Goal: Task Accomplishment & Management: Manage account settings

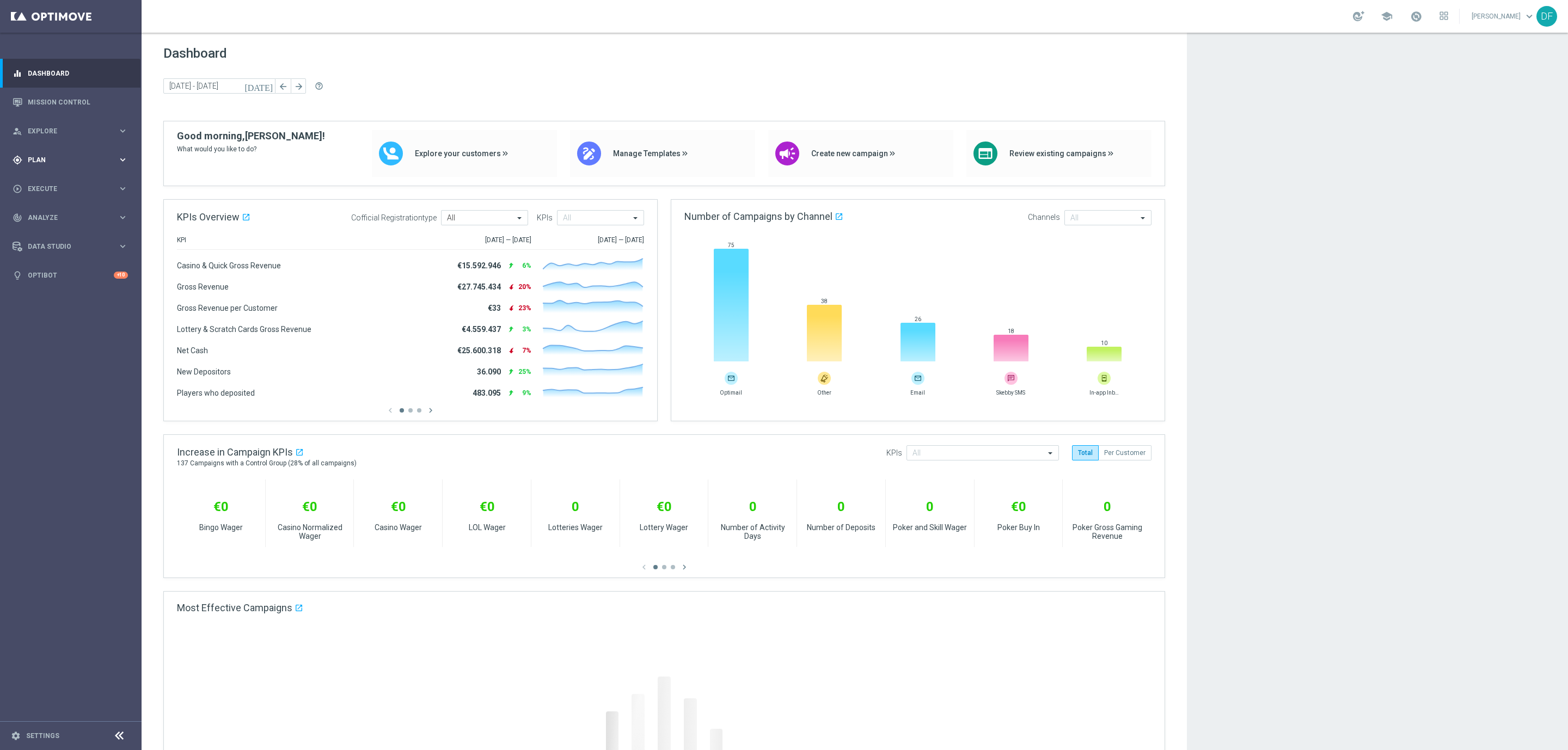
click at [31, 157] on span "Plan" at bounding box center [73, 160] width 90 height 6
click at [49, 181] on link "Target Groups" at bounding box center [71, 182] width 85 height 9
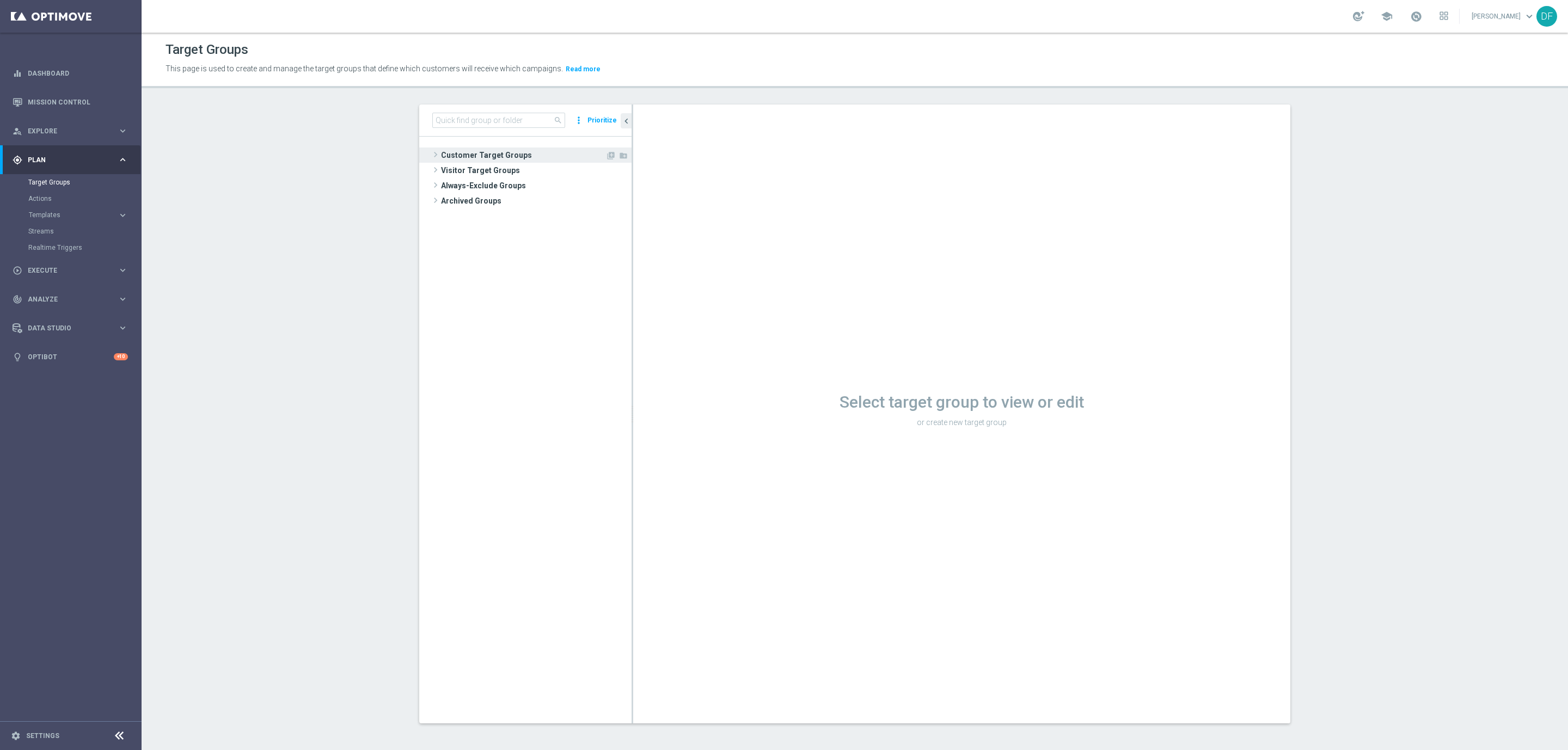
click at [462, 149] on span "Customer Target Groups" at bounding box center [523, 155] width 165 height 15
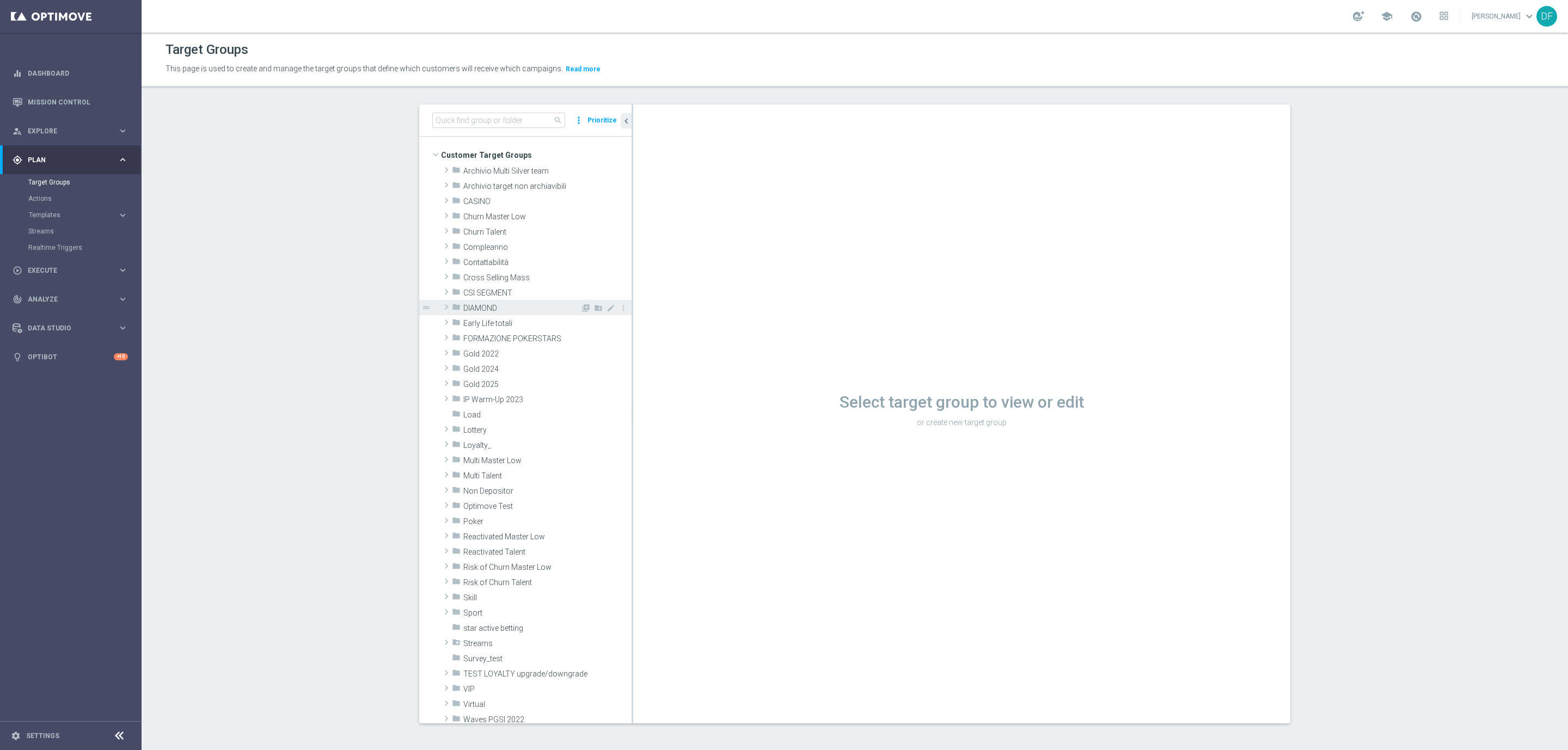
click at [491, 307] on span "DIAMOND" at bounding box center [522, 308] width 117 height 10
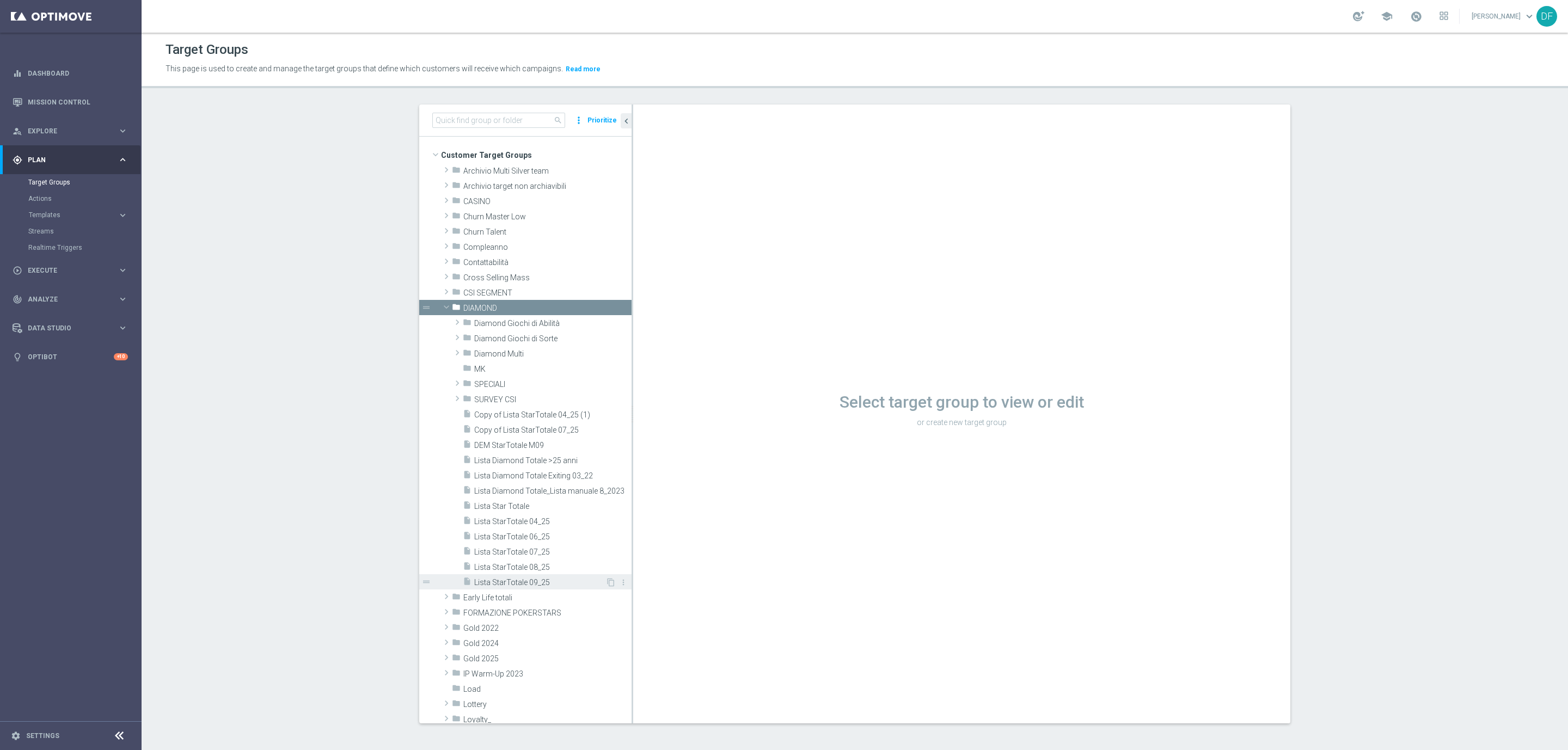
click at [521, 585] on span "Lista StarTotale 09_25" at bounding box center [539, 583] width 131 height 10
click at [905, 343] on div "Loading..." at bounding box center [962, 414] width 657 height 619
click at [441, 305] on span at bounding box center [447, 307] width 13 height 11
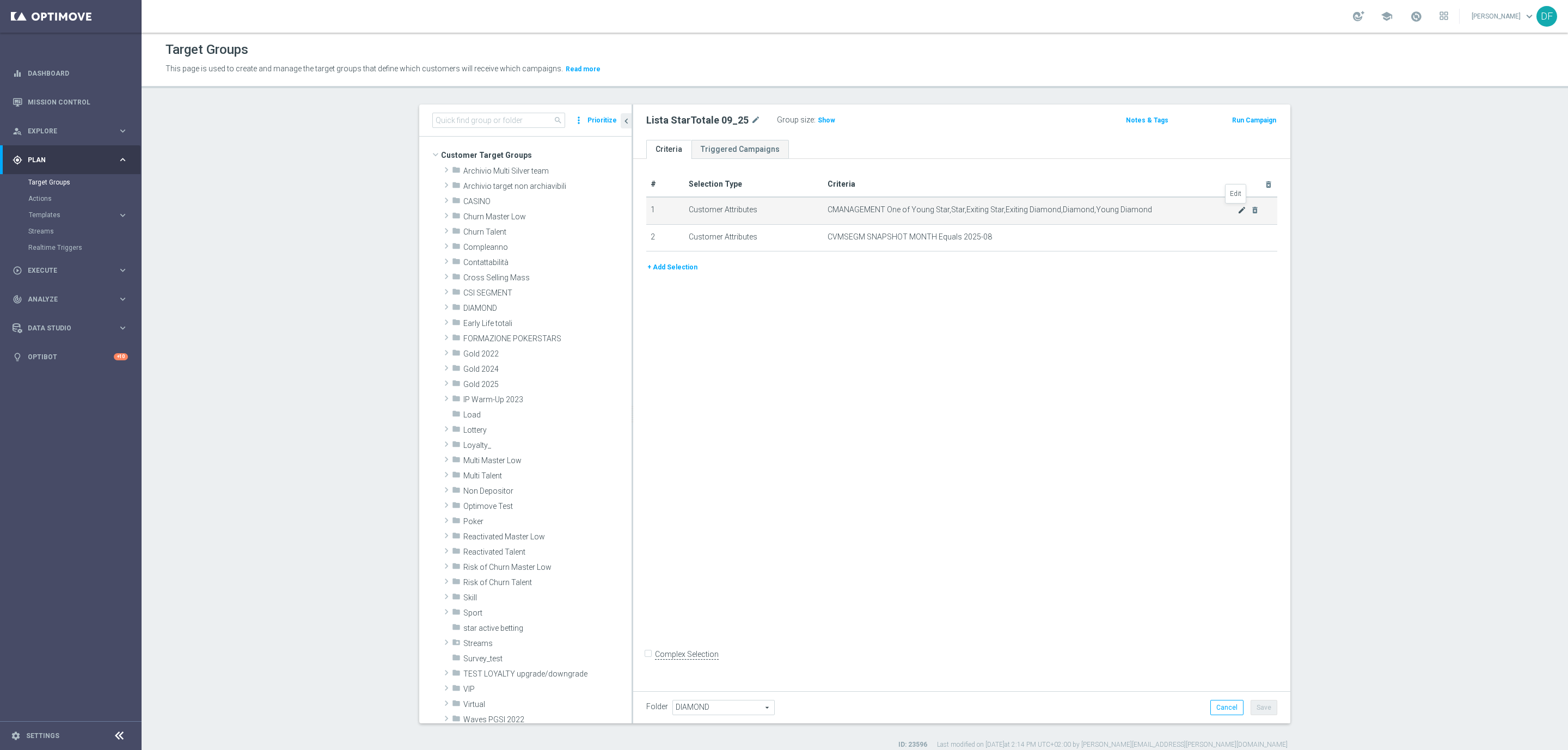
click at [1237, 209] on icon "mode_edit" at bounding box center [1241, 210] width 9 height 9
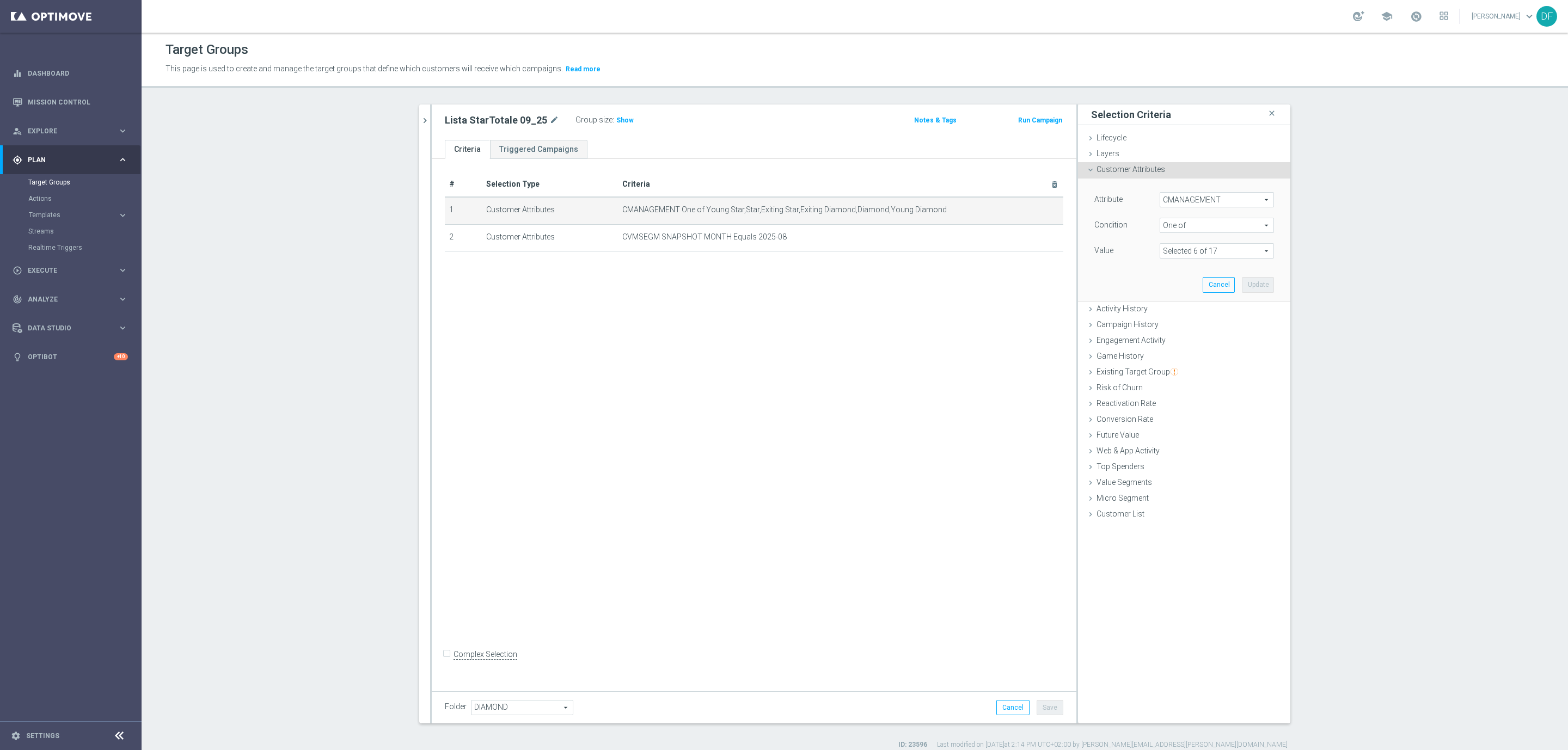
click at [1237, 249] on span at bounding box center [1216, 251] width 113 height 14
click at [1168, 398] on input "Young Diamond" at bounding box center [1171, 398] width 7 height 7
checkbox input "false"
type input "Selected 5 of 17"
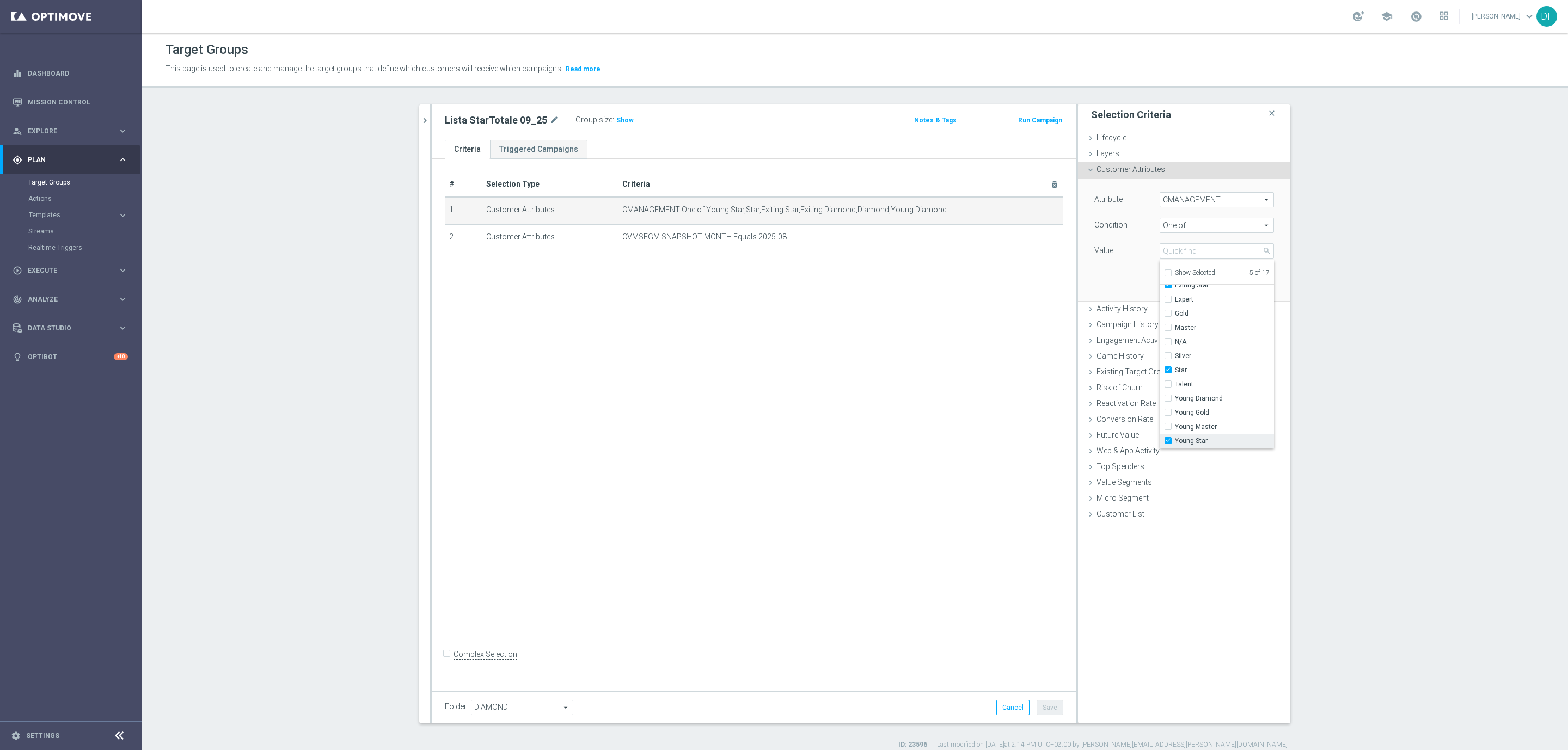
scroll to position [0, 0]
click at [1174, 442] on label "Young Star" at bounding box center [1223, 441] width 99 height 14
click at [1168, 442] on input "Young Star" at bounding box center [1171, 441] width 7 height 7
checkbox input "false"
type input "Selected 4 of 17"
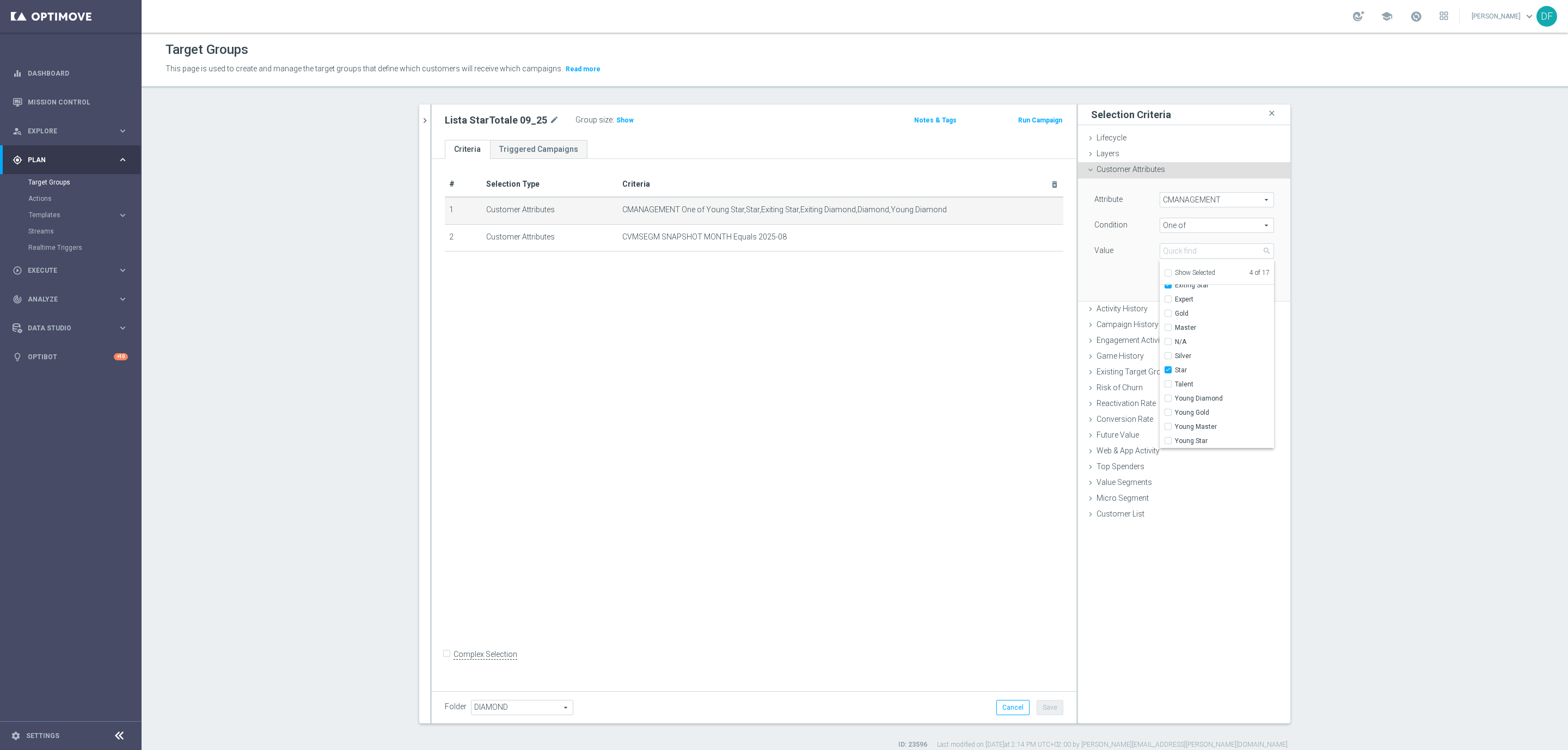
click at [1114, 286] on div "Attribute CMANAGEMENT CMANAGEMENT arrow_drop_down search Condition One of One o…" at bounding box center [1184, 239] width 196 height 122
click at [1256, 286] on button "Update" at bounding box center [1258, 284] width 32 height 15
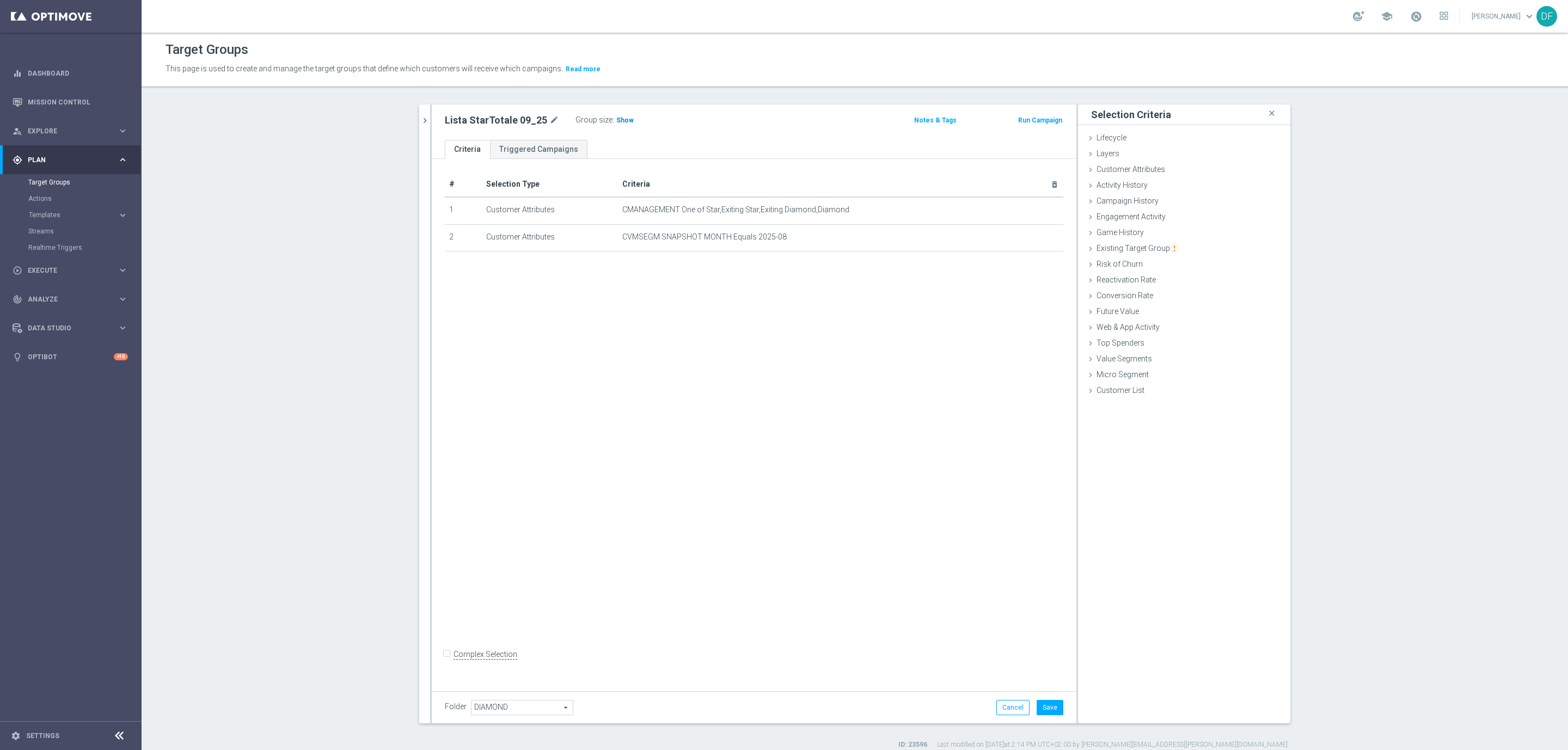
click at [616, 118] on span "Show" at bounding box center [625, 120] width 18 height 7
click at [1107, 168] on span "Customer Attributes" at bounding box center [1130, 169] width 68 height 9
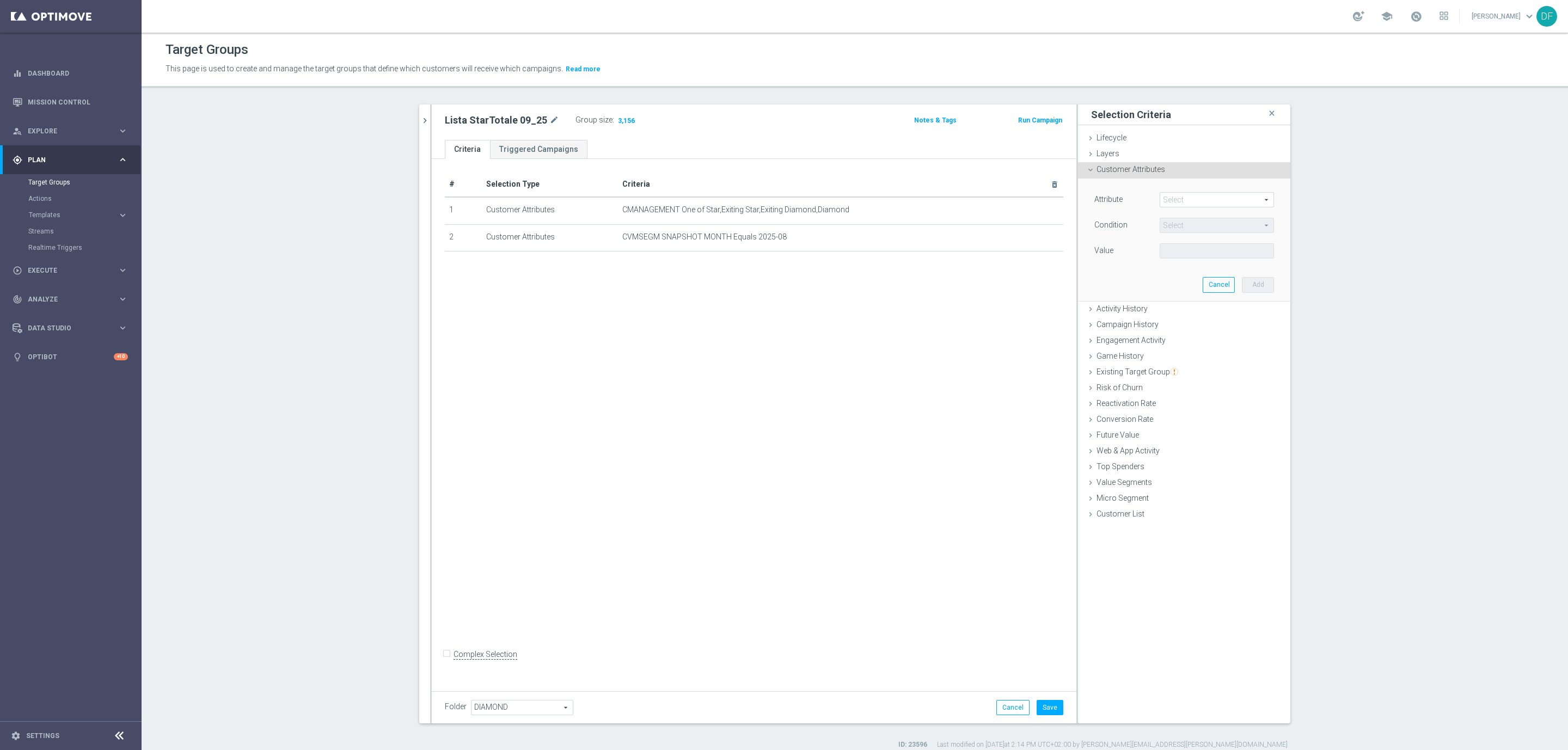
click at [1170, 198] on span at bounding box center [1216, 200] width 113 height 14
click at [1168, 198] on input "search" at bounding box center [1217, 199] width 114 height 15
type input "clust"
click at [1227, 278] on label "Star Clustering, 12 Months" at bounding box center [1217, 273] width 114 height 14
type input "Star Clustering, 12 Months"
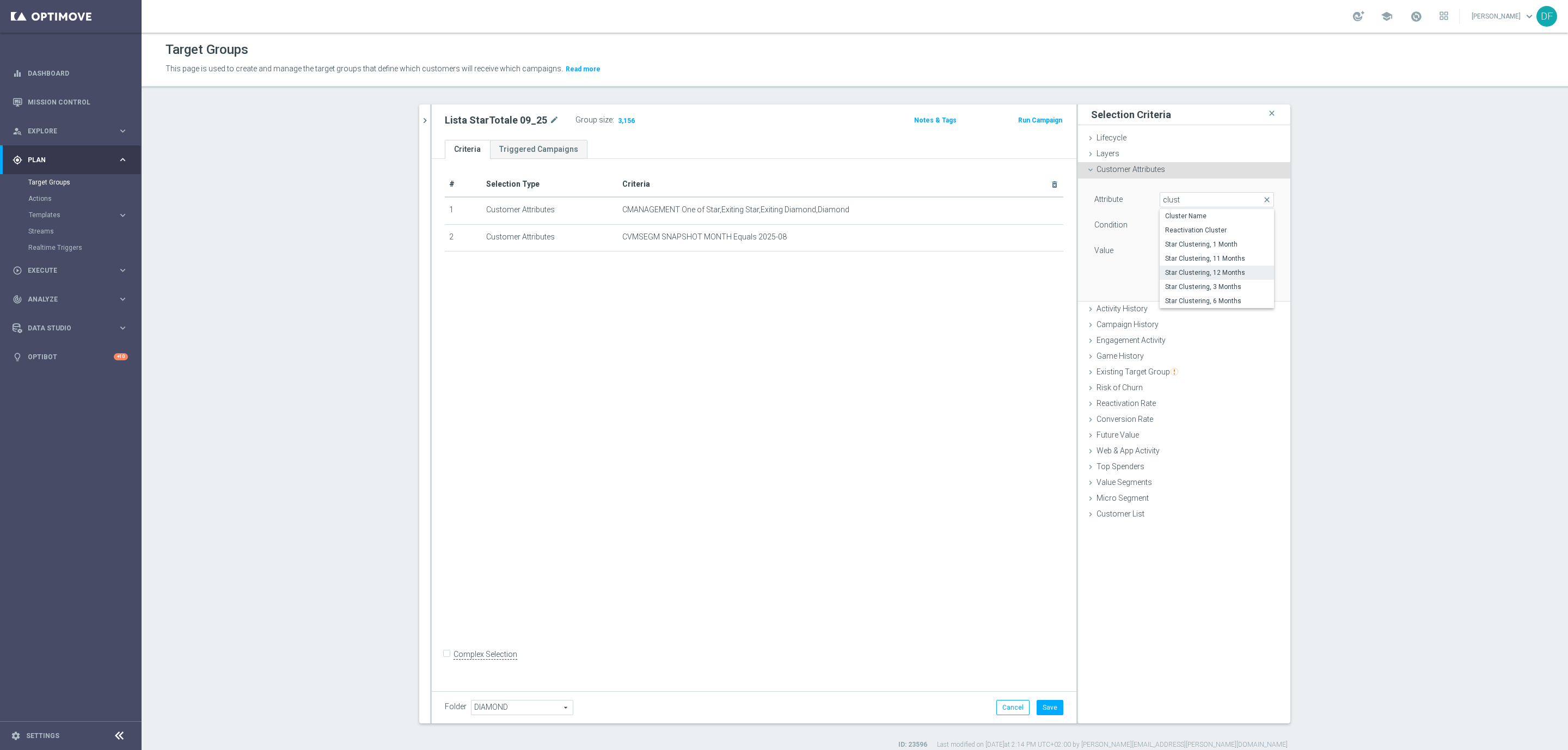
type input "Equals"
click at [1182, 249] on span at bounding box center [1216, 251] width 113 height 14
click at [1179, 273] on label "STAR" at bounding box center [1217, 267] width 114 height 14
type input "STAR"
click at [1248, 284] on button "Add" at bounding box center [1258, 284] width 32 height 15
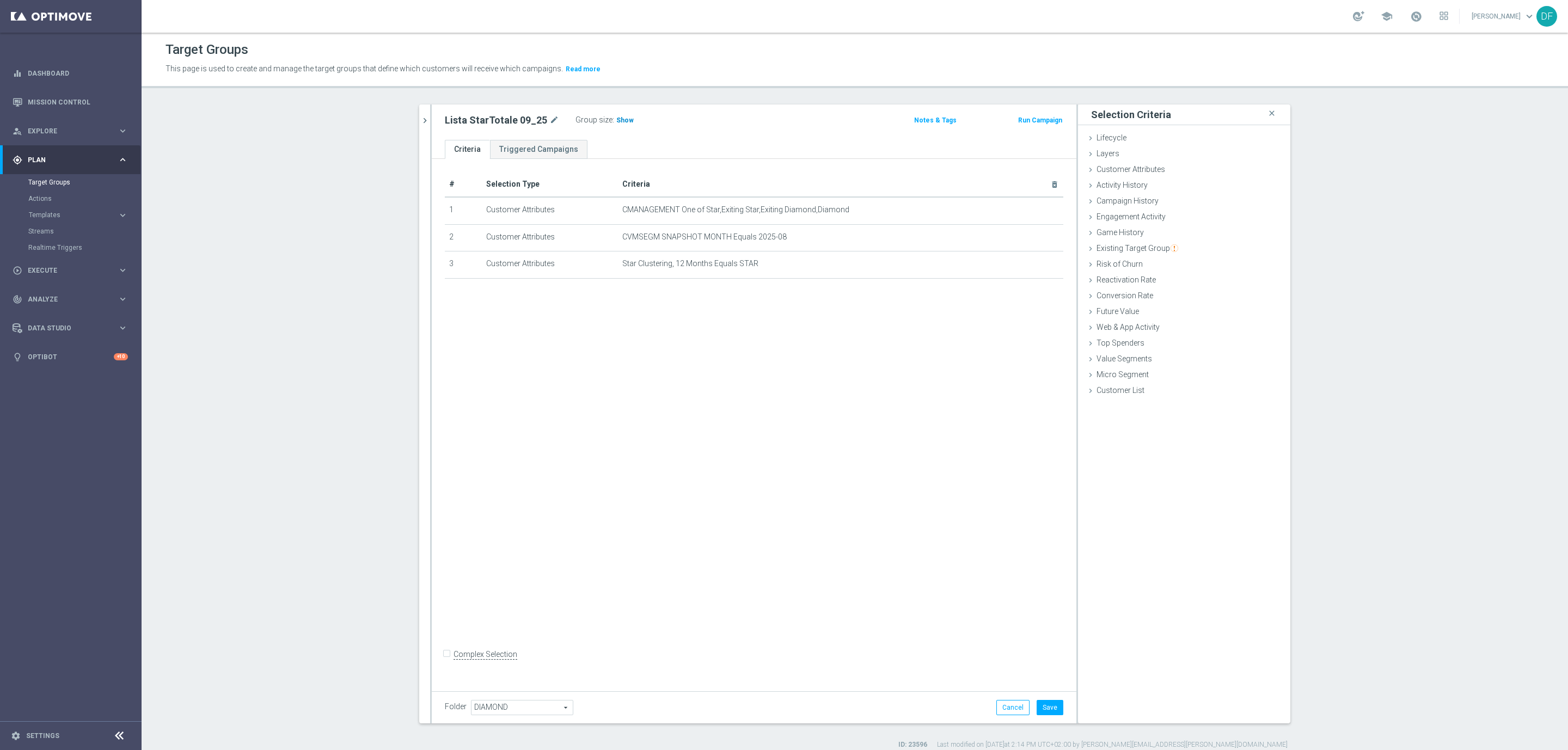
click at [616, 120] on span "Show" at bounding box center [625, 120] width 18 height 7
click at [1024, 265] on icon "mode_edit" at bounding box center [1028, 263] width 9 height 9
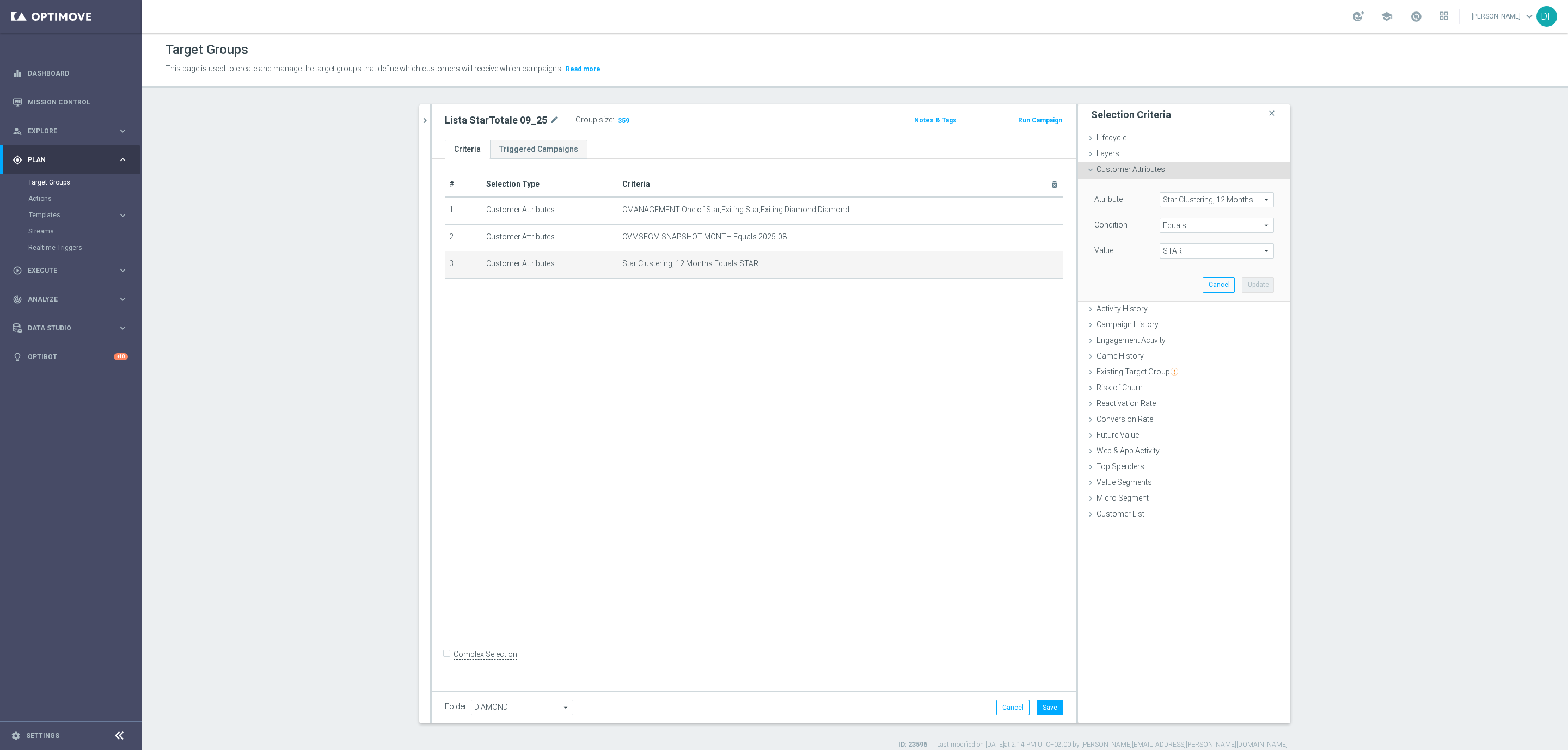
click at [1251, 202] on span "Star Clustering, 12 Months" at bounding box center [1216, 200] width 113 height 14
click at [1204, 199] on input "search" at bounding box center [1217, 199] width 114 height 15
type input "clus"
click at [1188, 288] on span "Star Clustering, 11 Months" at bounding box center [1216, 287] width 104 height 9
type input "Star Clustering, 11 Months"
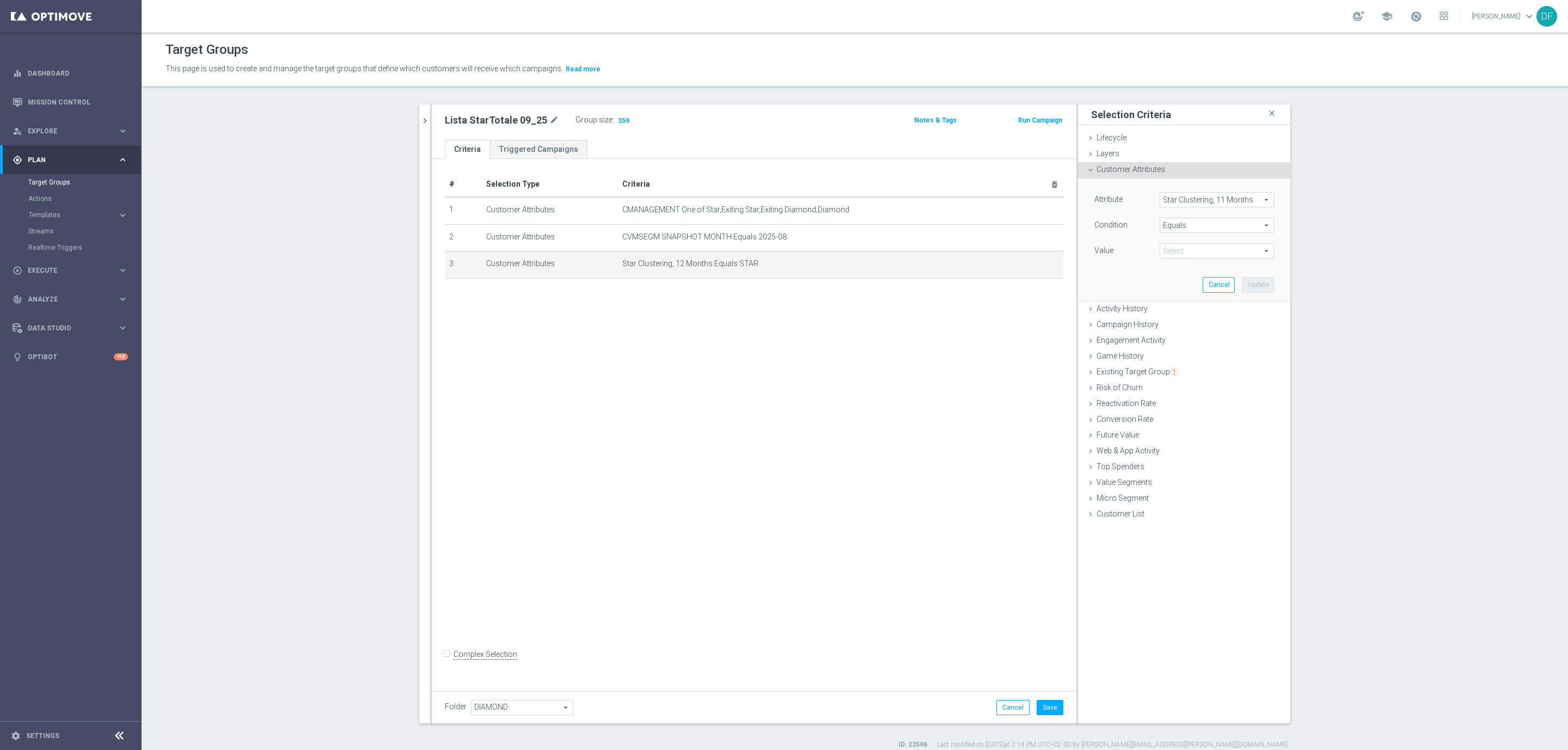
click at [1171, 250] on span "STAR" at bounding box center [1216, 251] width 113 height 14
click at [1171, 268] on span "STAR" at bounding box center [1216, 267] width 104 height 9
type input "STAR"
click at [1258, 287] on button "Update" at bounding box center [1258, 284] width 32 height 15
click at [618, 121] on span "Show" at bounding box center [625, 120] width 18 height 7
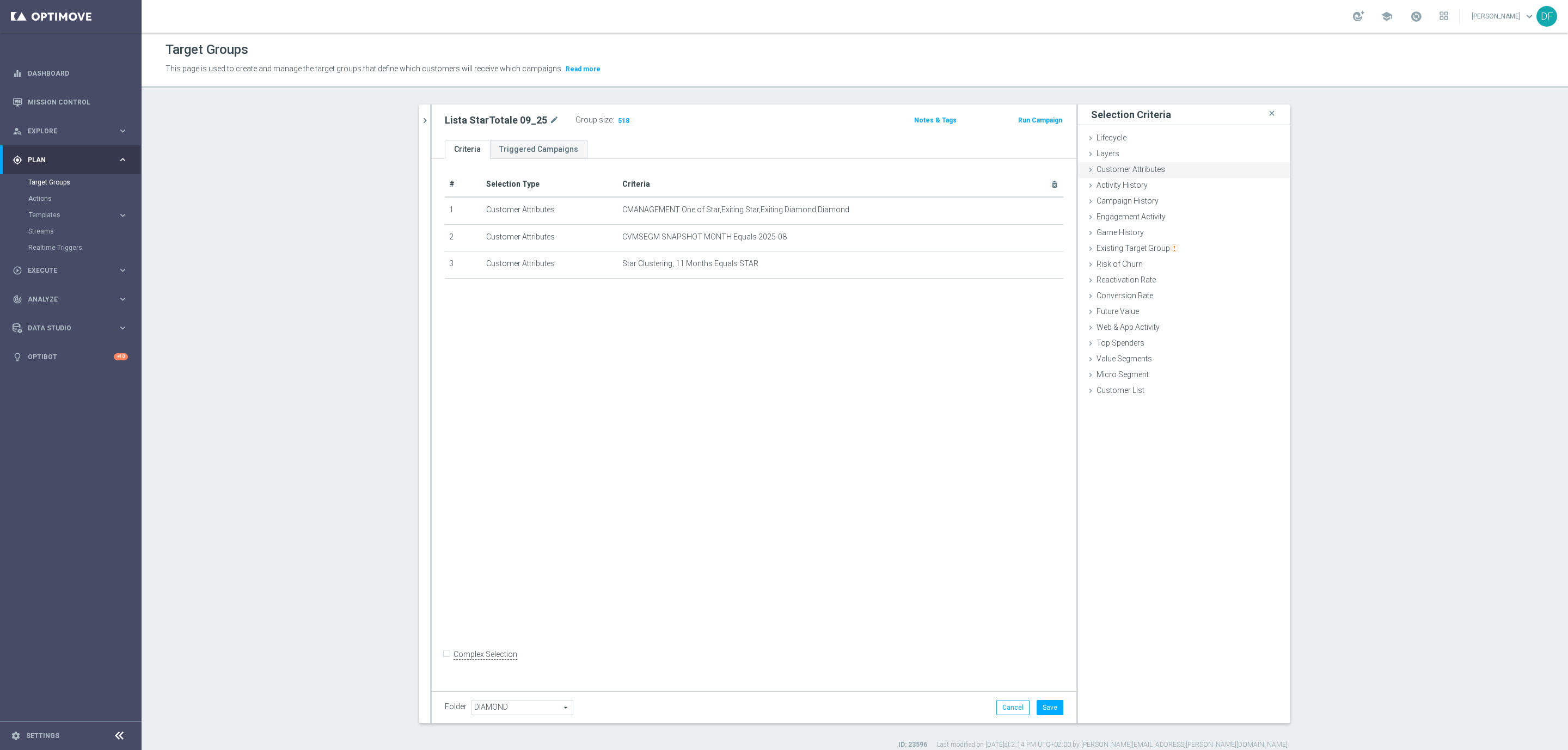
click at [1136, 168] on span "Customer Attributes" at bounding box center [1130, 169] width 68 height 9
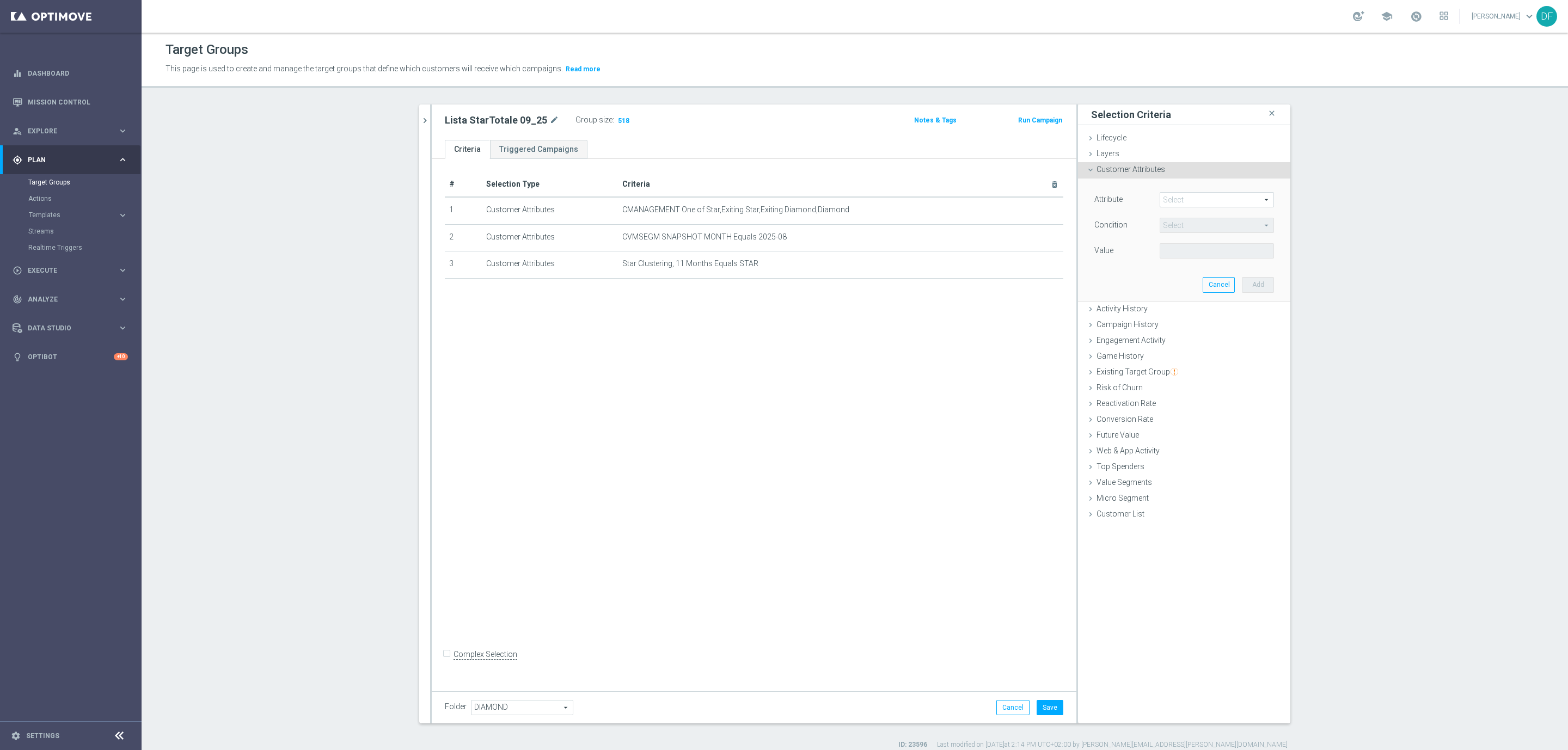
click at [1177, 199] on span at bounding box center [1216, 200] width 113 height 14
click at [1176, 199] on input "search" at bounding box center [1217, 199] width 114 height 15
type input "clus"
click at [1203, 325] on span "Star Clustering, 6 Months" at bounding box center [1216, 329] width 104 height 9
type input "Star Clustering, 6 Months"
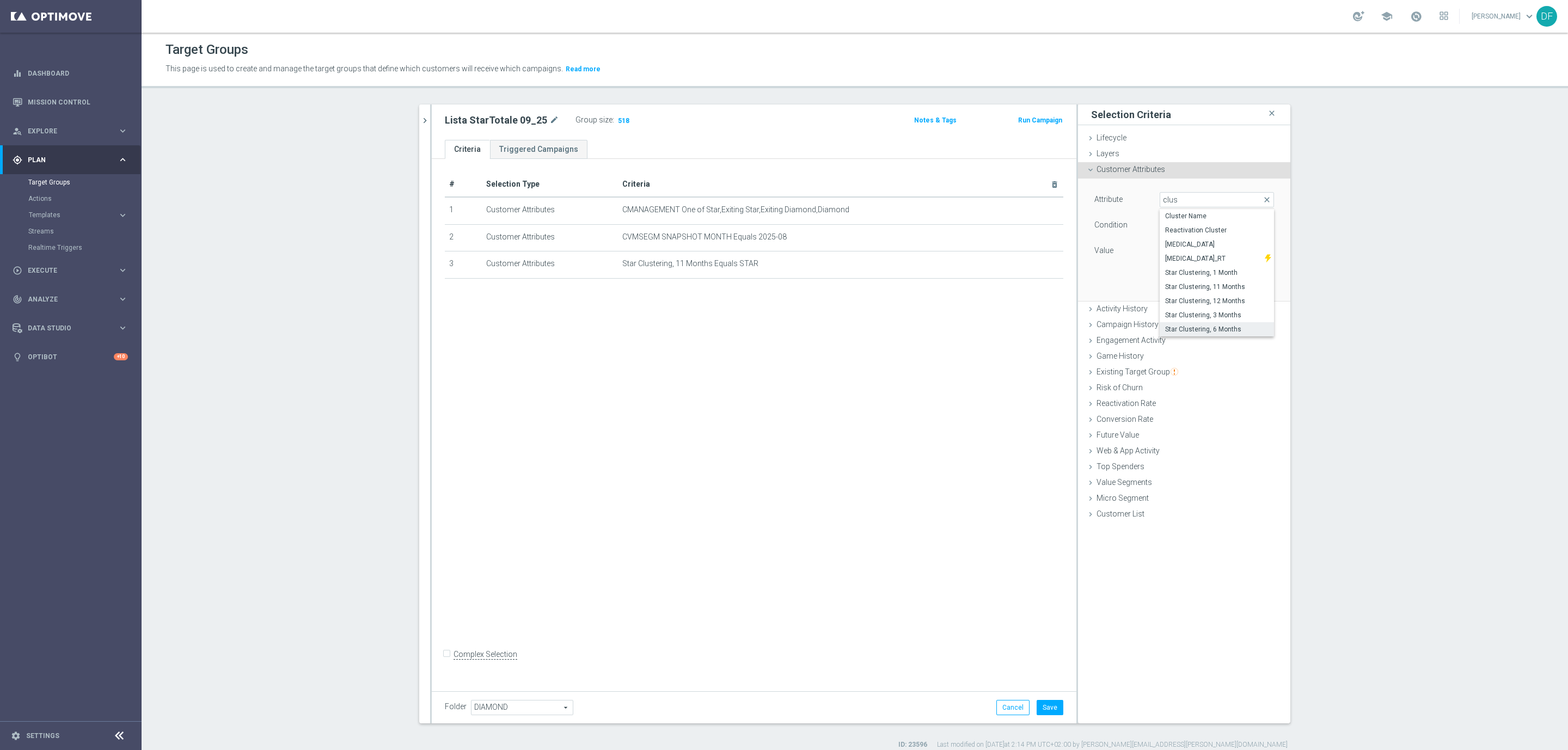
type input "Equals"
click at [1187, 251] on span at bounding box center [1216, 251] width 113 height 14
click at [1183, 292] on span "STAR" at bounding box center [1216, 296] width 104 height 9
type input "STAR"
click at [1258, 284] on button "Add" at bounding box center [1258, 284] width 32 height 15
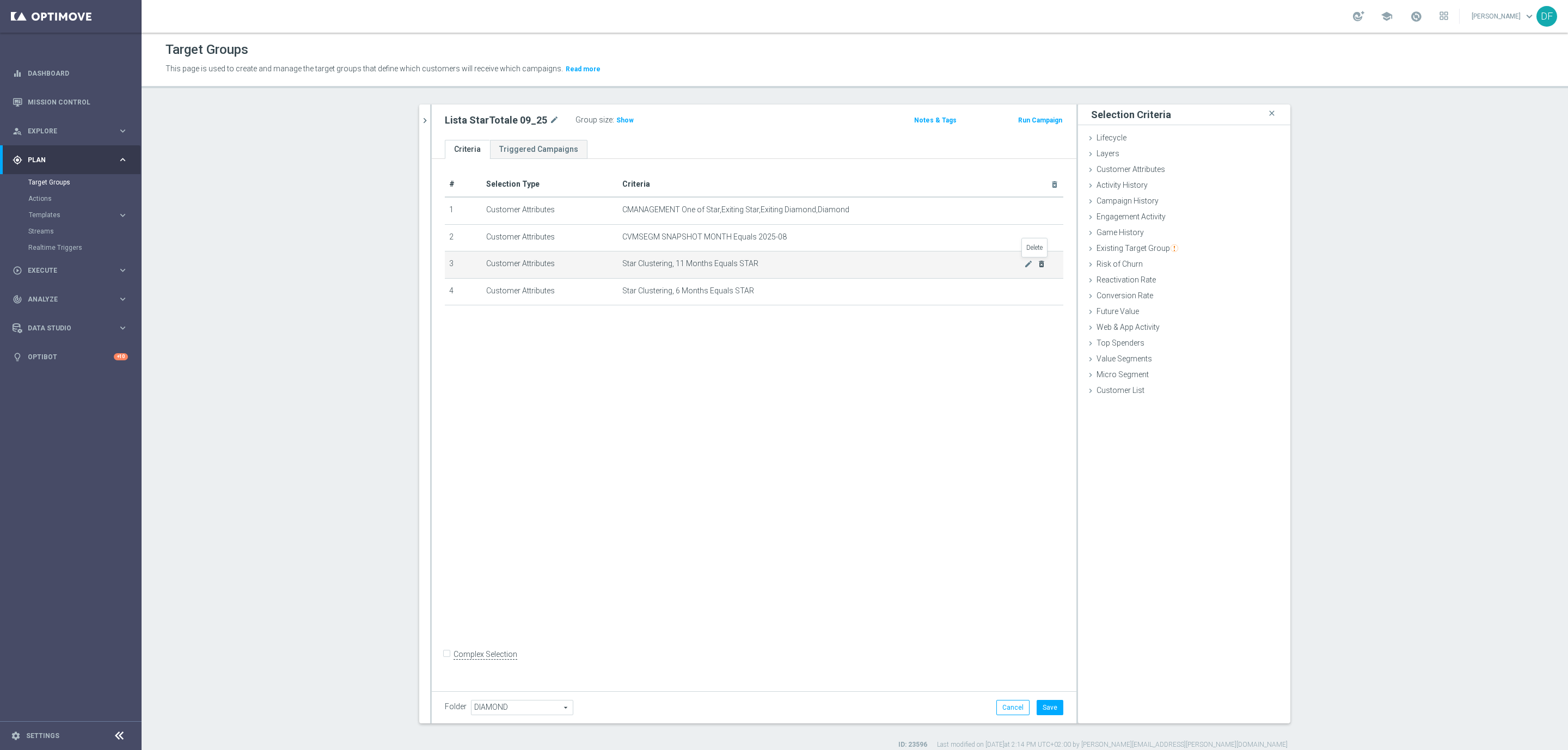
click at [1037, 263] on icon "delete_forever" at bounding box center [1041, 263] width 9 height 9
click at [616, 118] on span "Show" at bounding box center [625, 120] width 18 height 7
click at [1024, 262] on icon "mode_edit" at bounding box center [1028, 263] width 9 height 9
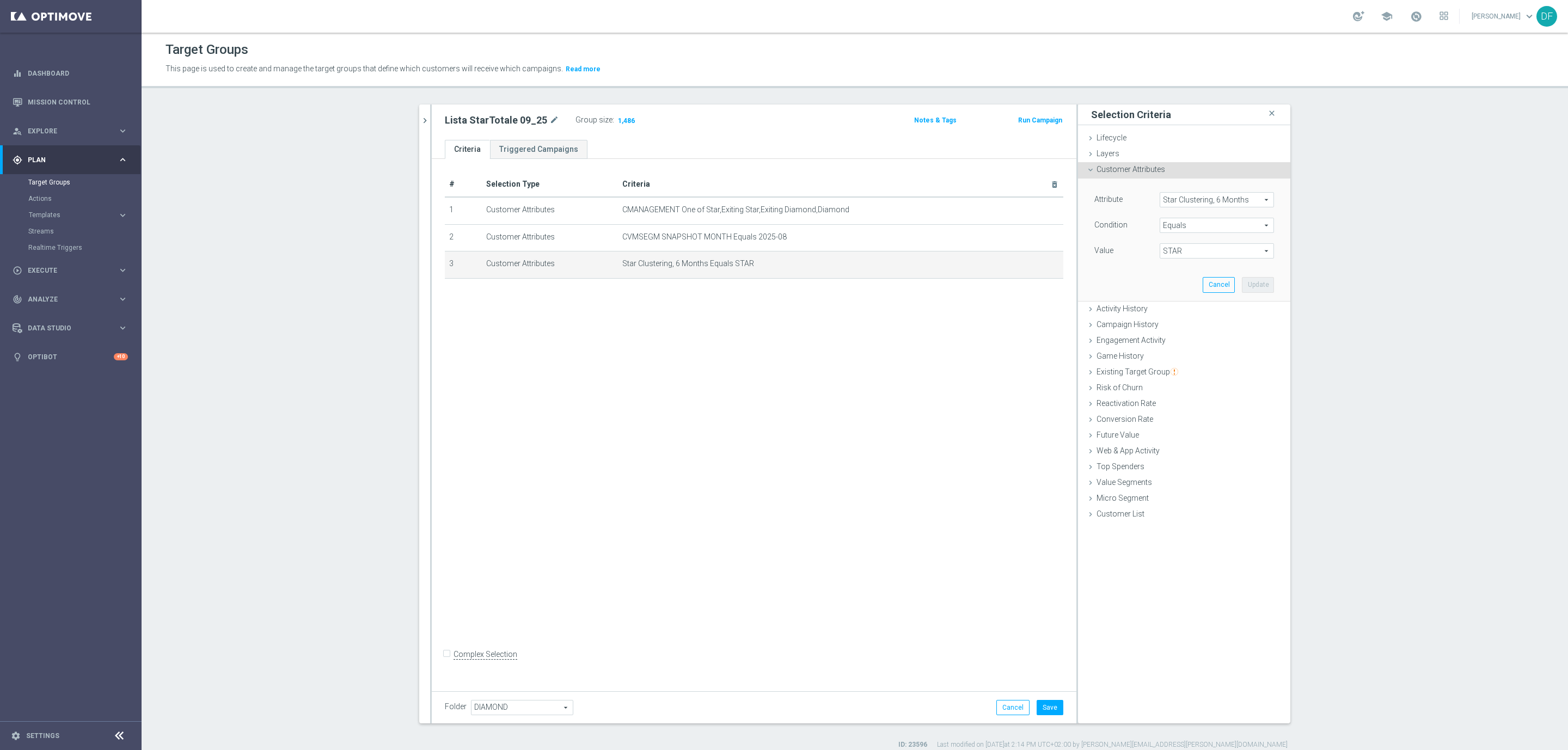
click at [1186, 253] on span "STAR" at bounding box center [1216, 251] width 113 height 14
click at [1183, 264] on span "EXITING STAR" at bounding box center [1216, 267] width 104 height 9
type input "EXITING STAR"
click at [1248, 283] on button "Update" at bounding box center [1258, 284] width 32 height 15
click at [616, 119] on span "Show" at bounding box center [625, 120] width 18 height 7
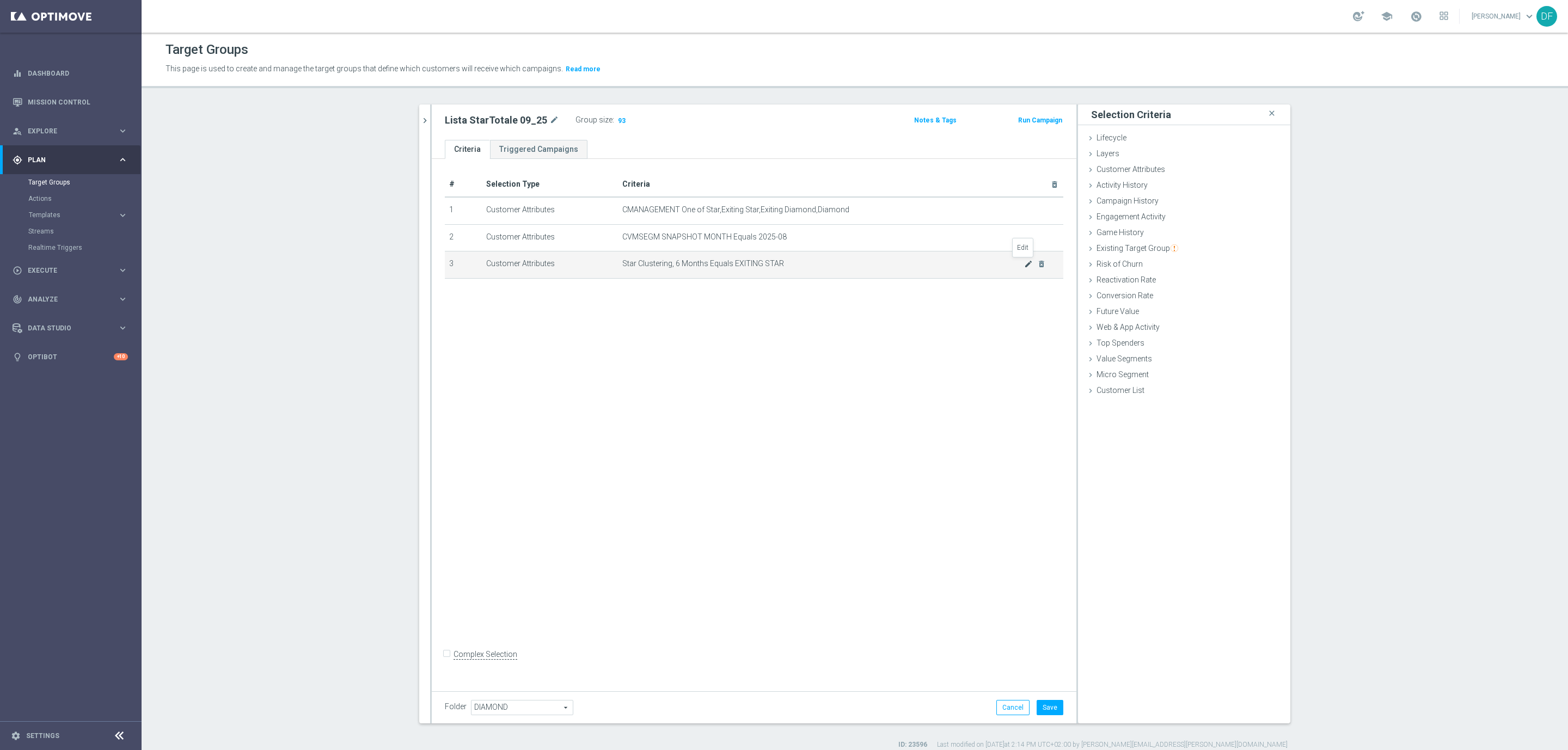
click at [1024, 264] on icon "mode_edit" at bounding box center [1028, 263] width 9 height 9
click at [1217, 203] on span "Star Clustering, 6 Months" at bounding box center [1216, 200] width 113 height 14
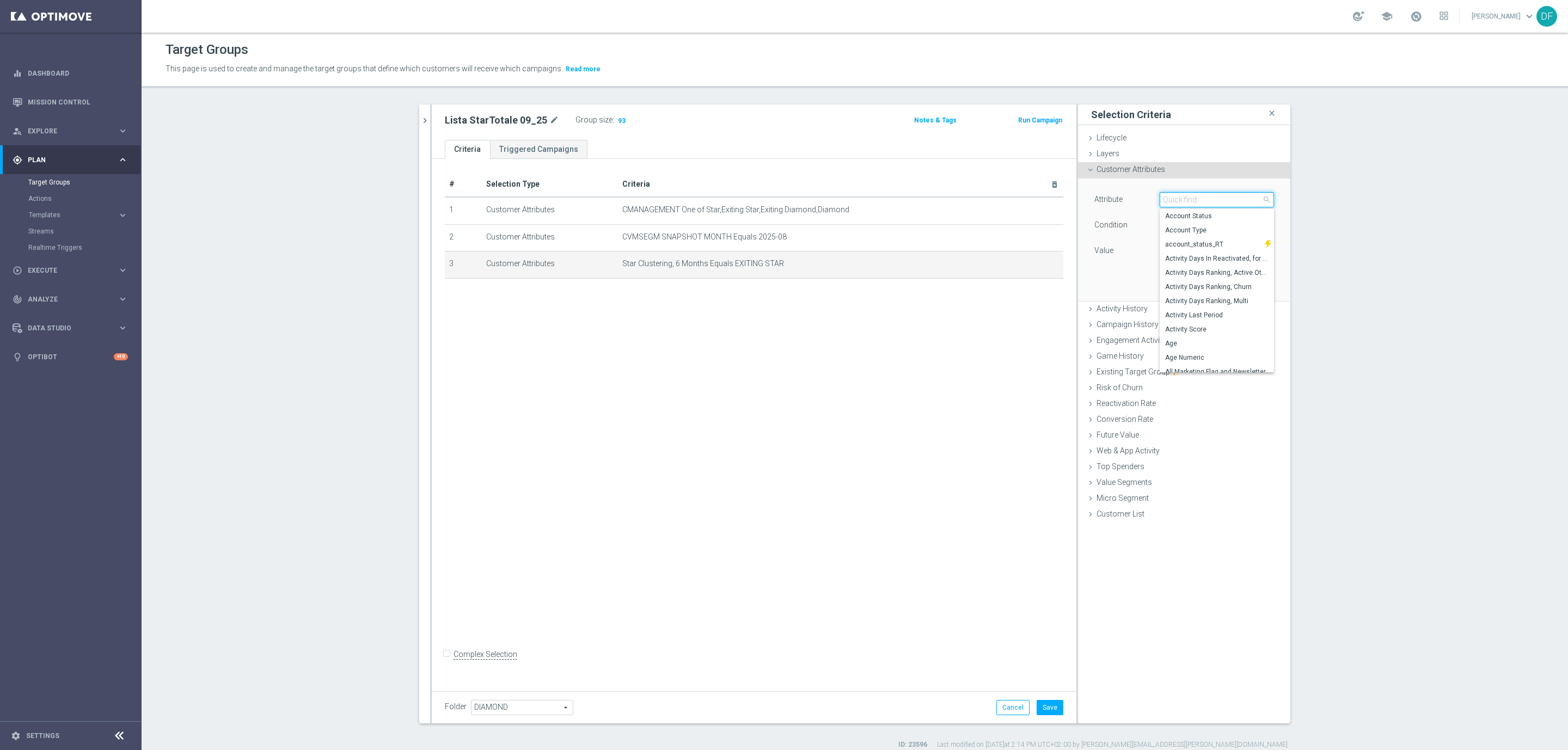
click at [1189, 204] on input "search" at bounding box center [1217, 199] width 114 height 15
type input "cluster"
click at [1203, 284] on span "Star Clustering, 3 Months" at bounding box center [1216, 287] width 104 height 9
type input "Star Clustering, 3 Months"
click at [1182, 251] on span "EXITING STAR" at bounding box center [1216, 251] width 113 height 14
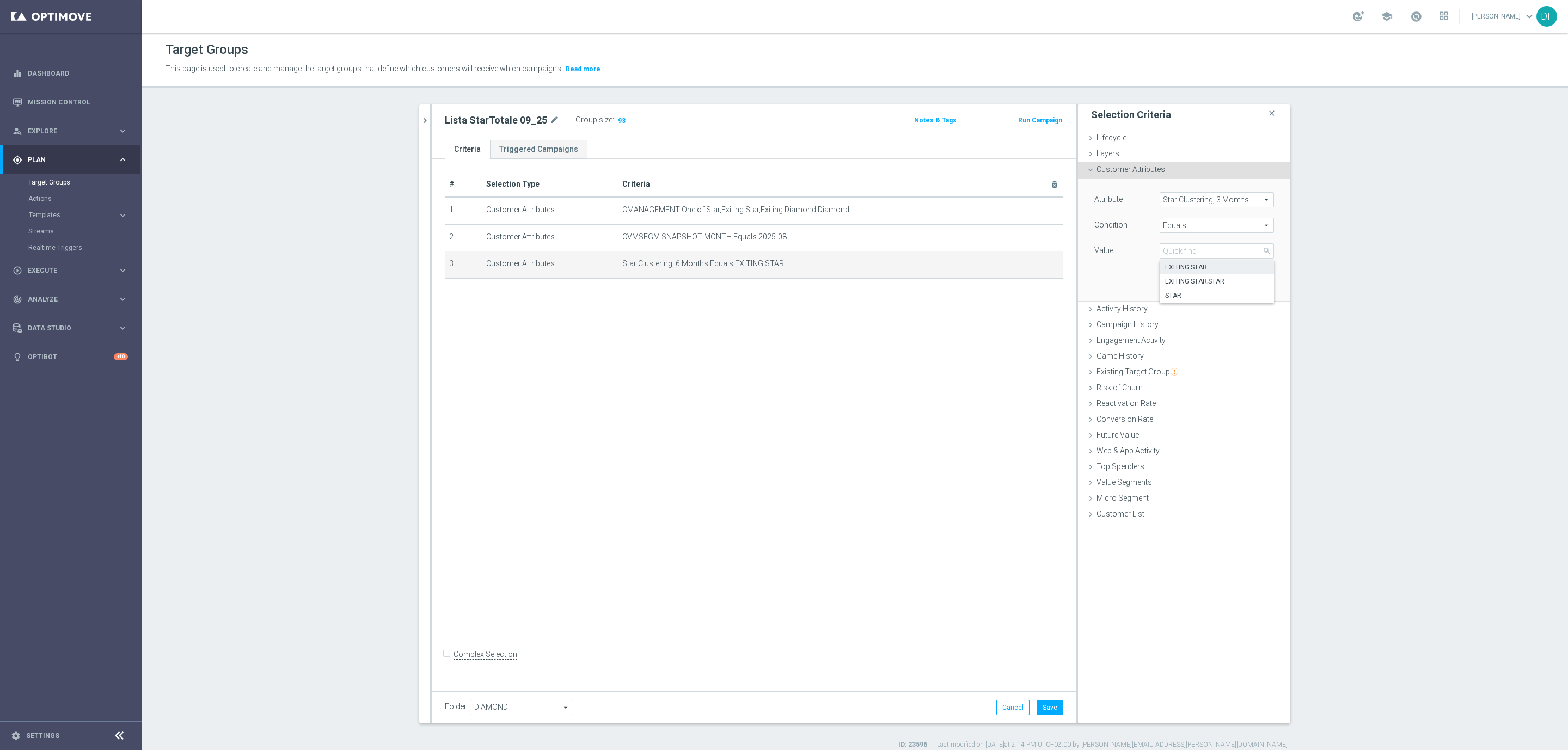
click at [1180, 270] on span "EXITING STAR" at bounding box center [1216, 267] width 104 height 9
type input "EXITING STAR"
click at [1251, 283] on button "Update" at bounding box center [1258, 284] width 32 height 15
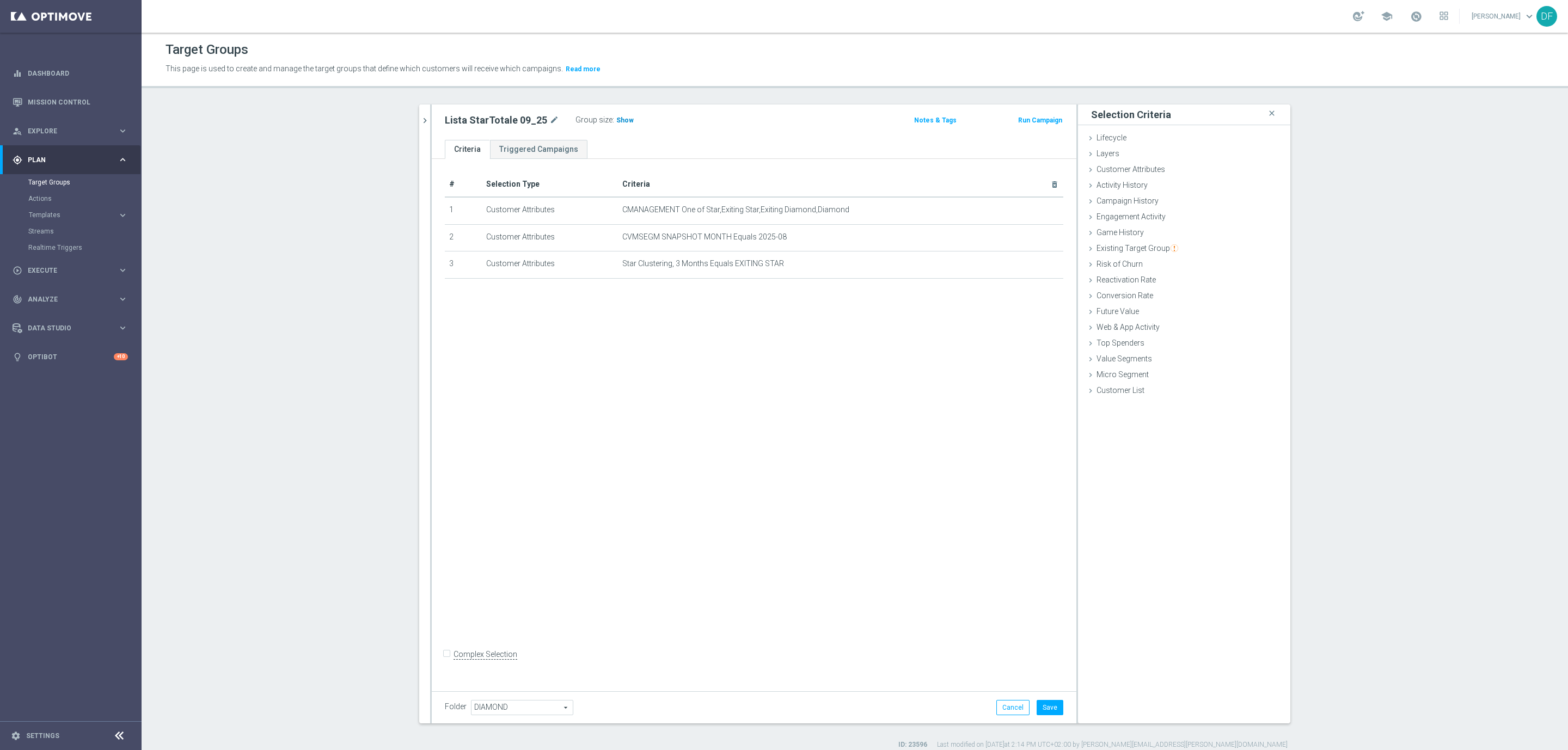
click at [616, 117] on span "Show" at bounding box center [625, 120] width 18 height 7
click at [1024, 263] on icon "mode_edit" at bounding box center [1028, 263] width 9 height 9
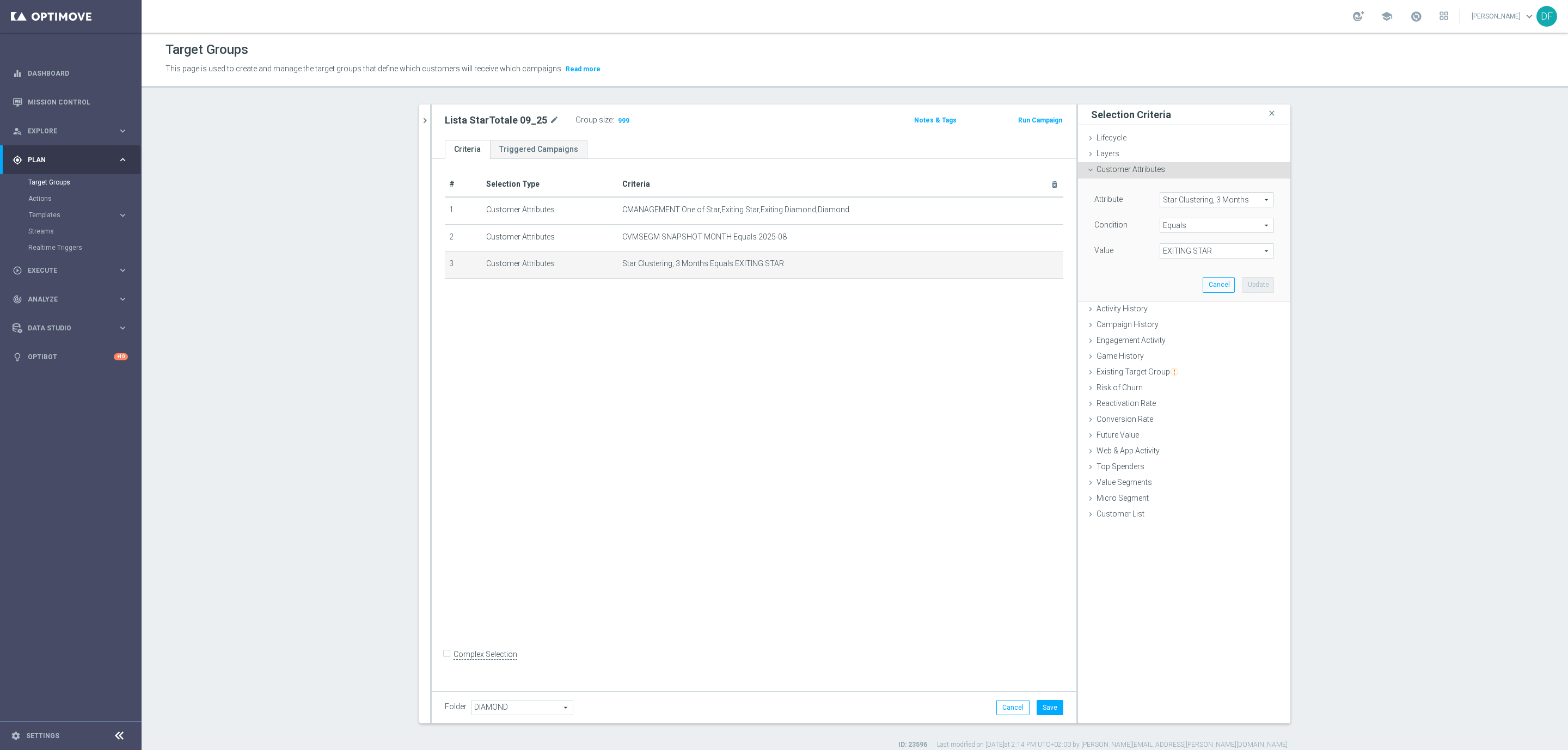
click at [1207, 253] on span "EXITING STAR" at bounding box center [1216, 251] width 113 height 14
click at [1192, 283] on span "EXITING STAR;STAR" at bounding box center [1216, 281] width 104 height 9
type input "EXITING STAR;STAR"
click at [1251, 283] on button "Update" at bounding box center [1258, 284] width 32 height 15
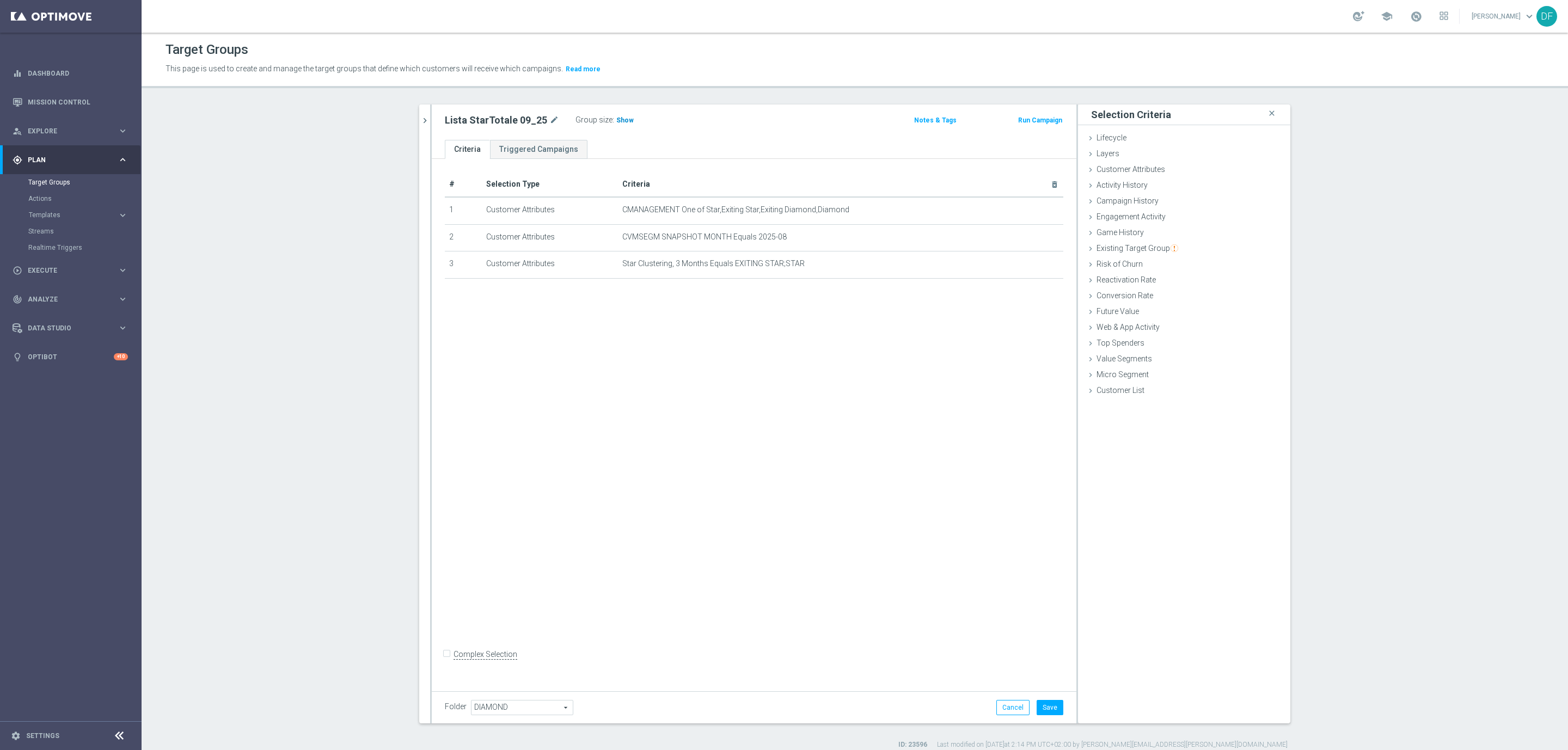
click at [616, 120] on span "Show" at bounding box center [625, 120] width 18 height 7
click at [1024, 266] on icon "mode_edit" at bounding box center [1028, 263] width 9 height 9
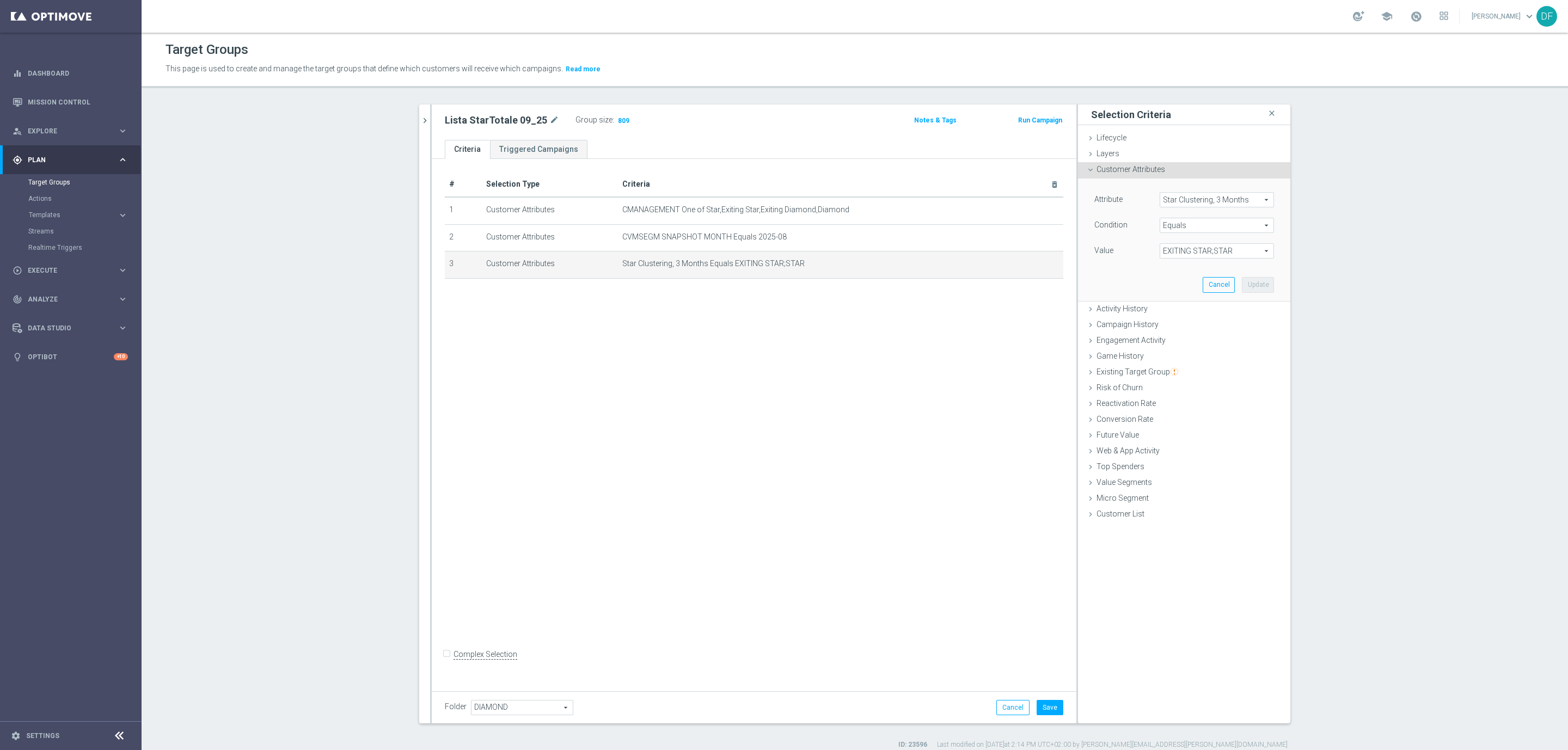
click at [1223, 202] on span "Star Clustering, 3 Months" at bounding box center [1216, 200] width 113 height 14
click at [1182, 198] on input "search" at bounding box center [1217, 199] width 114 height 15
type input "clust"
click at [1195, 273] on span "Star Clustering, 12 Months" at bounding box center [1216, 272] width 104 height 9
type input "Star Clustering, 12 Months"
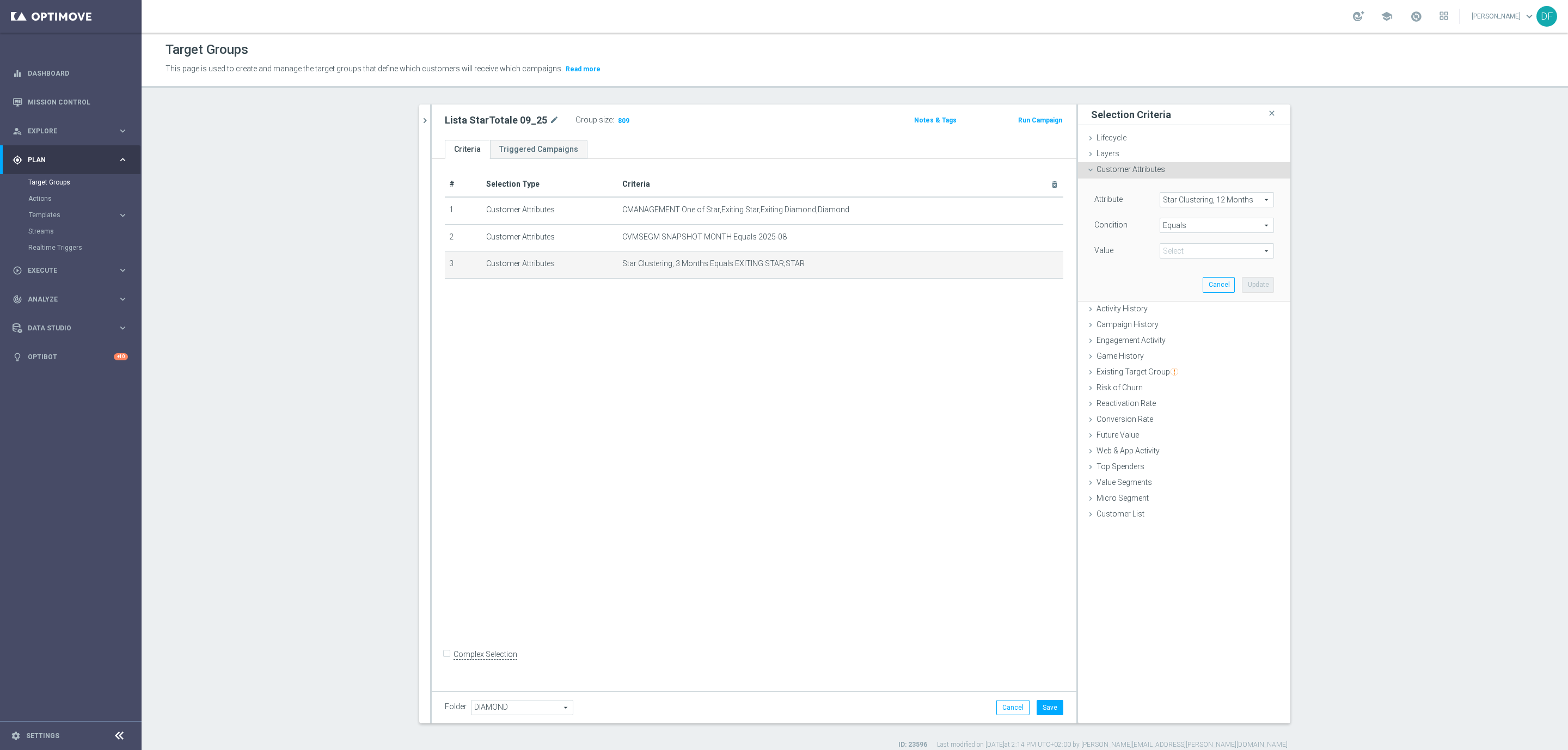
click at [1182, 248] on span "EXITING STAR;STAR" at bounding box center [1216, 251] width 113 height 14
click at [1178, 268] on span "STAR" at bounding box center [1216, 267] width 104 height 9
type input "STAR"
click at [1243, 284] on button "Update" at bounding box center [1258, 284] width 32 height 15
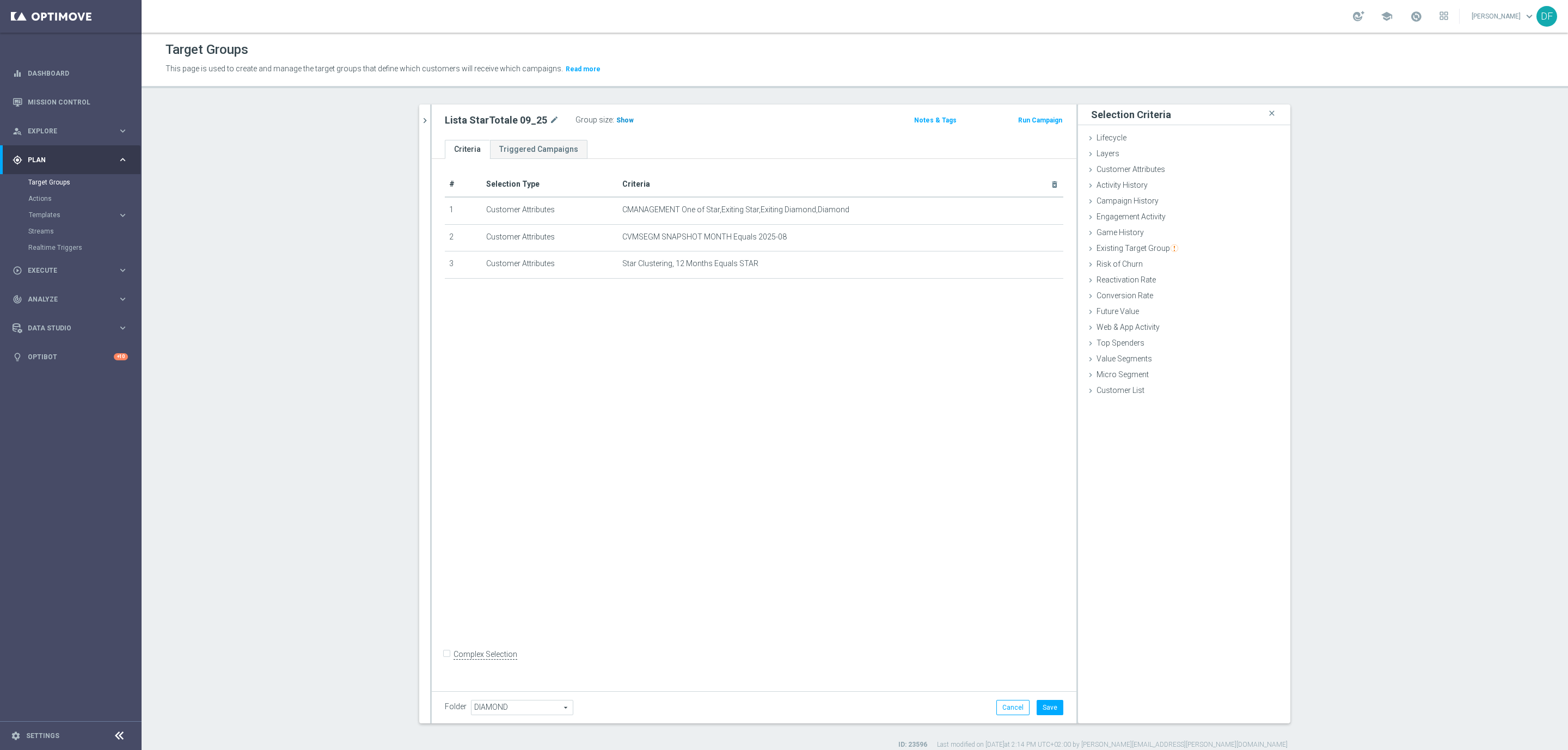
click at [616, 118] on span "Show" at bounding box center [625, 120] width 18 height 7
click at [1150, 169] on span "Customer Attributes" at bounding box center [1130, 169] width 68 height 9
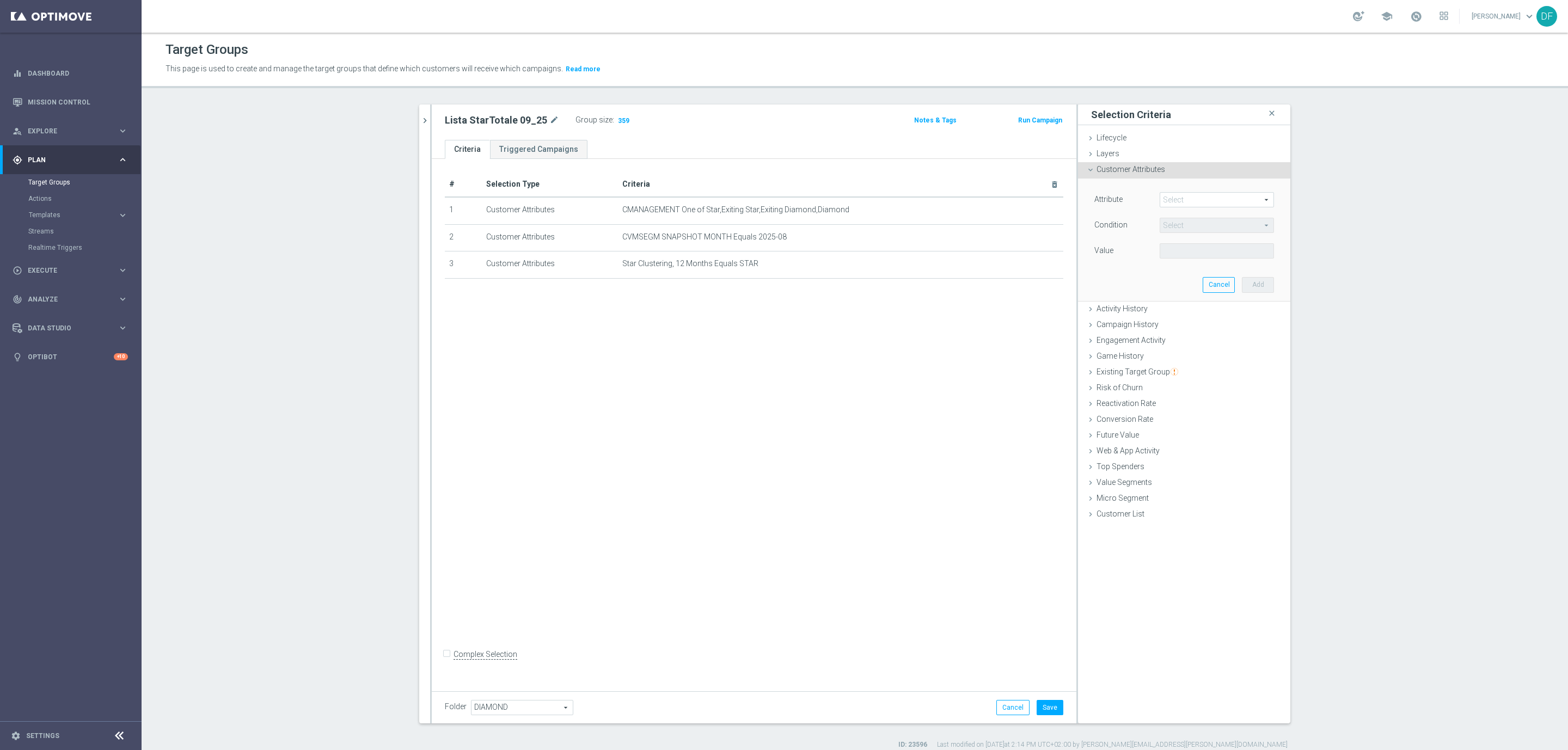
click at [1177, 197] on span at bounding box center [1216, 200] width 113 height 14
click at [1173, 202] on input "search" at bounding box center [1217, 199] width 114 height 15
type input "clust"
click at [1201, 258] on span "Star Clustering, 11 Months" at bounding box center [1216, 258] width 104 height 9
type input "Star Clustering, 11 Months"
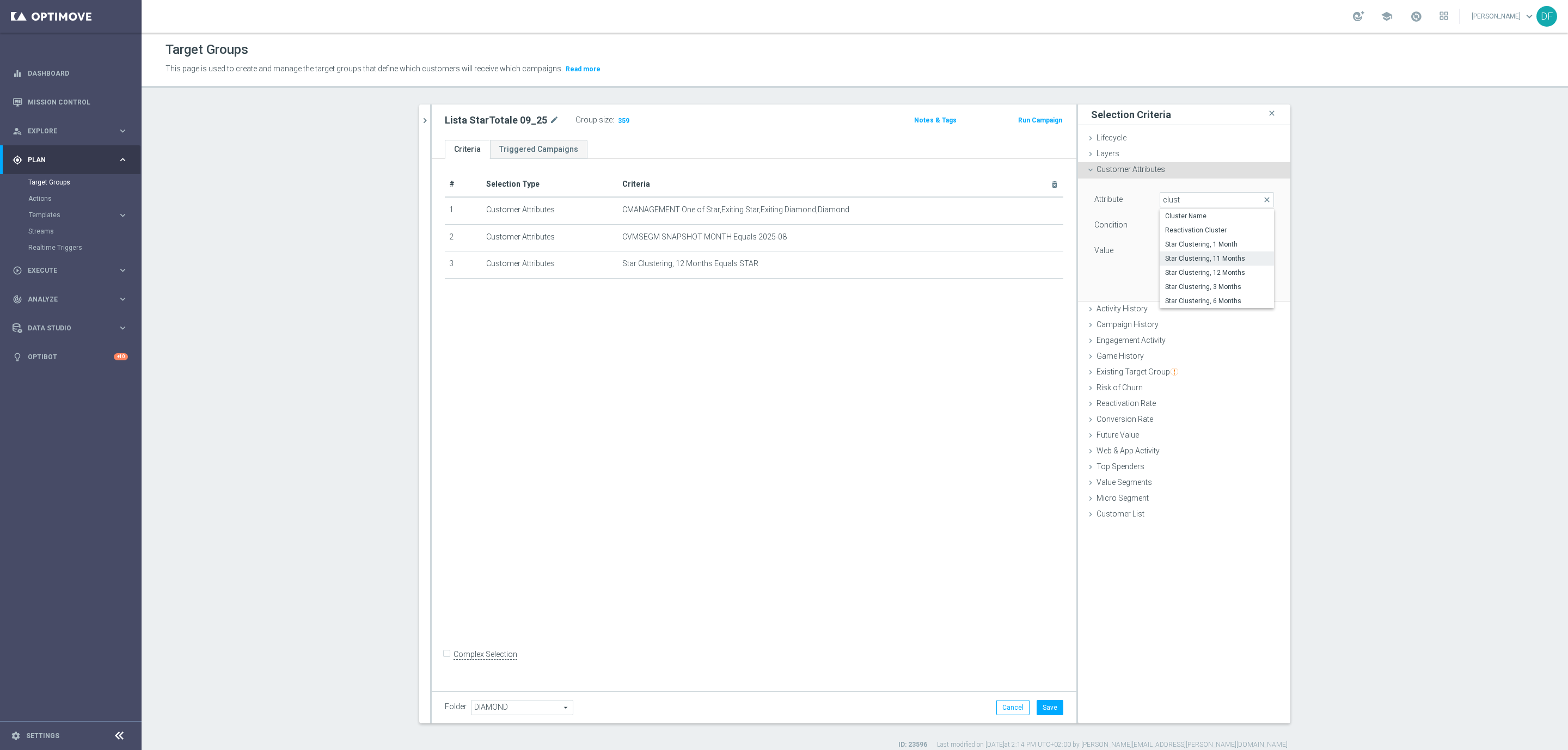
type input "Equals"
click at [1187, 249] on span at bounding box center [1216, 251] width 113 height 14
click at [1182, 267] on span "STAR" at bounding box center [1216, 267] width 104 height 9
type input "STAR"
click at [1251, 286] on button "Add" at bounding box center [1258, 284] width 32 height 15
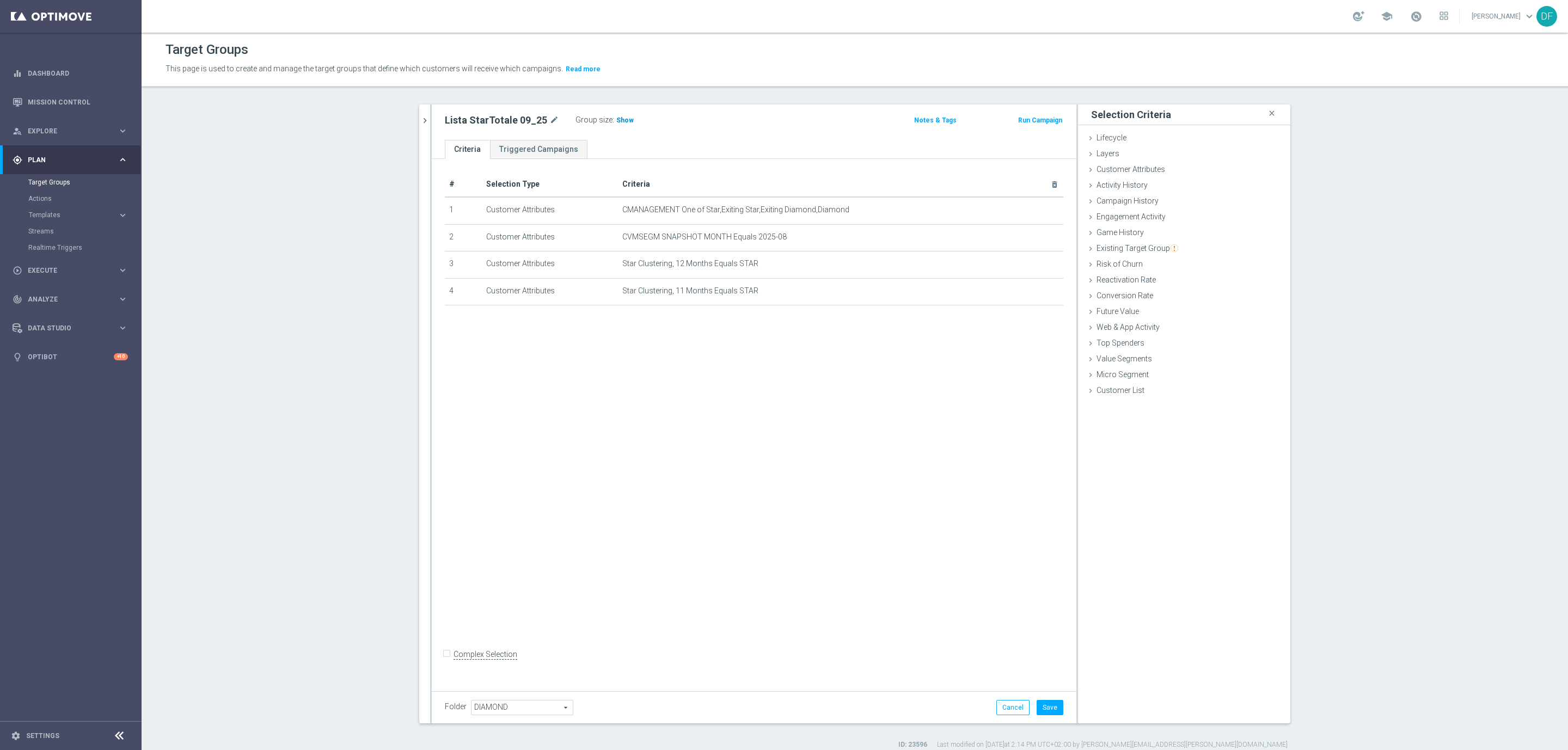
click at [616, 117] on span "Show" at bounding box center [625, 120] width 18 height 7
click at [1037, 263] on icon "delete_forever" at bounding box center [1041, 263] width 9 height 9
click at [618, 122] on span "Show" at bounding box center [625, 120] width 18 height 7
click at [1024, 264] on icon "mode_edit" at bounding box center [1028, 263] width 9 height 9
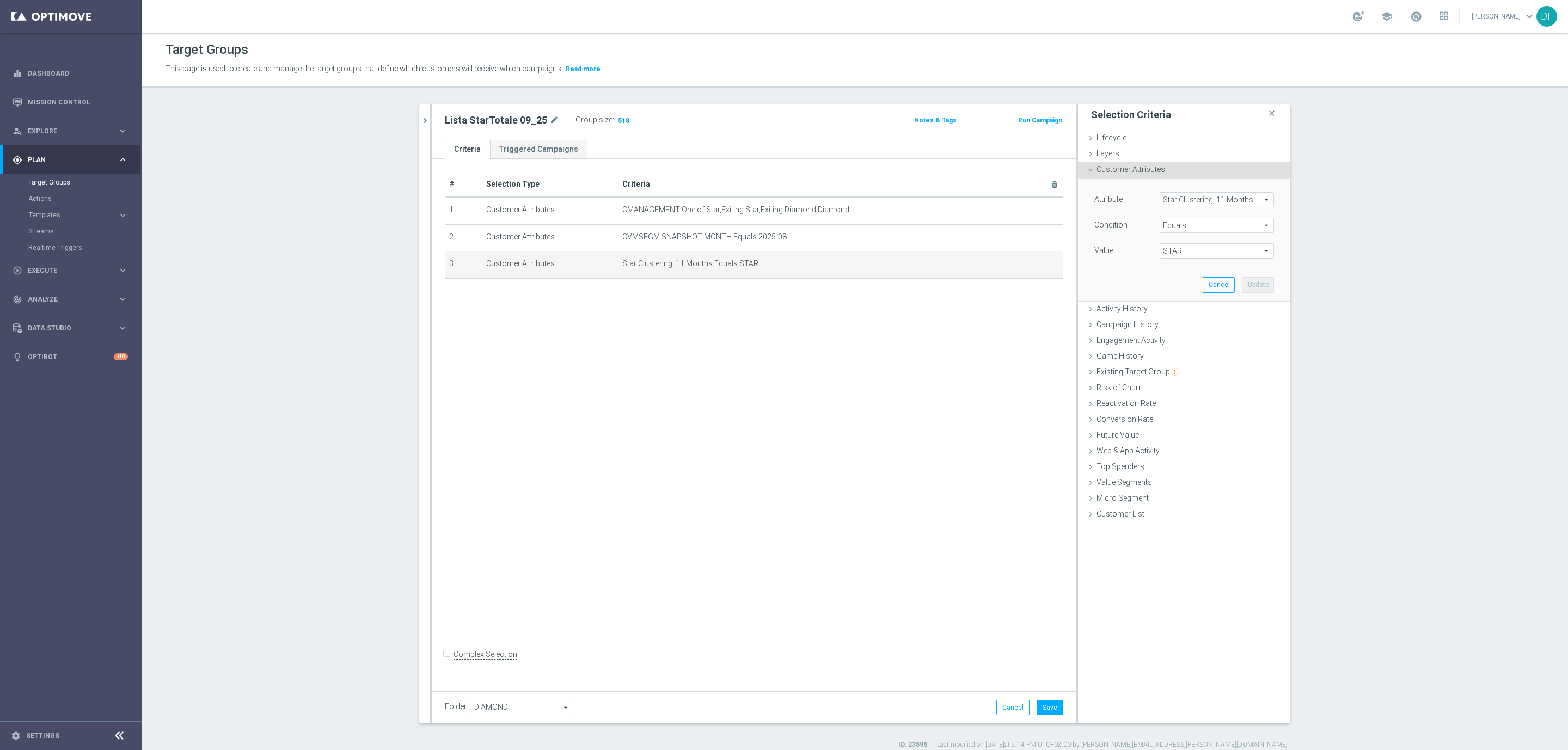
click at [1185, 202] on span "Star Clustering, 11 Months" at bounding box center [1216, 200] width 113 height 14
click at [1182, 204] on input "search" at bounding box center [1217, 199] width 114 height 15
type input "clus"
click at [1203, 324] on label "Star Clustering, 6 Months" at bounding box center [1217, 329] width 114 height 14
type input "Star Clustering, 6 Months"
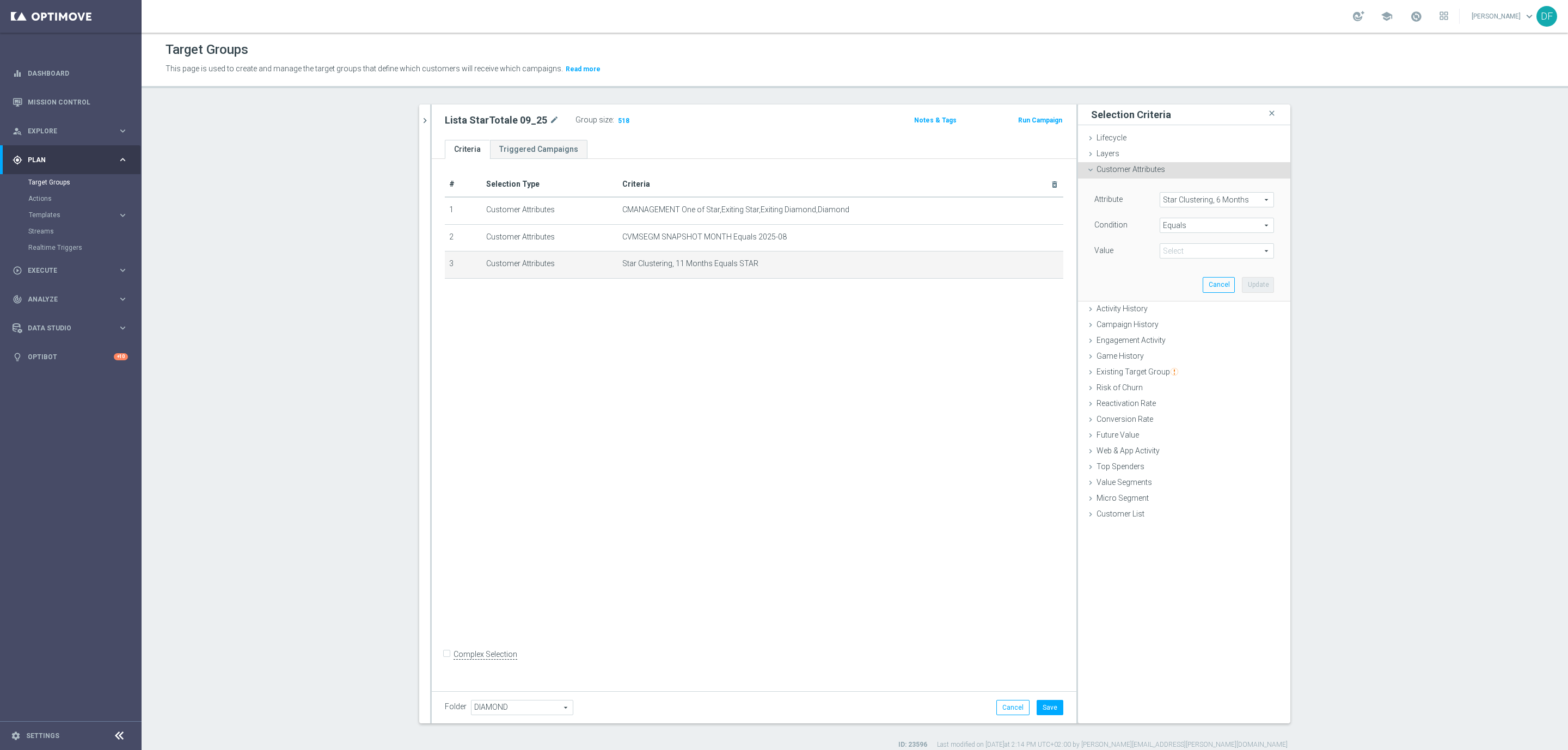
click at [1191, 241] on div "Attribute Star Clustering, 6 Months Star Clustering, 6 Months arrow_drop_down s…" at bounding box center [1184, 226] width 180 height 68
click at [1189, 247] on span "STAR" at bounding box center [1216, 251] width 113 height 14
click at [1186, 297] on span "STAR" at bounding box center [1216, 296] width 104 height 9
type input "STAR"
click at [1260, 289] on button "Update" at bounding box center [1258, 284] width 32 height 15
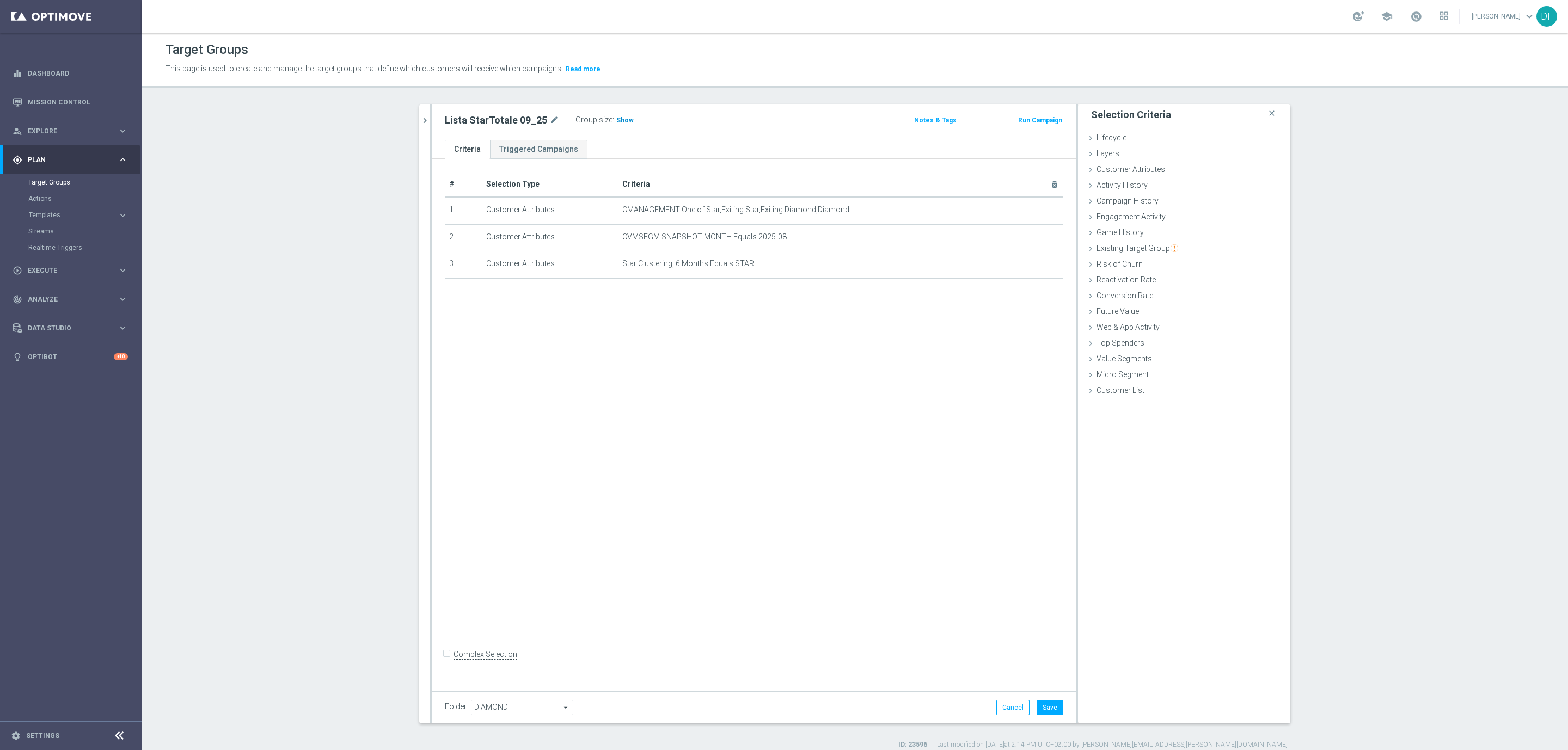
click at [616, 121] on span "Show" at bounding box center [625, 120] width 18 height 7
click at [1150, 165] on span "Customer Attributes" at bounding box center [1130, 169] width 68 height 9
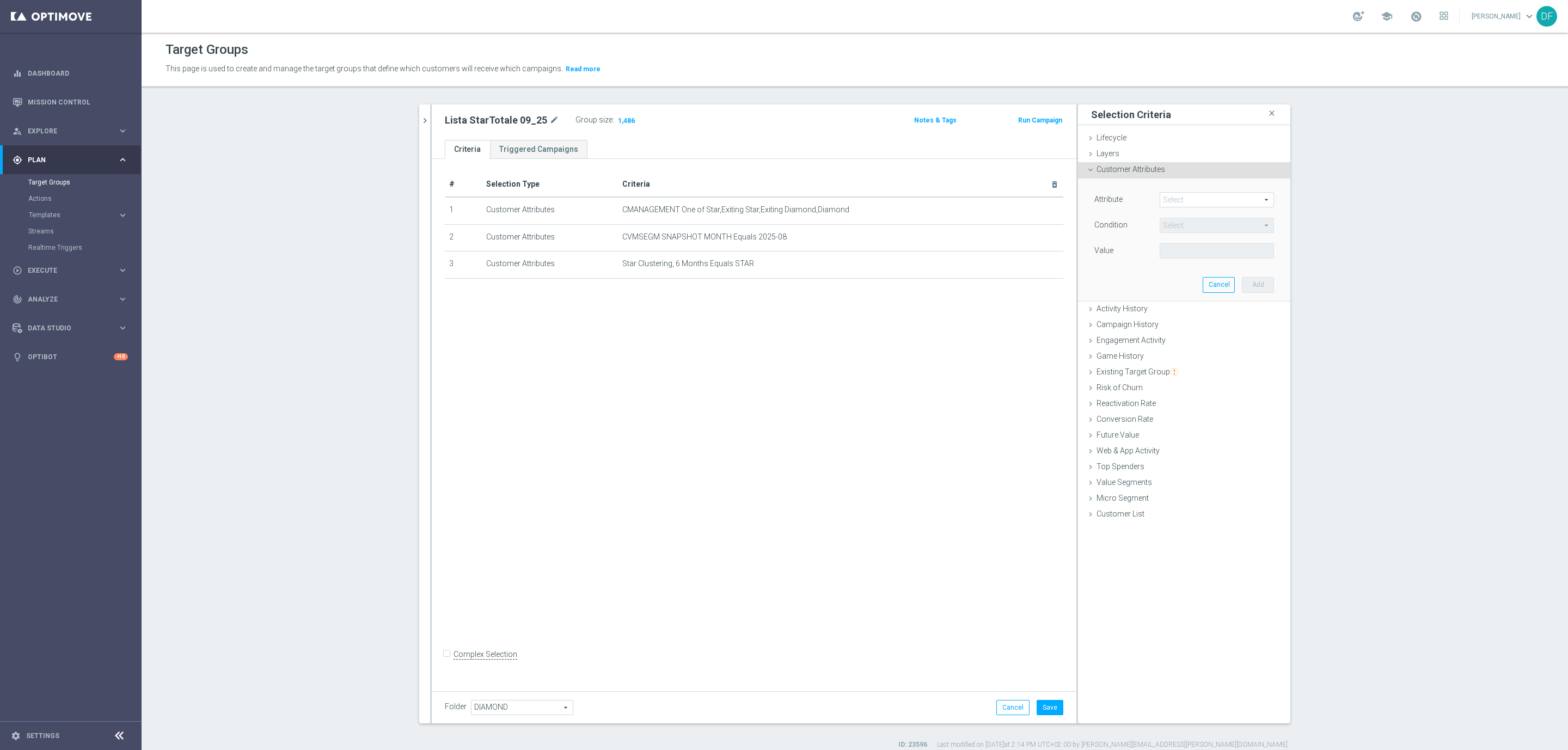
click at [1180, 196] on span at bounding box center [1216, 200] width 113 height 14
click at [1179, 197] on input "search" at bounding box center [1217, 199] width 114 height 15
type input "clust"
click at [1214, 301] on span "Star Clustering, 6 Months" at bounding box center [1216, 300] width 104 height 9
type input "Star Clustering, 6 Months"
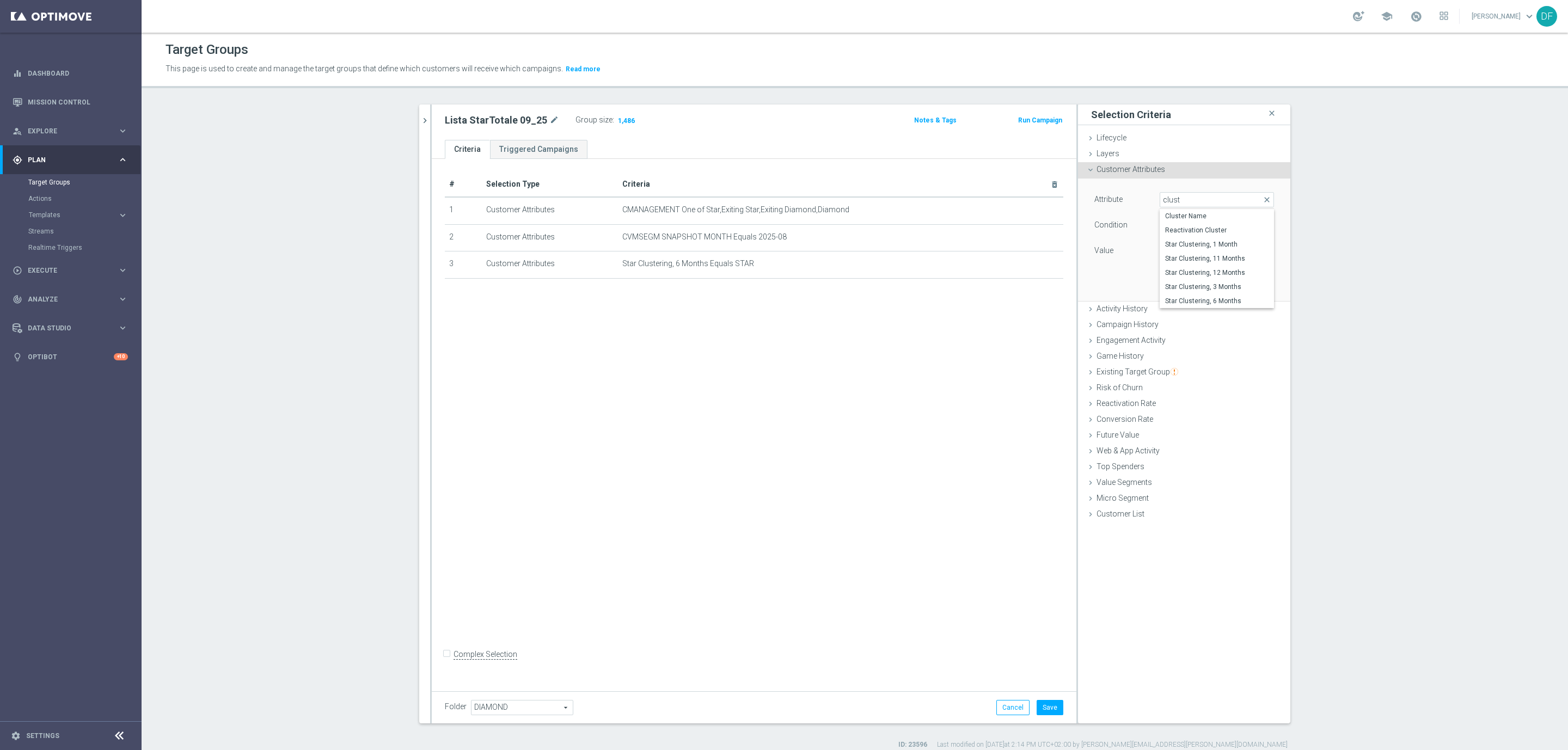
type input "Equals"
click at [1195, 255] on span at bounding box center [1216, 251] width 113 height 14
click at [1192, 265] on span "EXITING STAR" at bounding box center [1216, 267] width 104 height 9
type input "EXITING STAR"
click at [1260, 288] on button "Add" at bounding box center [1258, 284] width 32 height 15
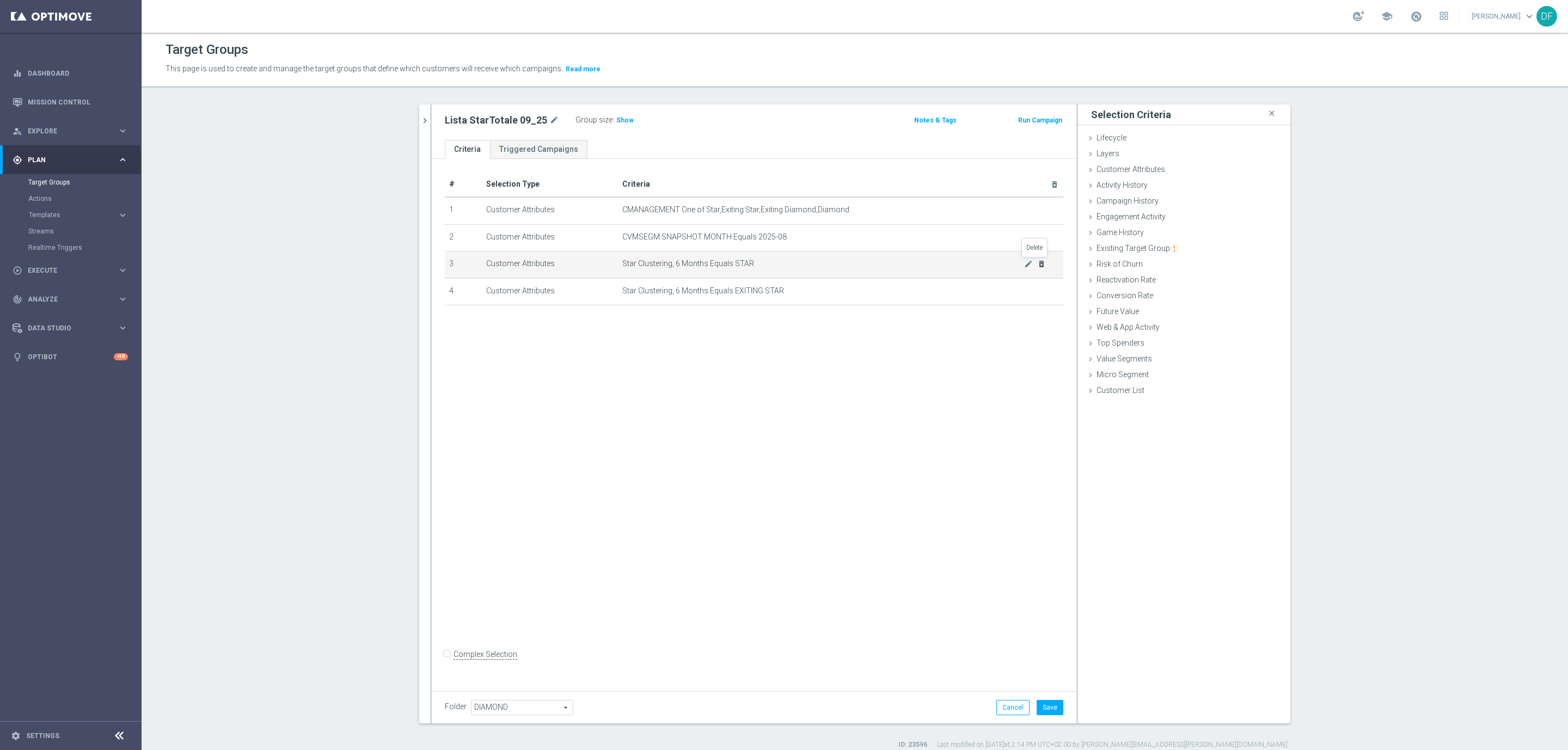
click at [1037, 260] on icon "delete_forever" at bounding box center [1041, 263] width 9 height 9
click at [615, 114] on h3 "Show" at bounding box center [625, 120] width 19 height 12
click at [1024, 263] on icon "mode_edit" at bounding box center [1028, 263] width 9 height 9
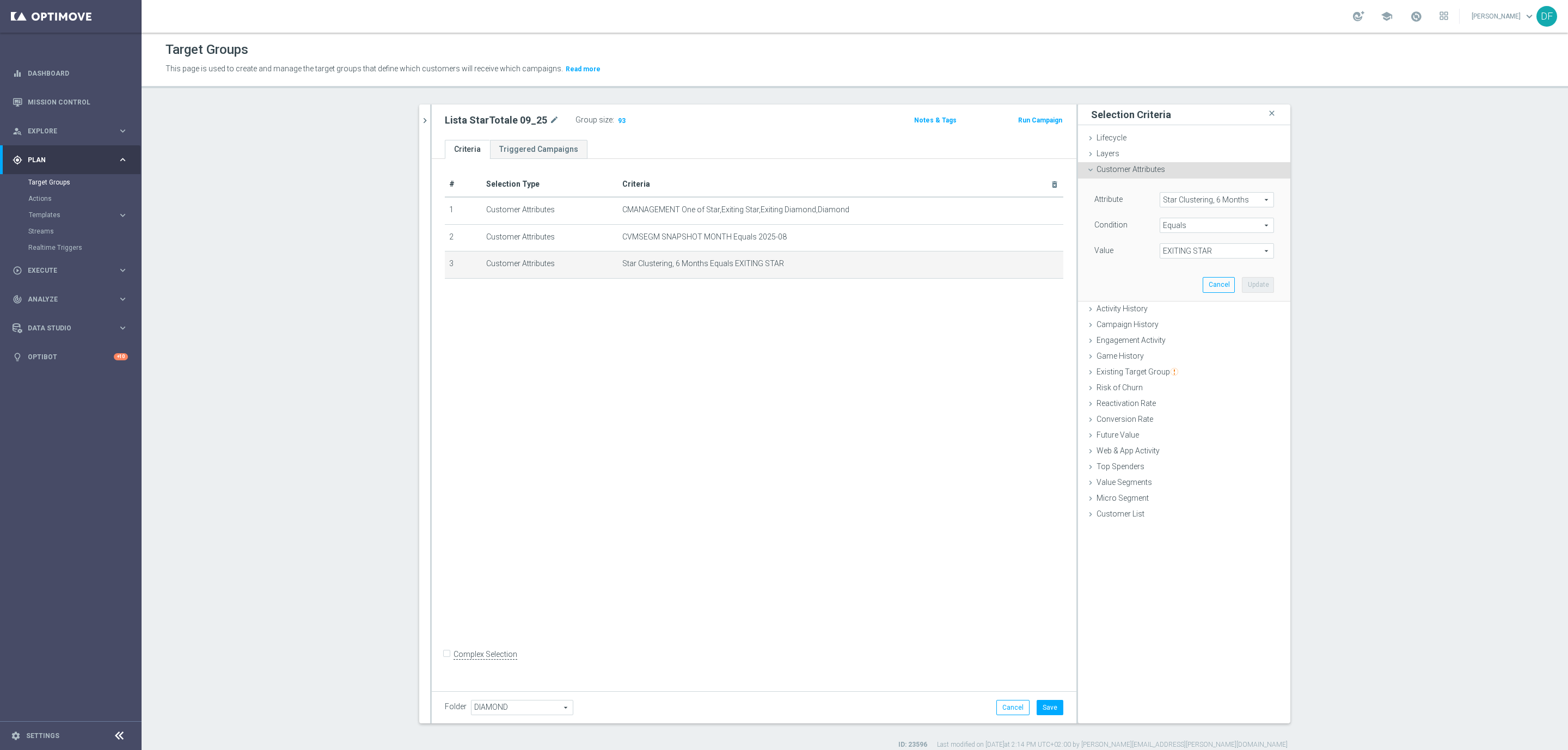
click at [1189, 251] on span "EXITING STAR" at bounding box center [1216, 251] width 113 height 14
click at [1190, 278] on span "EXITING STAR;STAR" at bounding box center [1216, 281] width 104 height 9
type input "EXITING STAR;STAR"
click at [1243, 283] on button "Update" at bounding box center [1258, 284] width 32 height 15
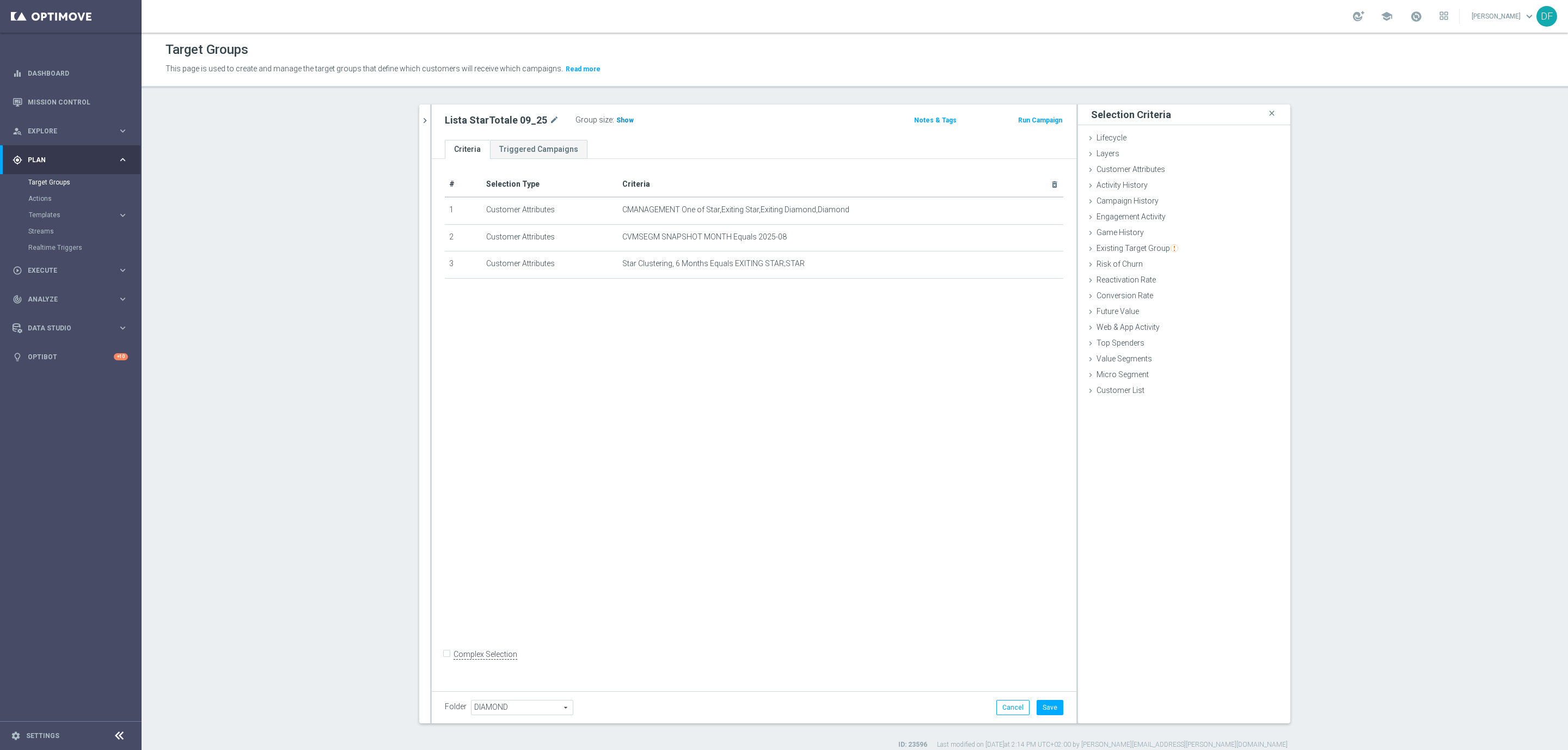
click at [616, 118] on span "Show" at bounding box center [625, 120] width 18 height 7
click at [1049, 705] on button "Save" at bounding box center [1049, 707] width 27 height 15
click at [615, 115] on h3 "39" at bounding box center [622, 122] width 13 height 16
click at [617, 120] on span "39" at bounding box center [622, 121] width 10 height 10
click at [1024, 266] on icon "mode_edit" at bounding box center [1028, 263] width 9 height 9
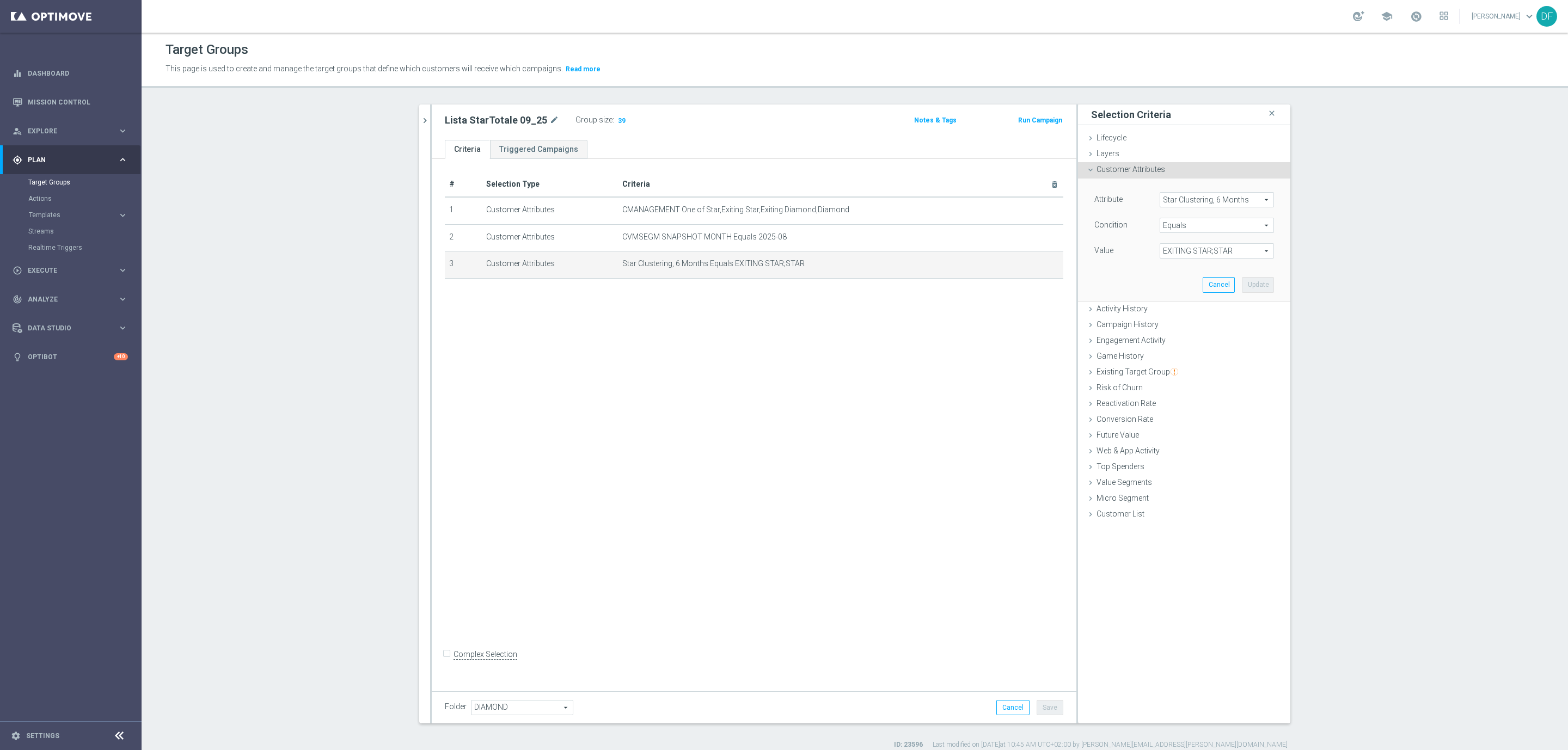
click at [1185, 195] on span "Star Clustering, 6 Months" at bounding box center [1216, 200] width 113 height 14
click at [1183, 201] on input "search" at bounding box center [1217, 199] width 114 height 15
type input "cluste"
click at [1190, 270] on span "Star Clustering, 12 Months" at bounding box center [1216, 272] width 104 height 9
type input "Star Clustering, 12 Months"
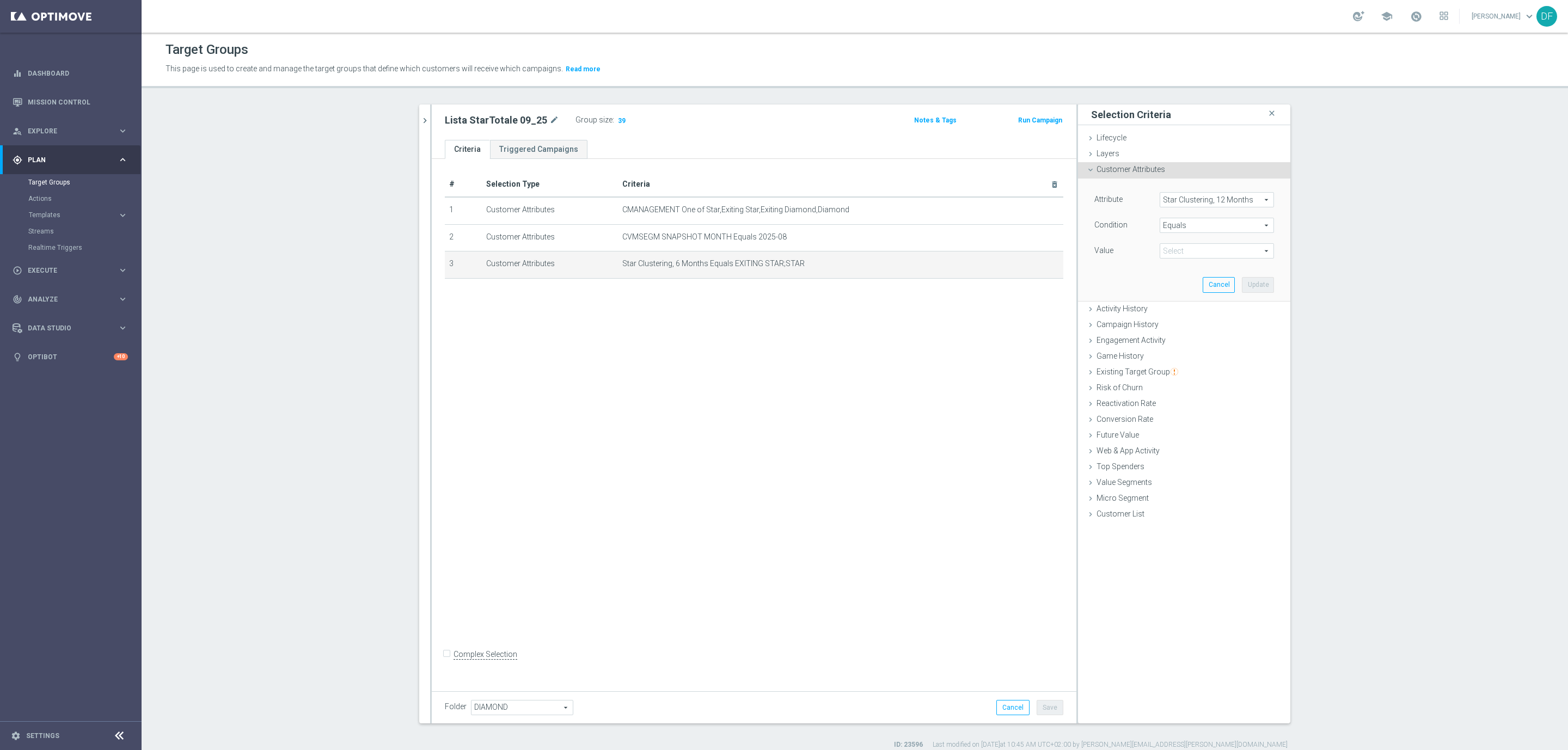
click at [1189, 247] on span "EXITING STAR;STAR" at bounding box center [1216, 251] width 113 height 14
click at [1184, 271] on span "STAR" at bounding box center [1216, 267] width 104 height 9
type input "STAR"
click at [1244, 281] on button "Update" at bounding box center [1258, 284] width 32 height 15
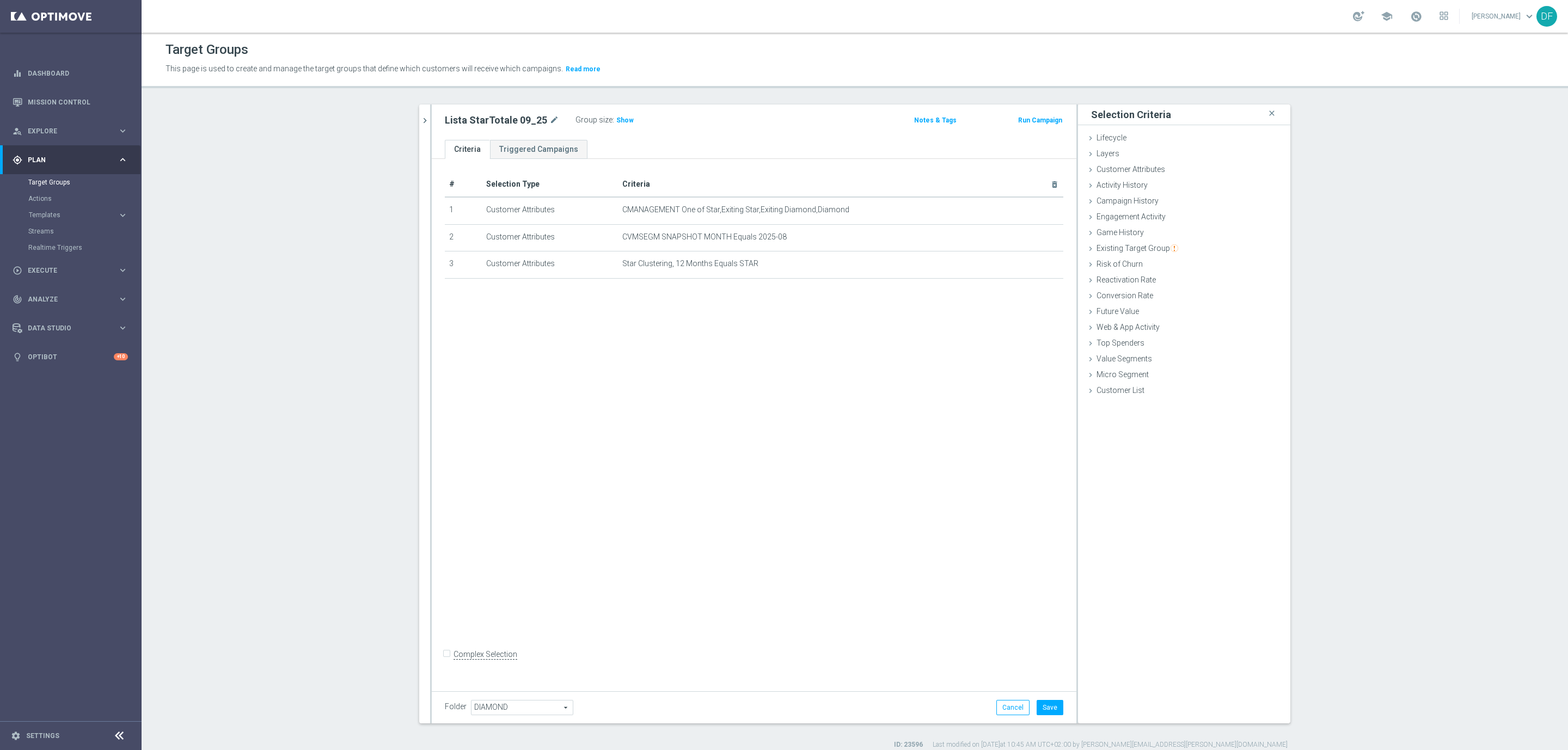
click at [612, 118] on label ":" at bounding box center [613, 120] width 2 height 10
click at [616, 123] on span "Show" at bounding box center [625, 120] width 18 height 7
click at [1024, 266] on icon "mode_edit" at bounding box center [1028, 263] width 9 height 9
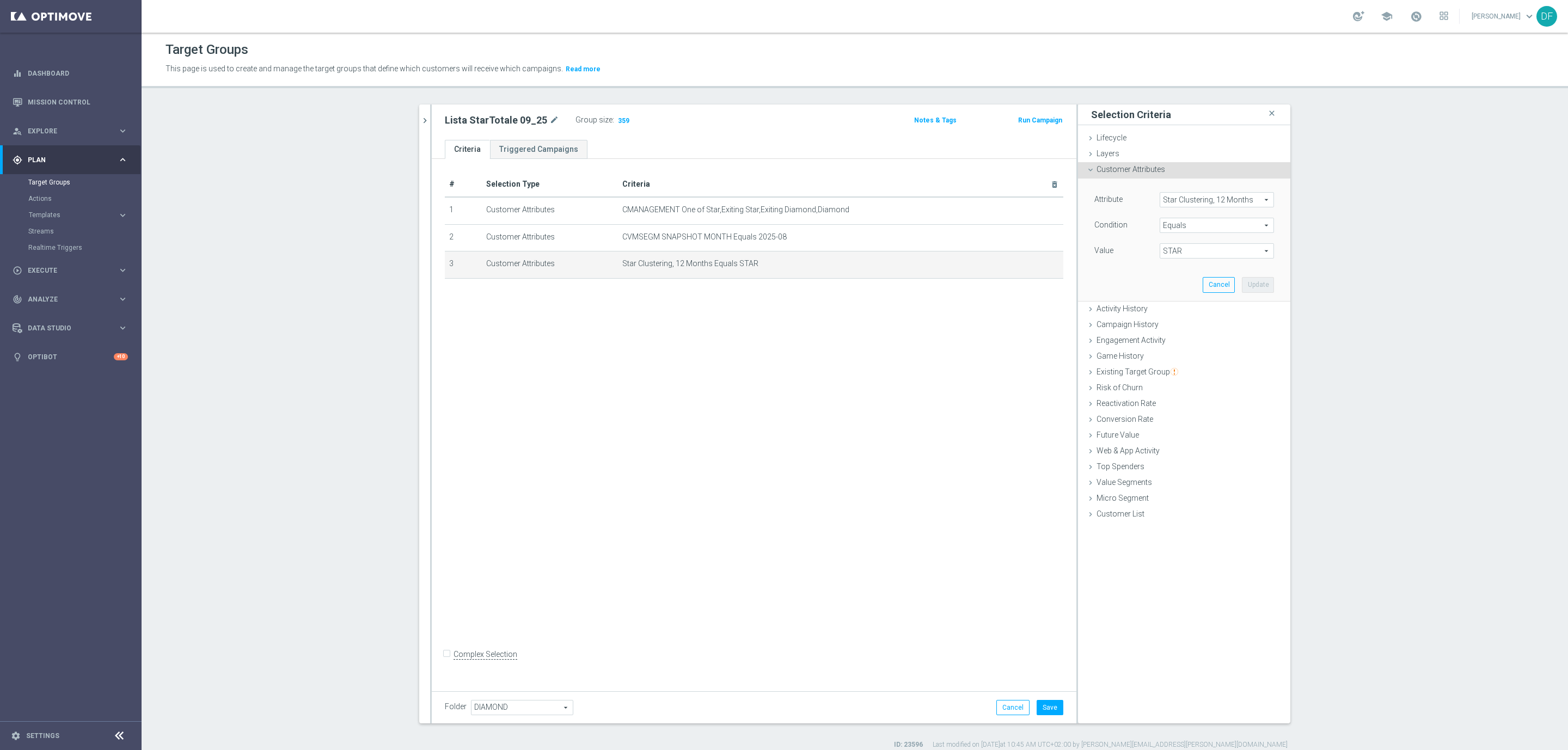
click at [1174, 198] on span "Star Clustering, 12 Months" at bounding box center [1216, 200] width 113 height 14
click at [1173, 198] on input "search" at bounding box center [1217, 199] width 114 height 15
type input "cluster"
click at [1195, 251] on label "Star Clustering, 11 Months" at bounding box center [1217, 259] width 114 height 14
type input "Star Clustering, 11 Months"
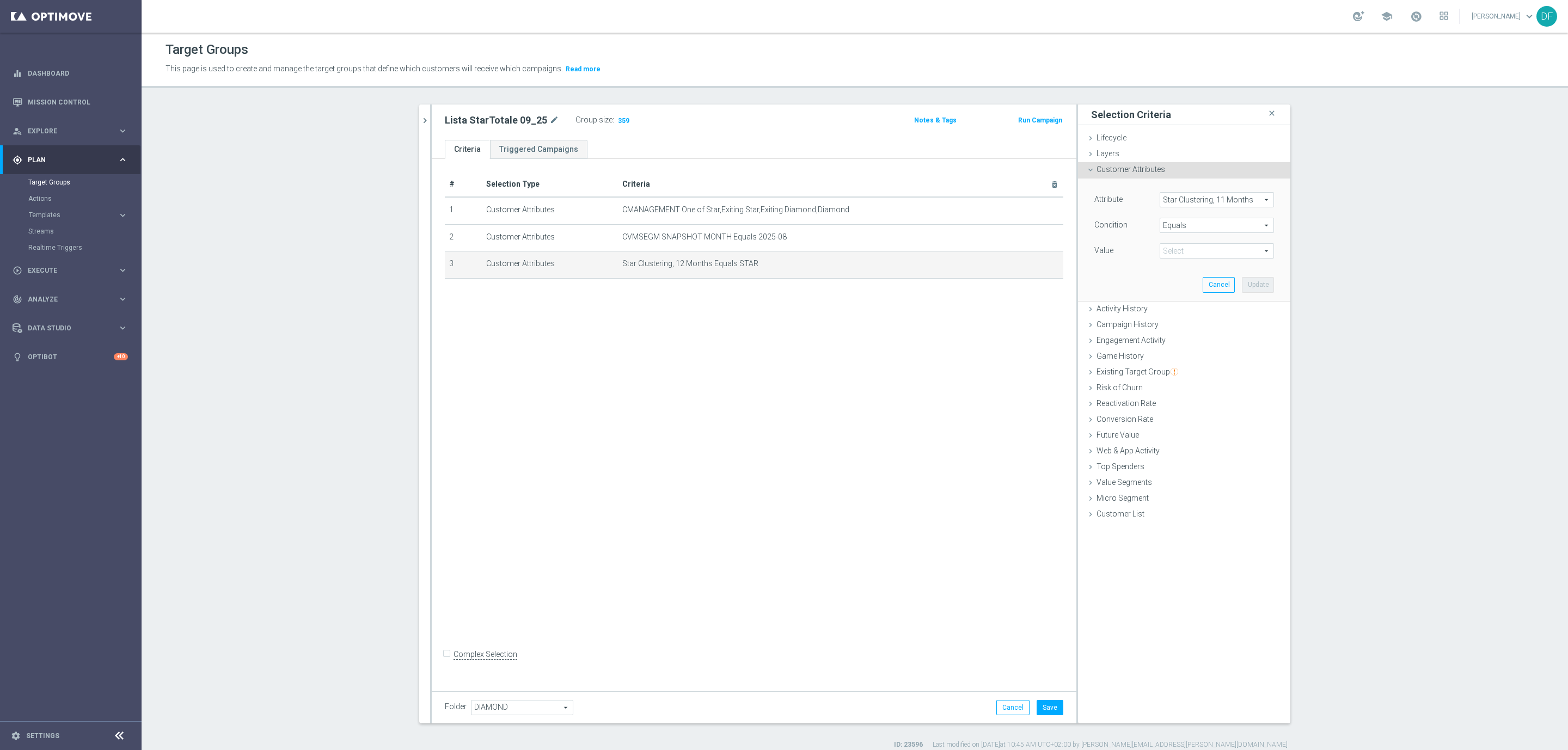
click at [1190, 249] on span "STAR" at bounding box center [1216, 251] width 113 height 14
click at [1182, 267] on span "STAR" at bounding box center [1216, 267] width 104 height 9
type input "STAR"
click at [1256, 286] on button "Update" at bounding box center [1258, 284] width 32 height 15
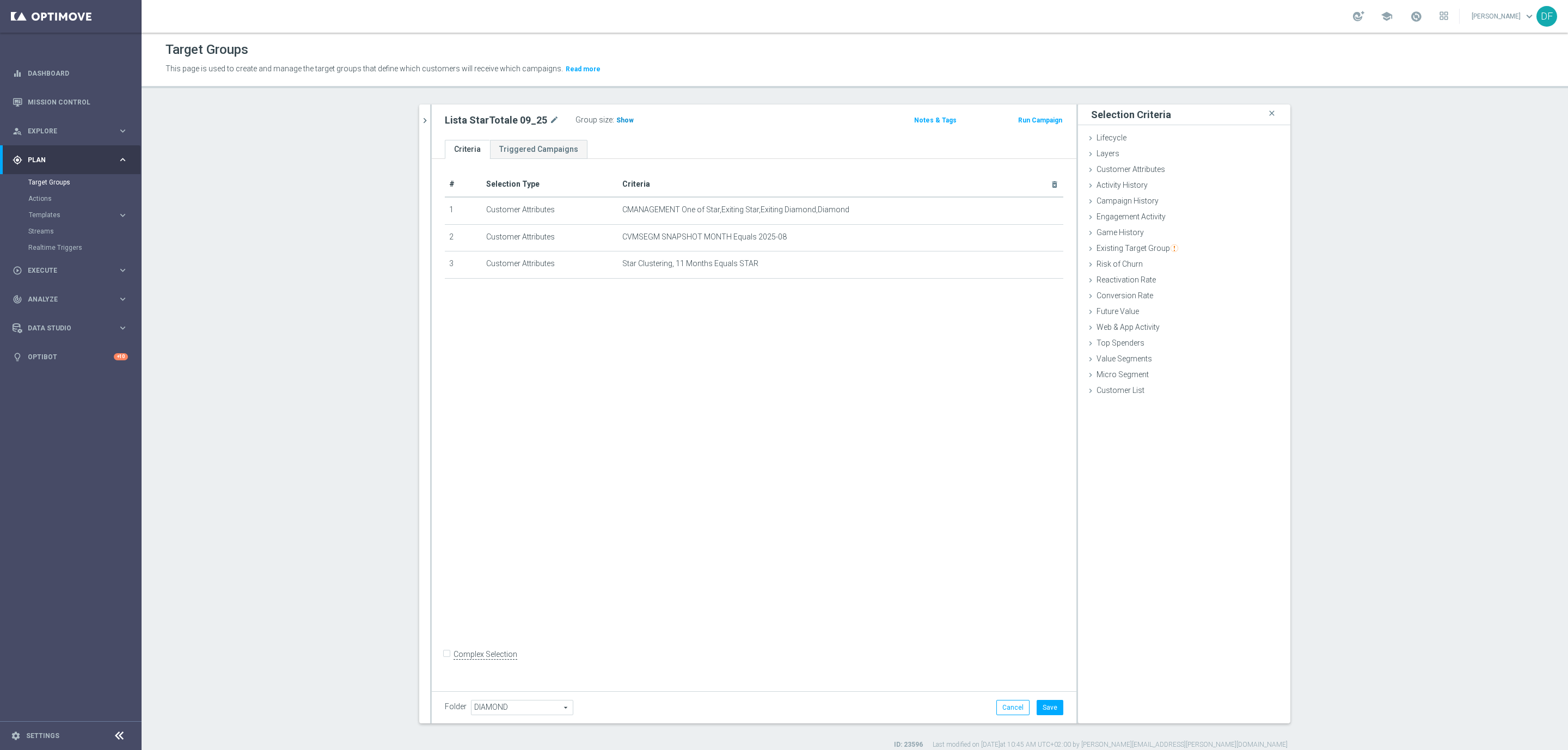
click at [616, 119] on span "Show" at bounding box center [625, 120] width 18 height 7
click at [1024, 261] on icon "mode_edit" at bounding box center [1028, 263] width 9 height 9
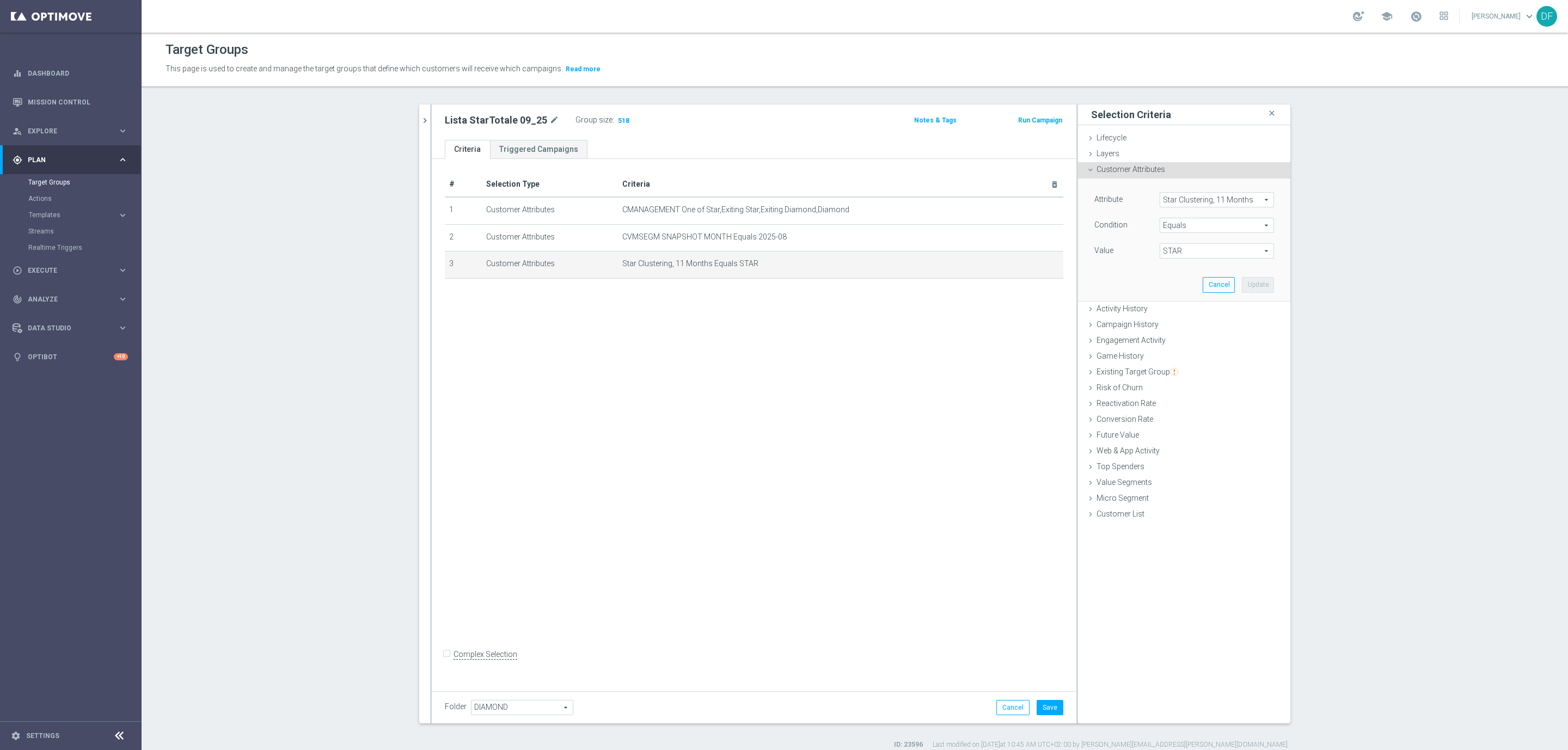
click at [1186, 195] on span "Star Clustering, 11 Months" at bounding box center [1216, 200] width 113 height 14
click at [1178, 194] on input "search" at bounding box center [1217, 199] width 114 height 15
type input "cluste"
click at [1199, 300] on span "Star Clustering, 6 Months" at bounding box center [1216, 300] width 104 height 9
type input "Star Clustering, 6 Months"
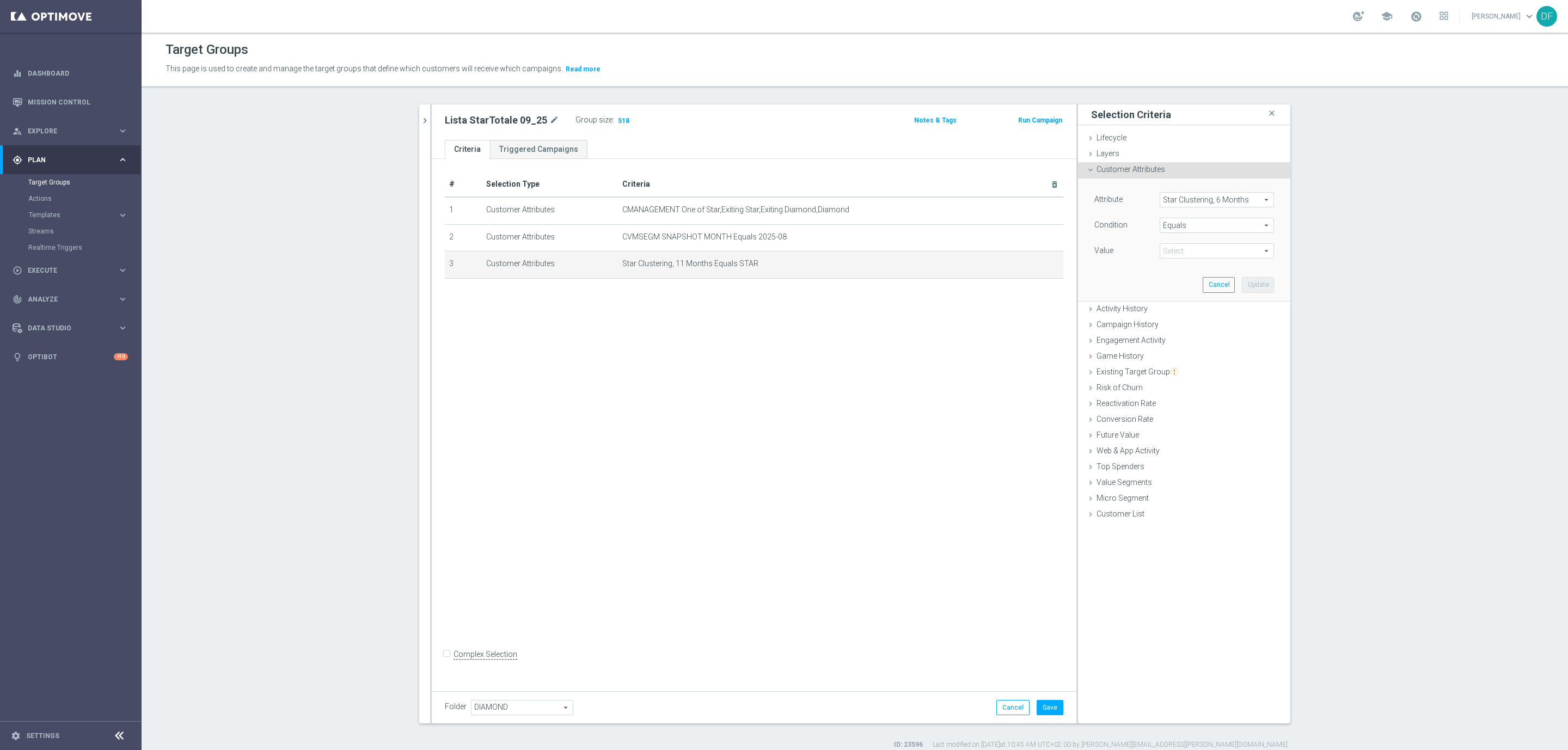
click at [1171, 255] on span "STAR" at bounding box center [1216, 251] width 113 height 14
click at [1173, 270] on span "EXITING STAR" at bounding box center [1216, 267] width 104 height 9
type input "EXITING STAR"
click at [1253, 283] on button "Update" at bounding box center [1258, 284] width 32 height 15
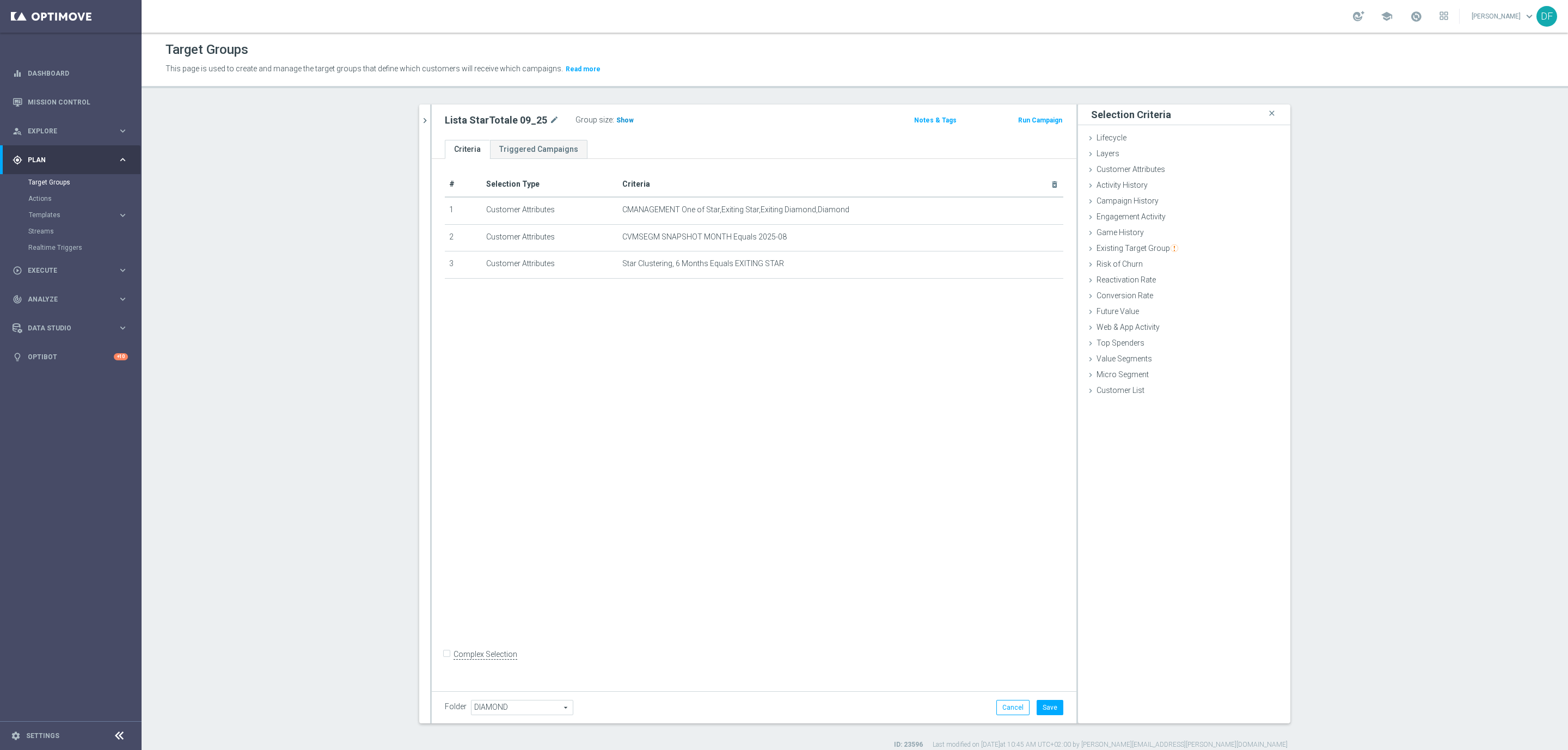
click at [619, 116] on span "Show" at bounding box center [625, 120] width 18 height 7
click at [1024, 264] on icon "mode_edit" at bounding box center [1028, 263] width 9 height 9
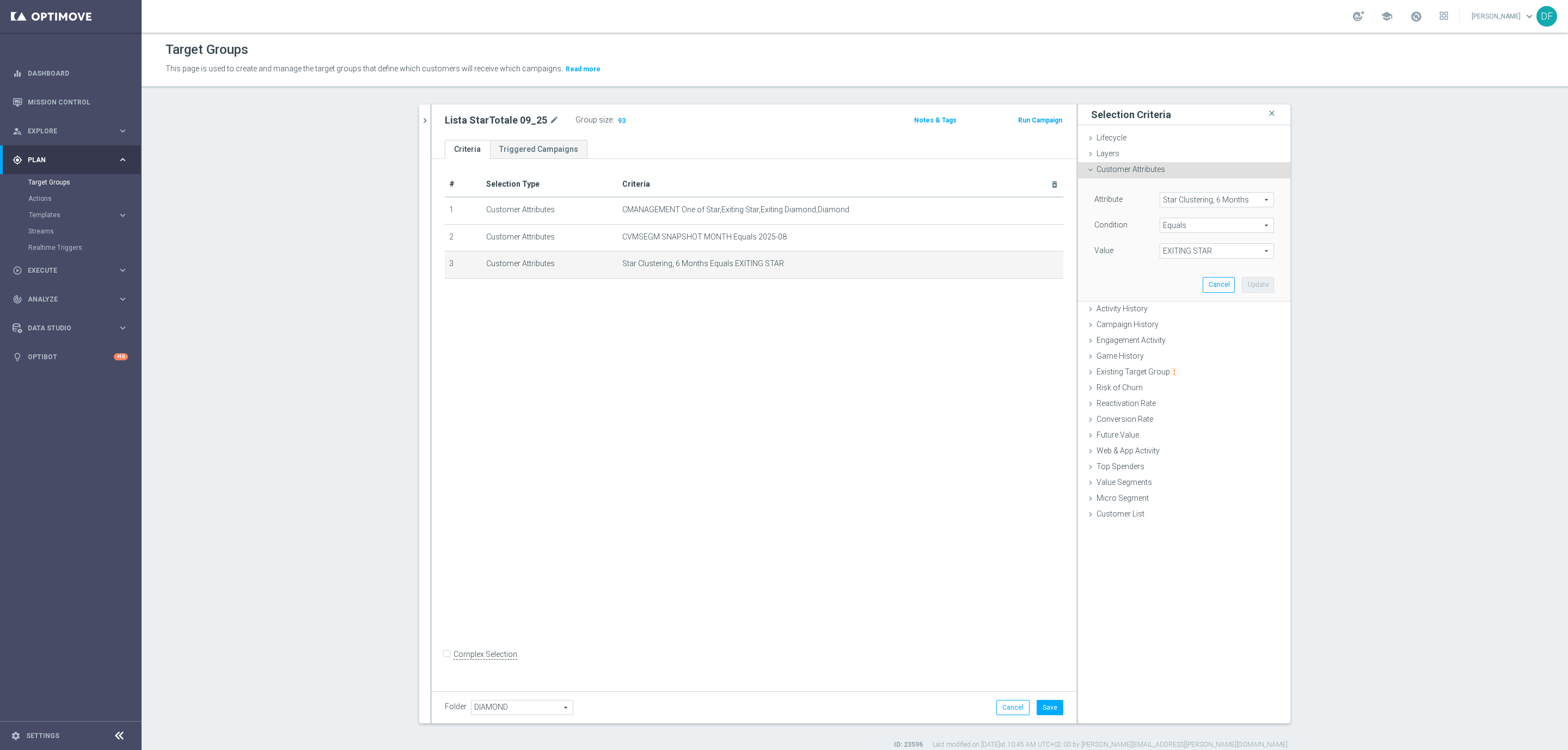
click at [1173, 255] on span "EXITING STAR" at bounding box center [1216, 251] width 113 height 14
click at [1181, 278] on span "EXITING STAR;STAR" at bounding box center [1216, 281] width 104 height 9
type input "EXITING STAR;STAR"
click at [1248, 284] on button "Update" at bounding box center [1258, 284] width 32 height 15
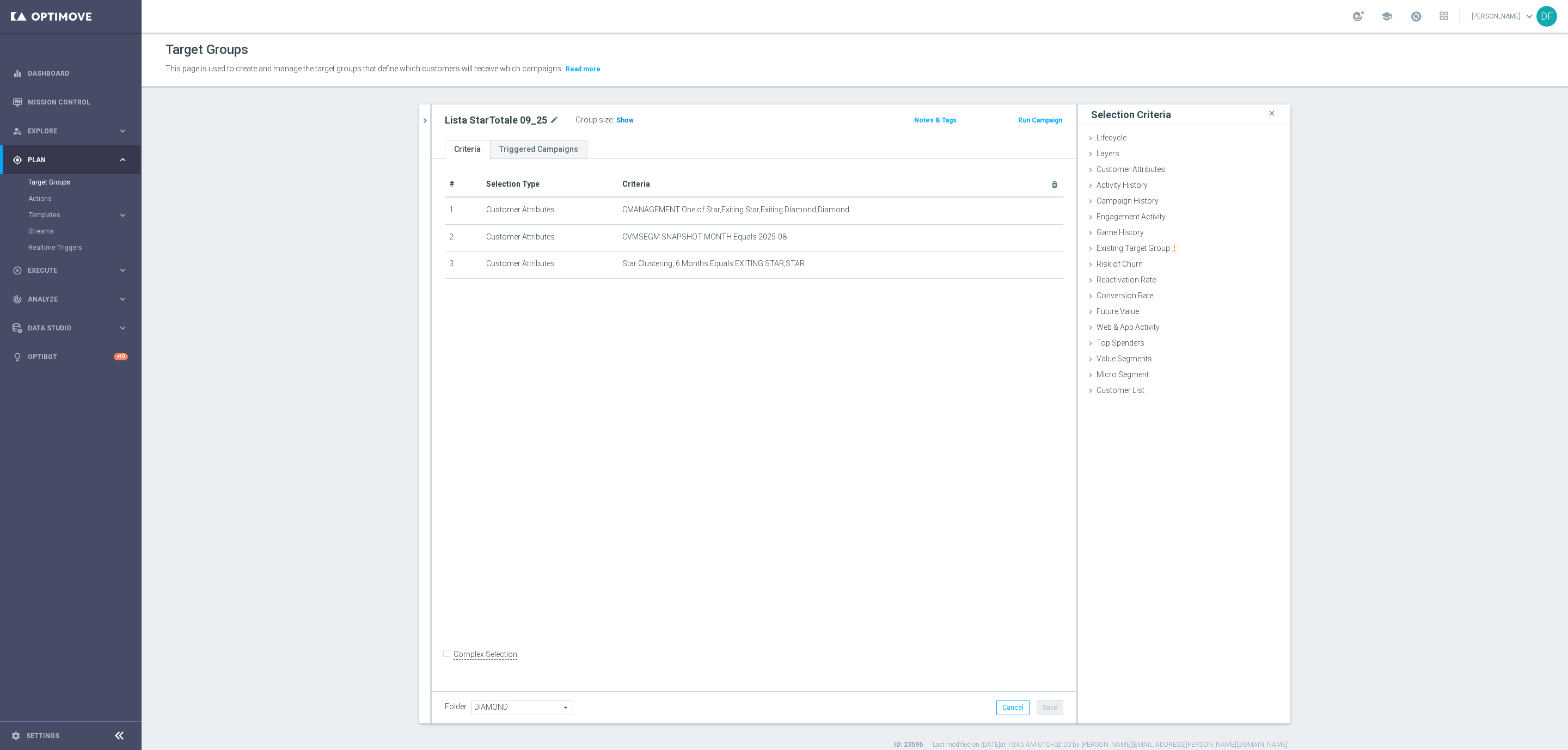
click at [616, 119] on span "Show" at bounding box center [625, 120] width 18 height 7
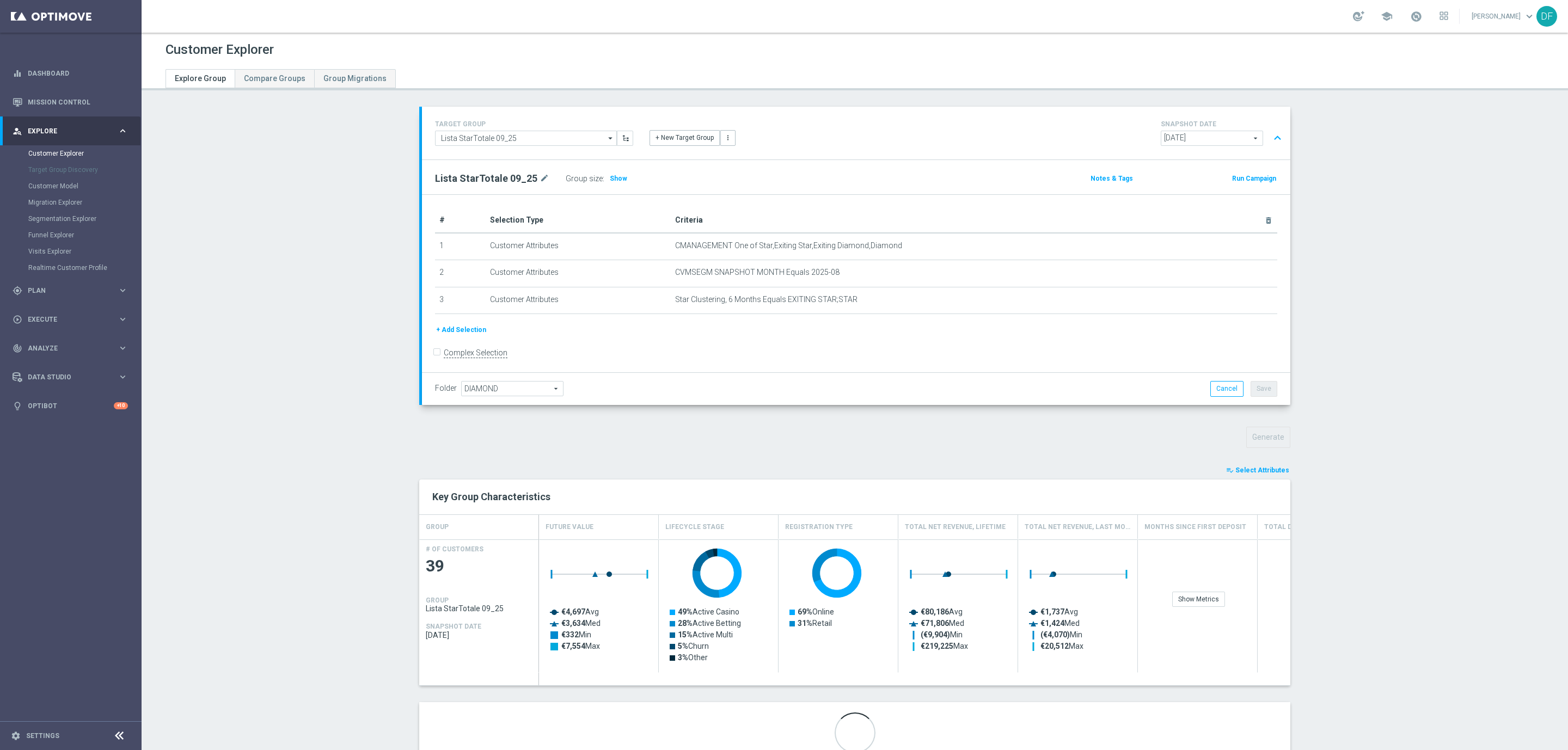
click at [1268, 472] on span "Select Attributes" at bounding box center [1262, 470] width 54 height 7
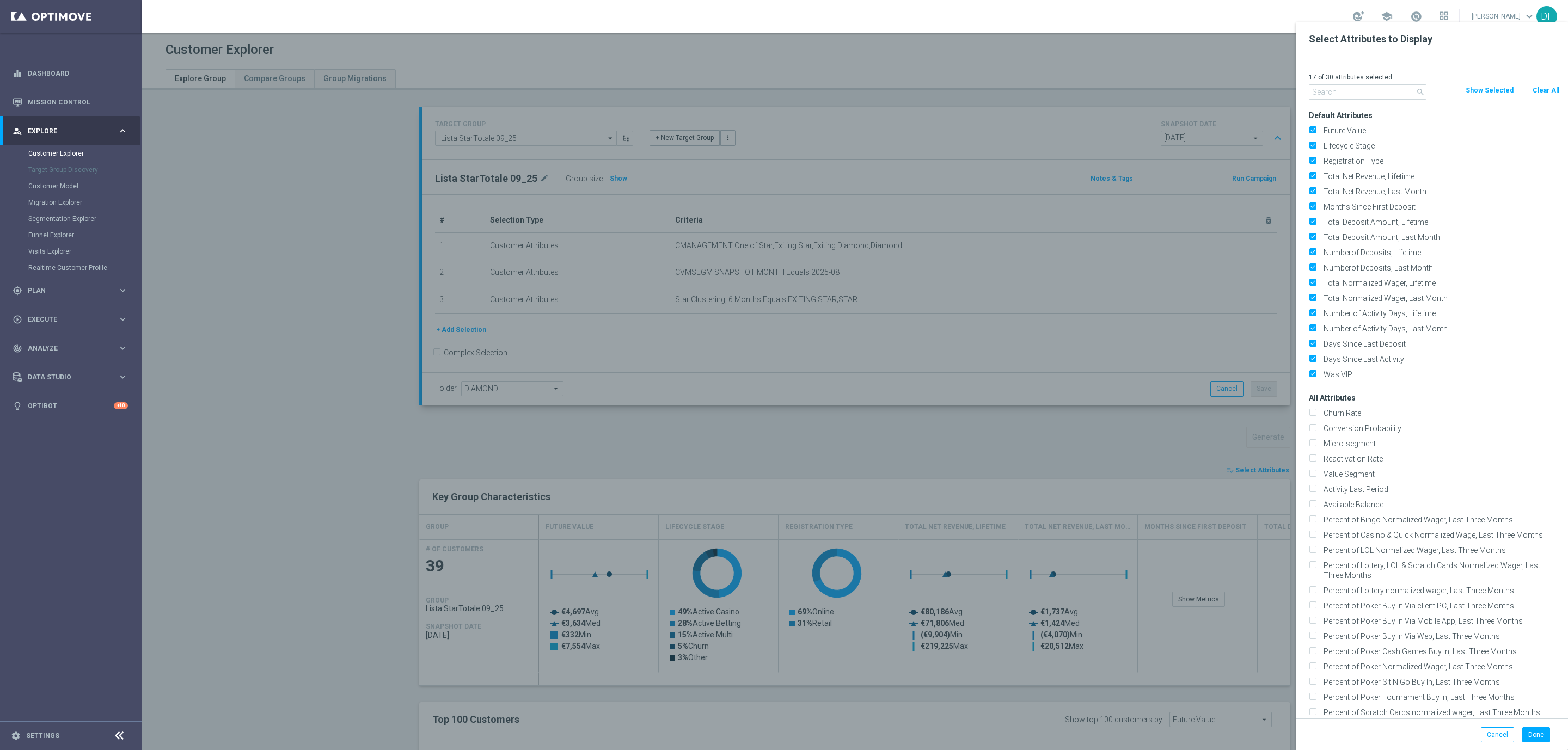
click at [1528, 96] on div "Clear All" at bounding box center [1546, 90] width 45 height 12
click at [1539, 87] on button "Clear All" at bounding box center [1546, 90] width 29 height 12
checkbox input "false"
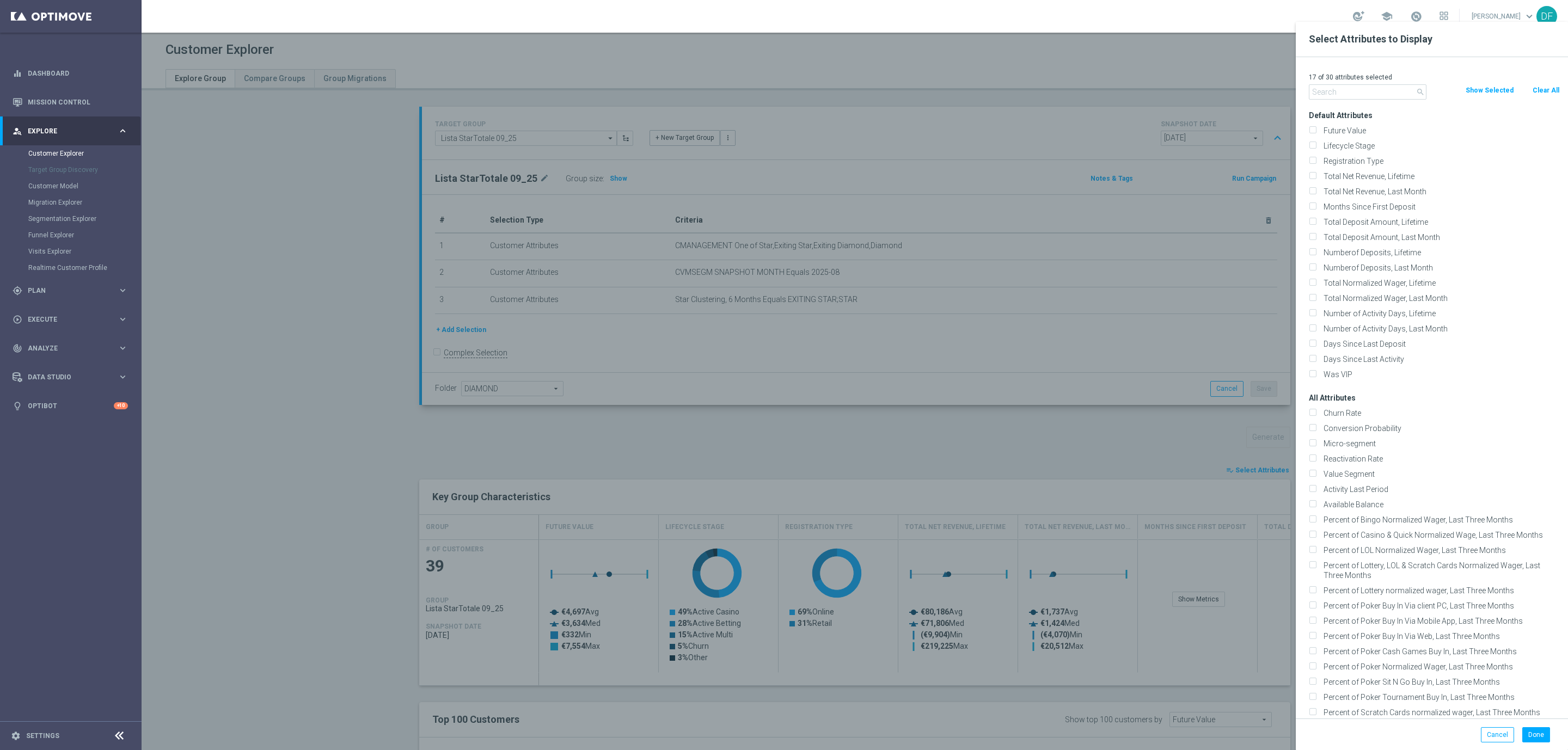
checkbox input "false"
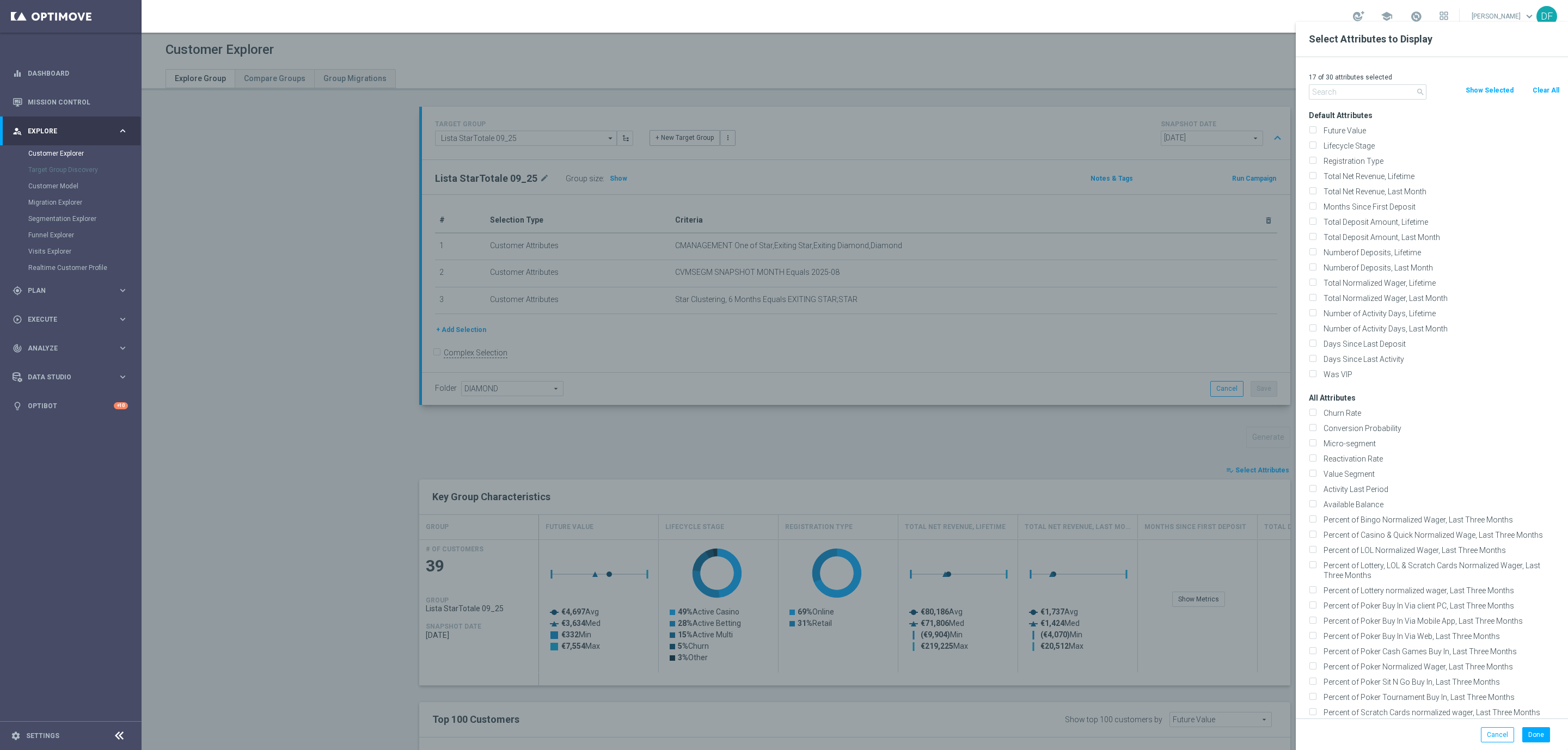
checkbox input "false"
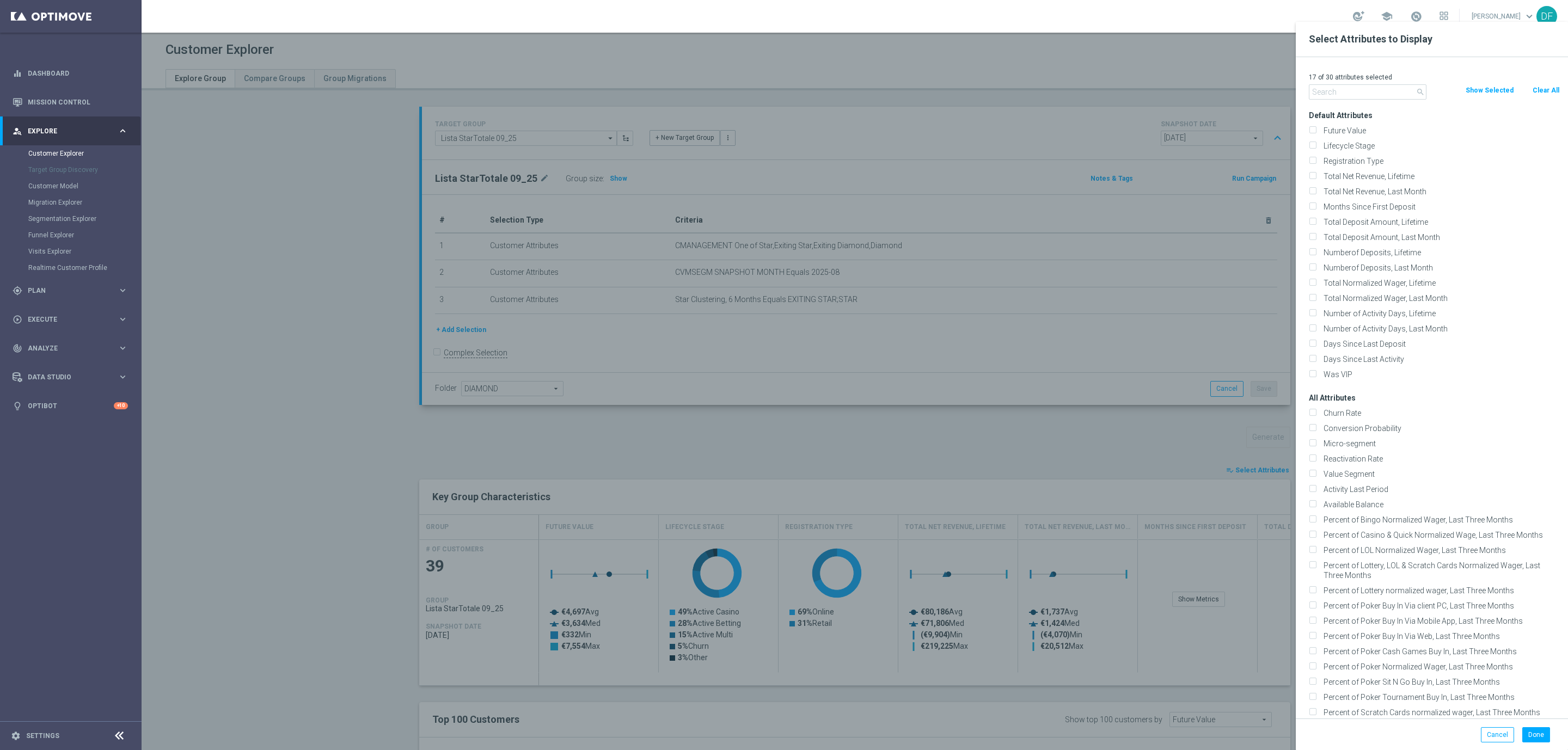
checkbox input "false"
click at [1337, 90] on input "text" at bounding box center [1367, 92] width 117 height 15
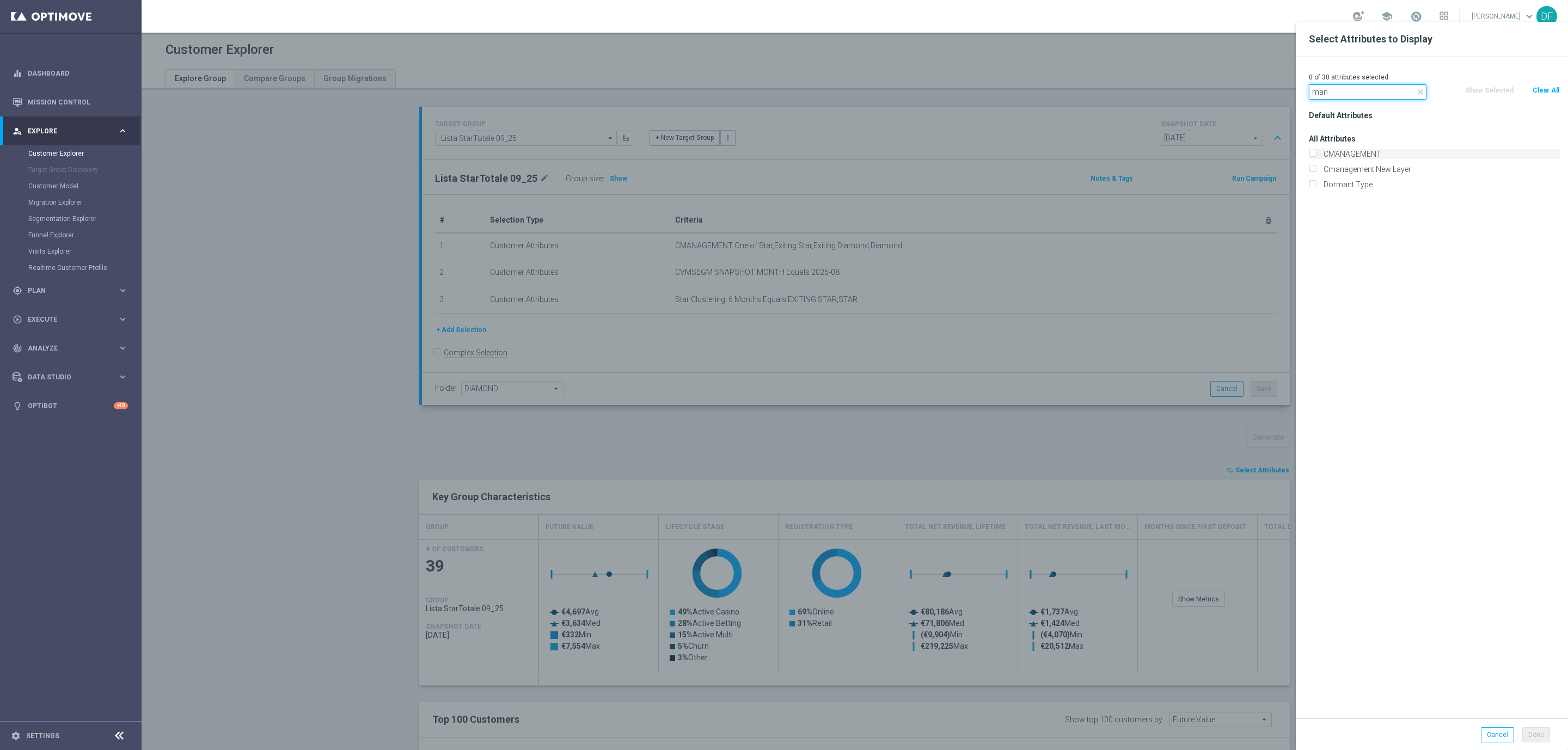
type input "man"
click at [1329, 152] on label "CMANAGEMENT" at bounding box center [1439, 154] width 240 height 10
click at [1316, 152] on input "CMANAGEMENT" at bounding box center [1312, 155] width 7 height 7
checkbox input "true"
click at [1404, 90] on input "man" at bounding box center [1367, 92] width 117 height 15
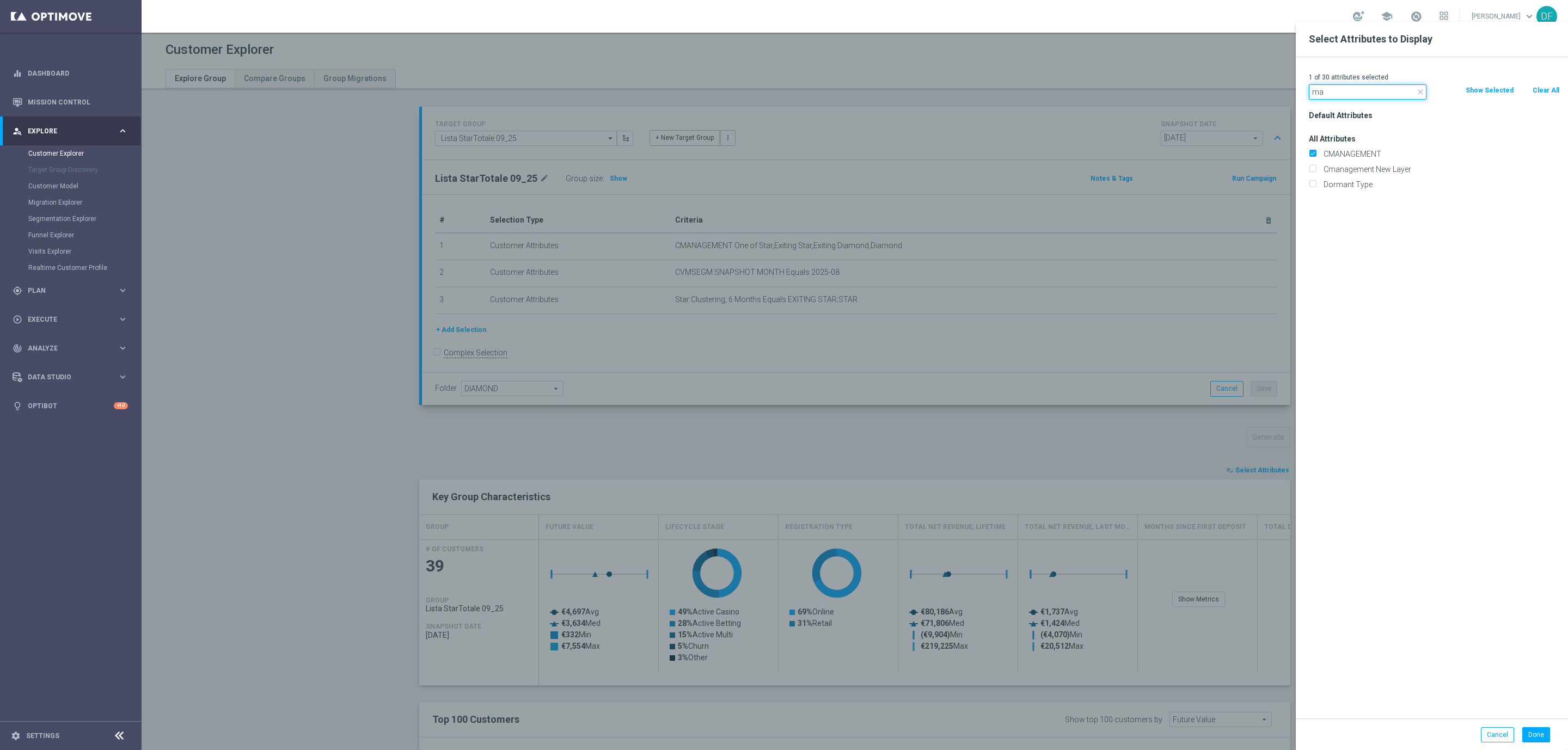
type input "m"
type input "coff"
click at [1348, 151] on label "COFFICIAL" at bounding box center [1439, 154] width 240 height 10
click at [1316, 152] on input "COFFICIAL" at bounding box center [1312, 155] width 7 height 7
checkbox input "true"
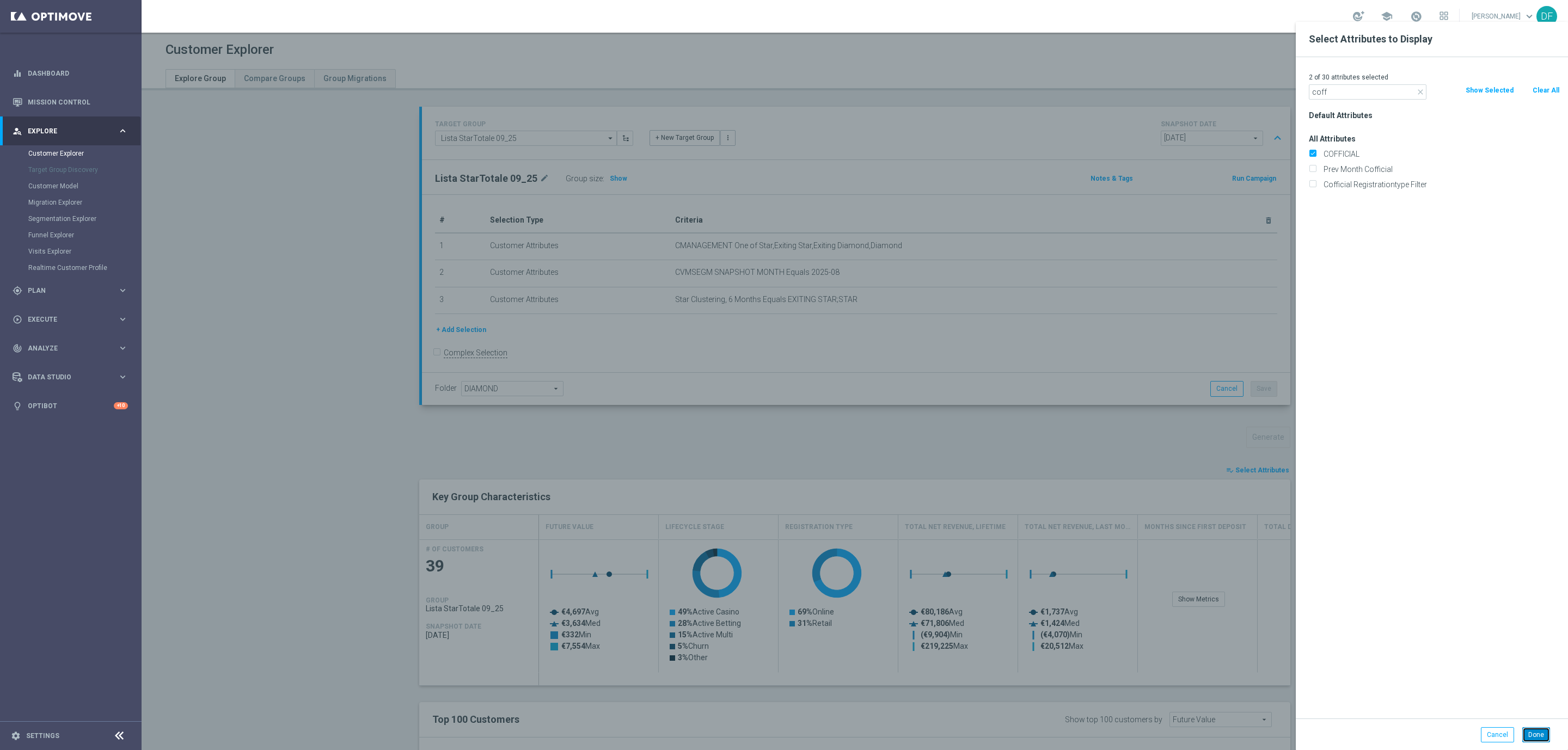
click at [1537, 734] on button "Done" at bounding box center [1536, 734] width 28 height 15
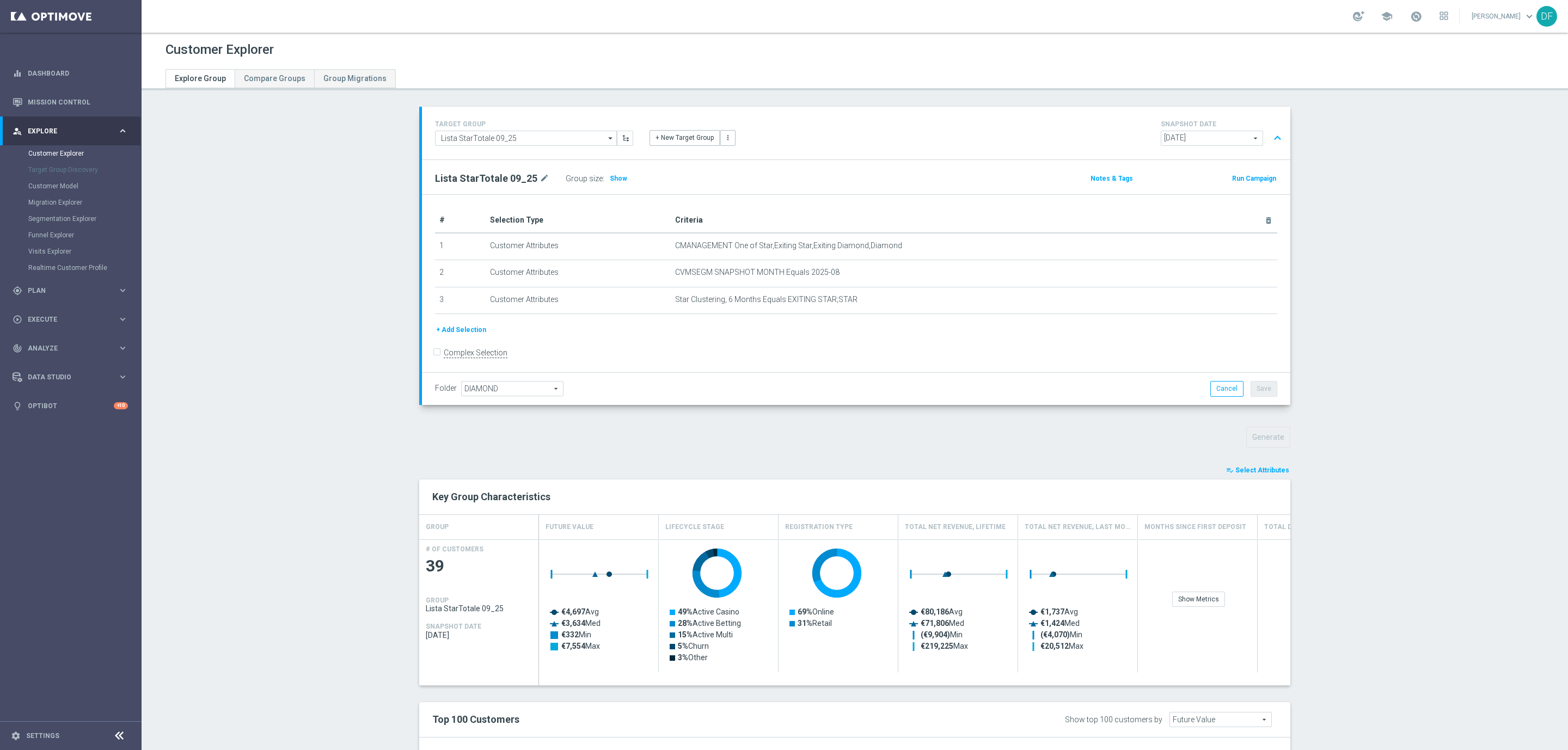
type input "Search"
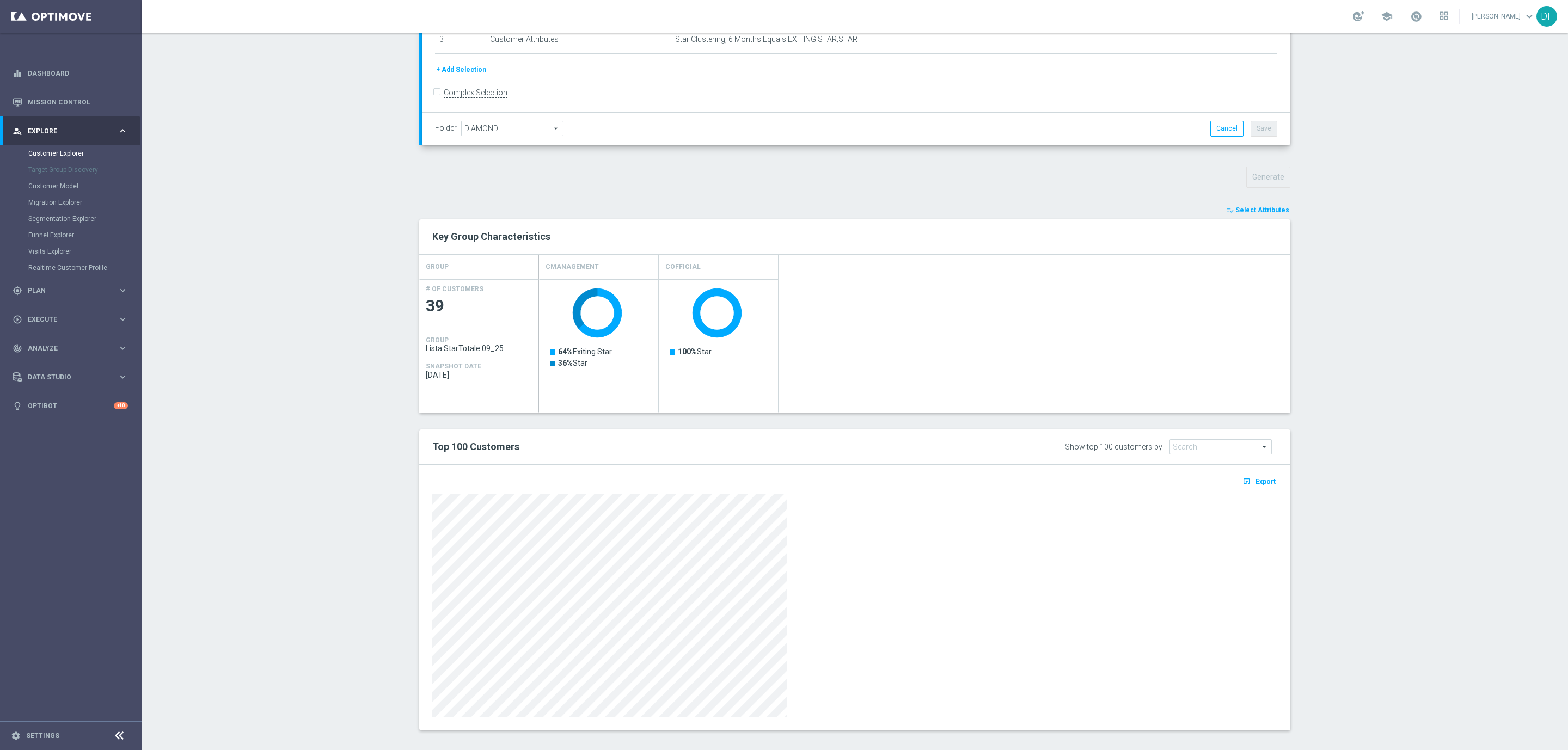
scroll to position [261, 0]
